Goal: Task Accomplishment & Management: Manage account settings

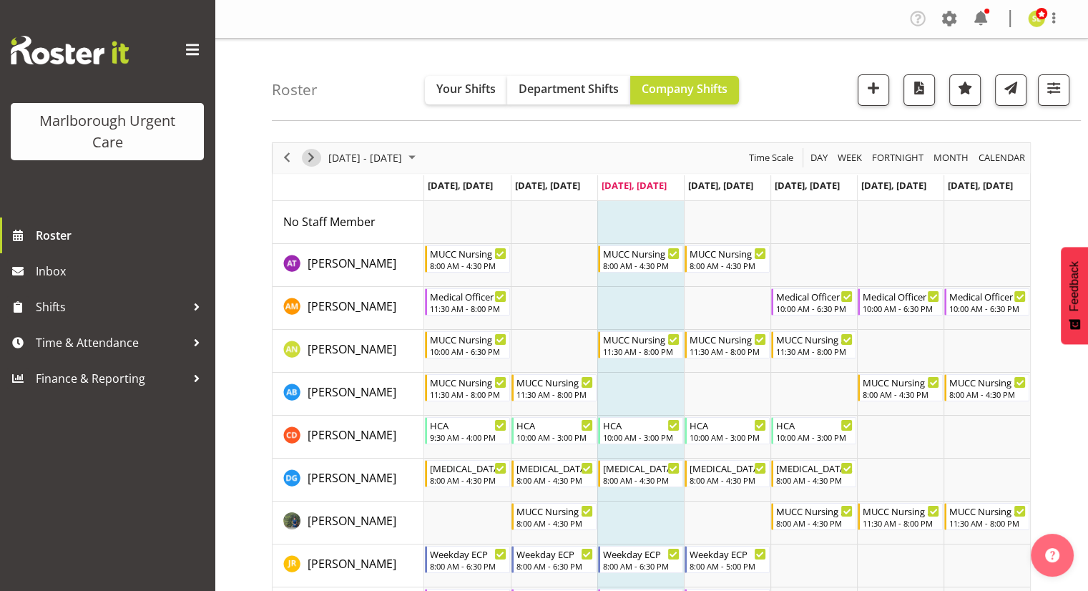
click at [315, 153] on span "Next" at bounding box center [311, 158] width 17 height 18
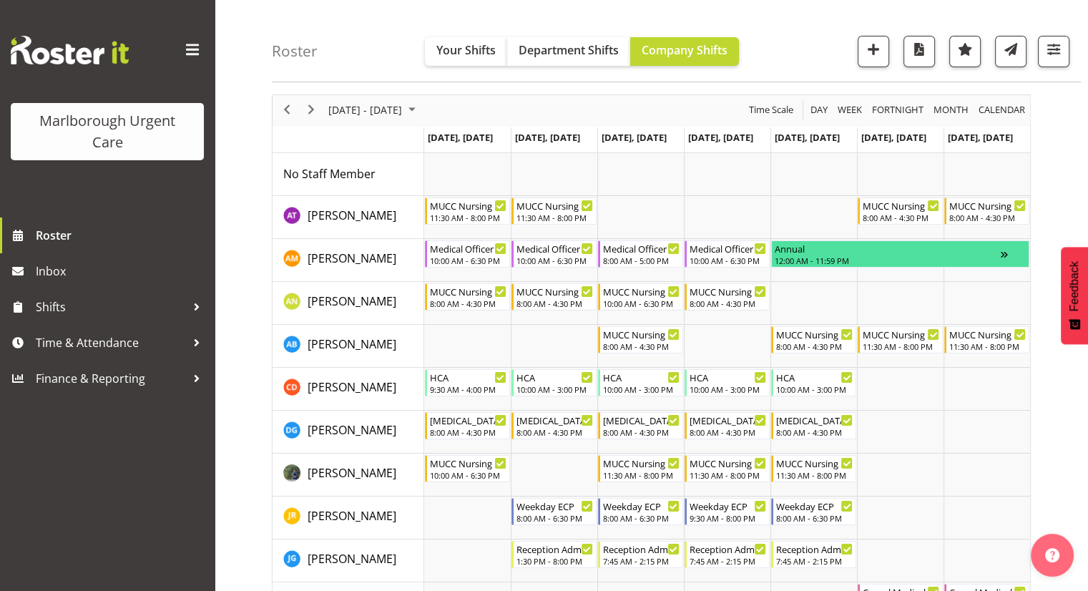
scroll to position [72, 0]
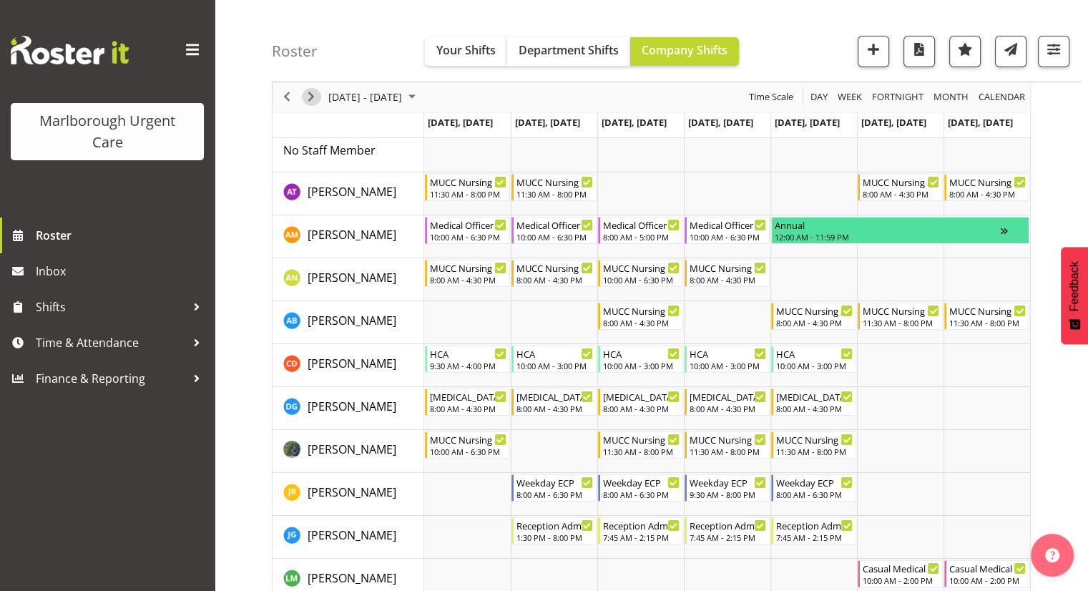
click at [315, 99] on span "Next" at bounding box center [311, 98] width 17 height 18
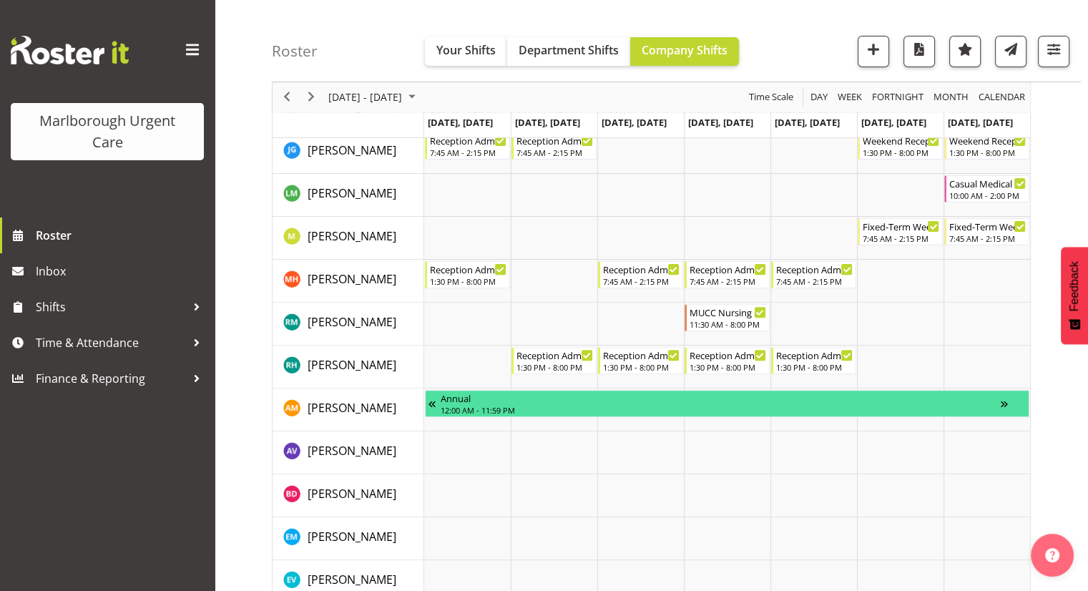
scroll to position [429, 0]
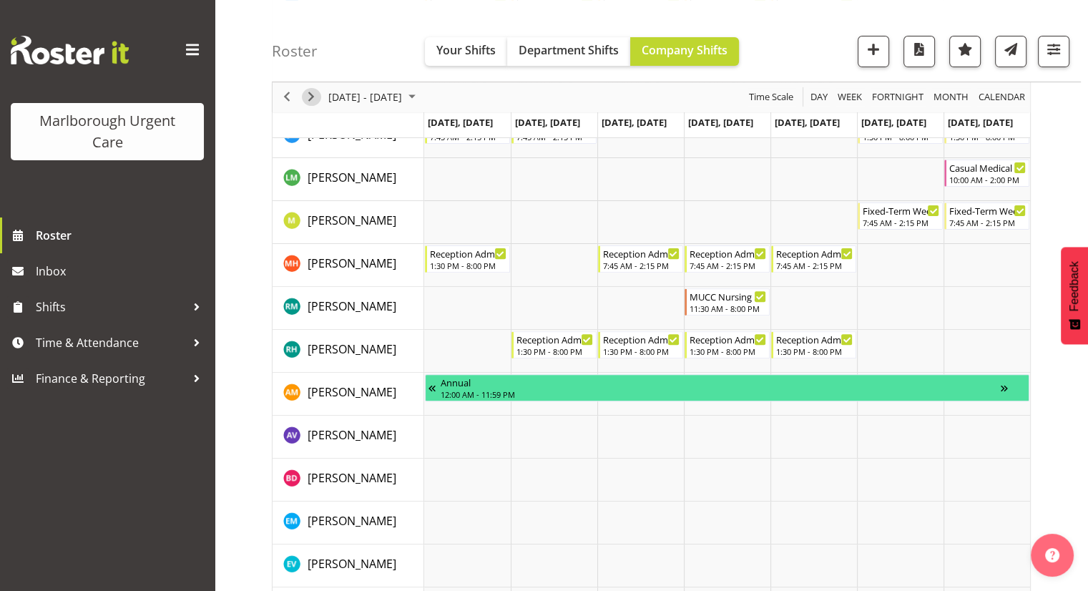
drag, startPoint x: 307, startPoint y: 98, endPoint x: 297, endPoint y: 98, distance: 10.0
click at [307, 98] on span "Next" at bounding box center [311, 98] width 17 height 18
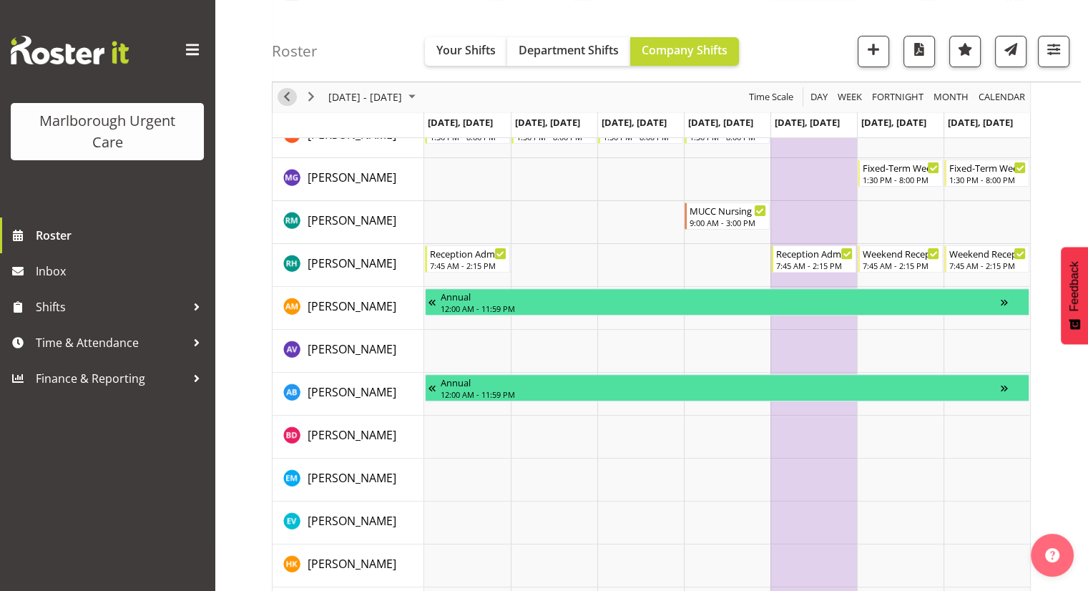
click at [288, 97] on span "Previous" at bounding box center [286, 98] width 17 height 18
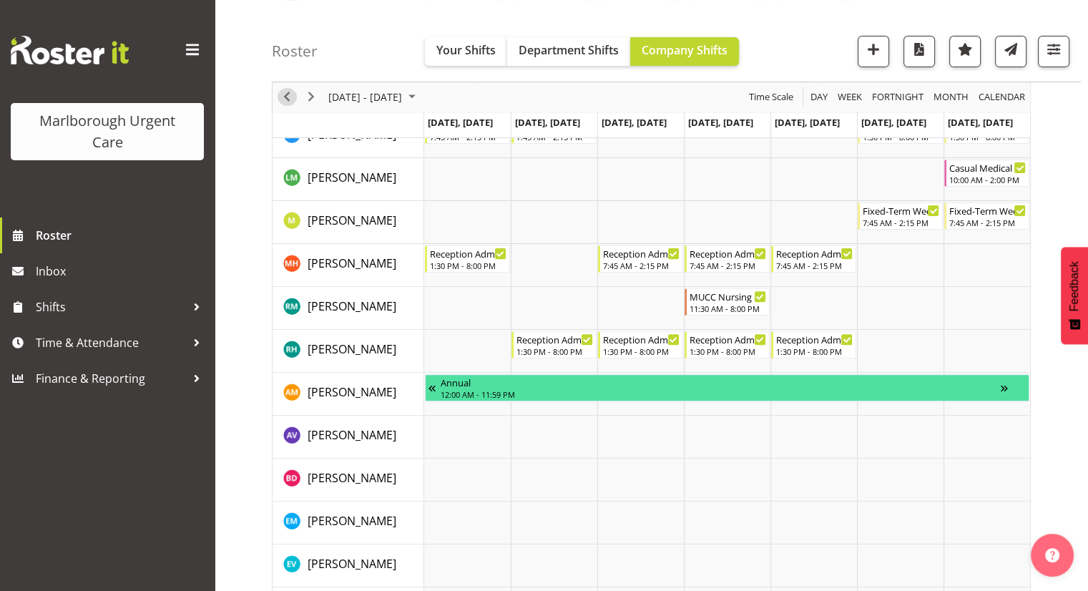
click at [288, 97] on span "Previous" at bounding box center [286, 98] width 17 height 18
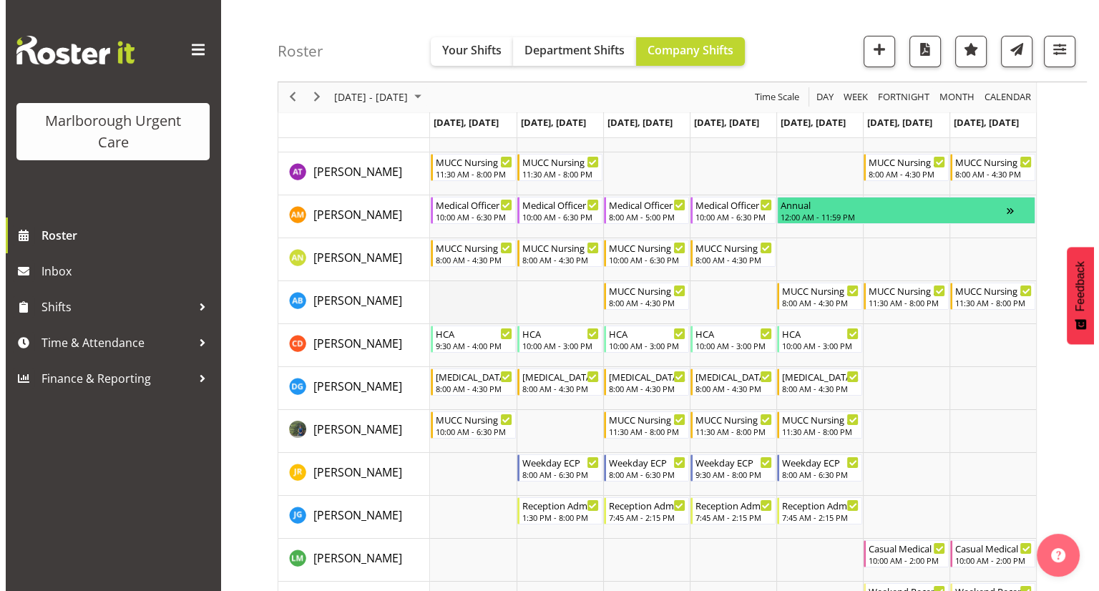
scroll to position [72, 0]
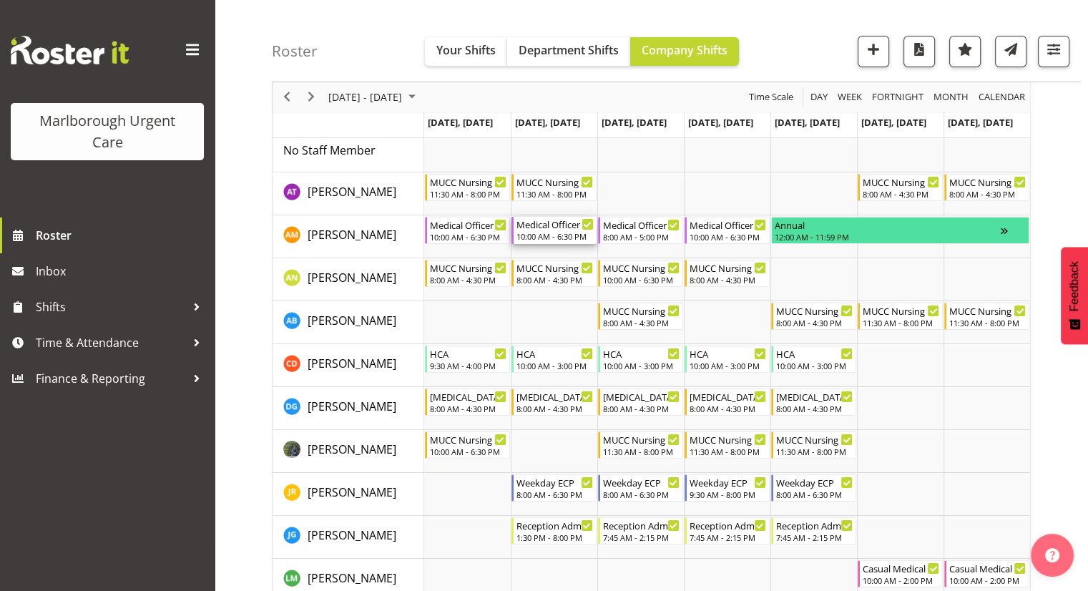
click at [561, 235] on div "10:00 AM - 6:30 PM" at bounding box center [554, 235] width 77 height 11
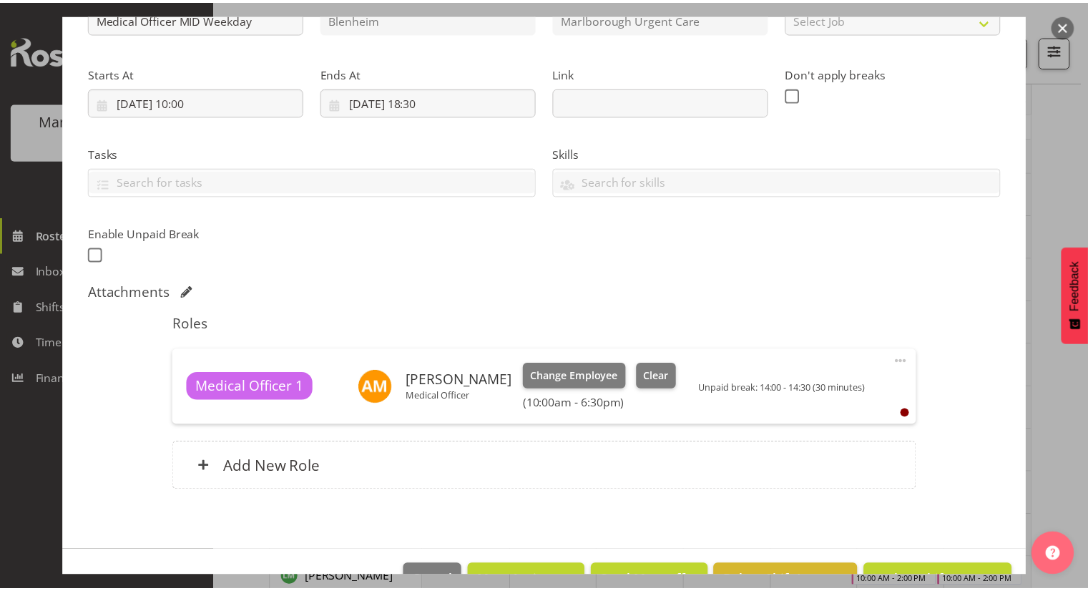
scroll to position [227, 0]
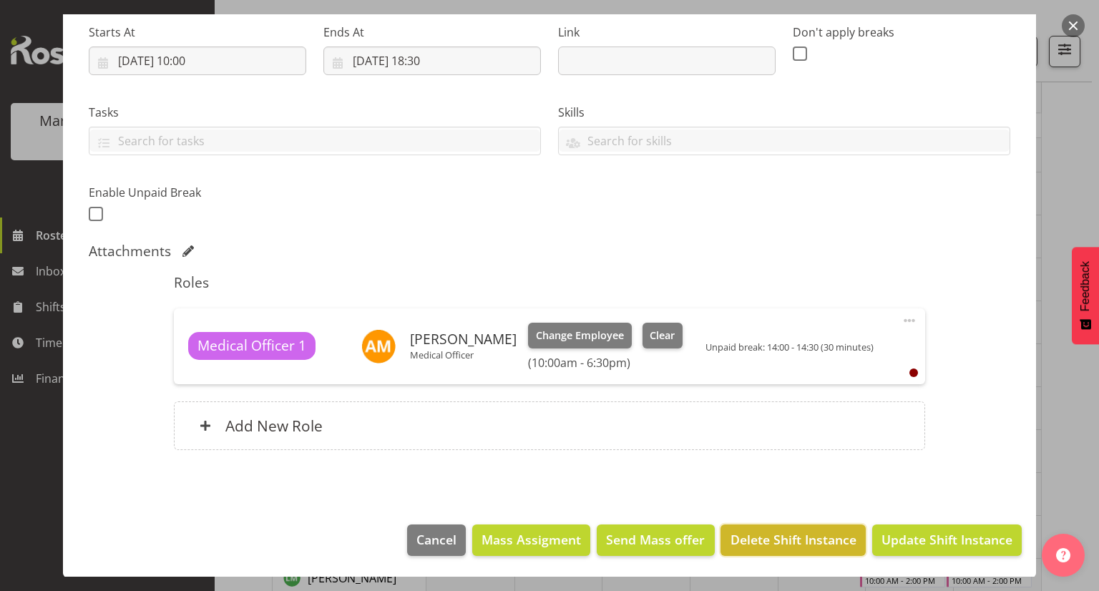
click at [792, 536] on span "Delete Shift Instance" at bounding box center [793, 539] width 126 height 19
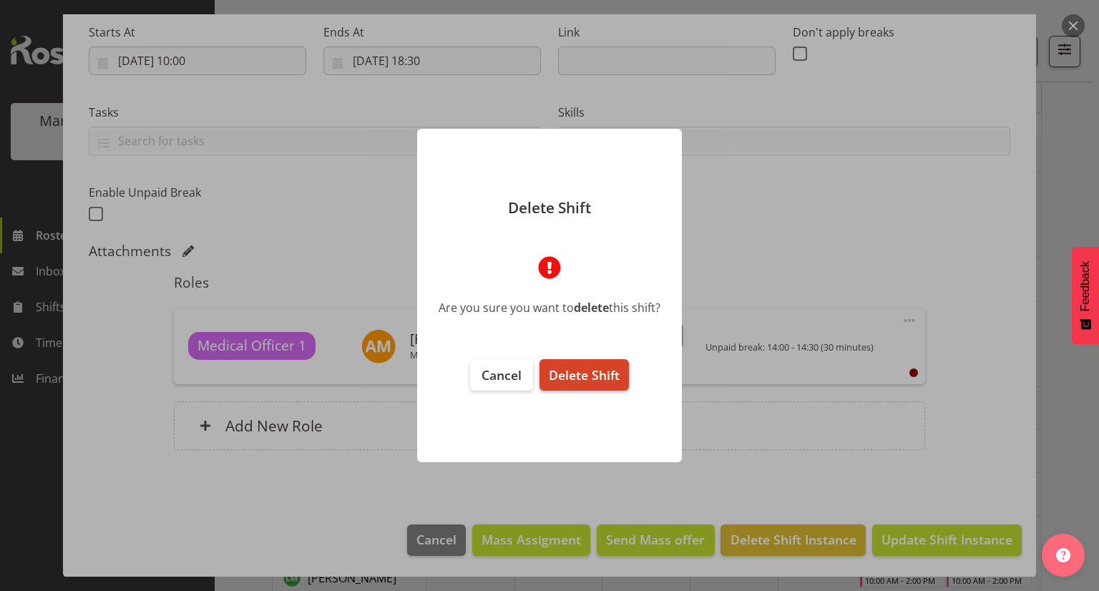
click at [577, 373] on span "Delete Shift" at bounding box center [584, 374] width 71 height 17
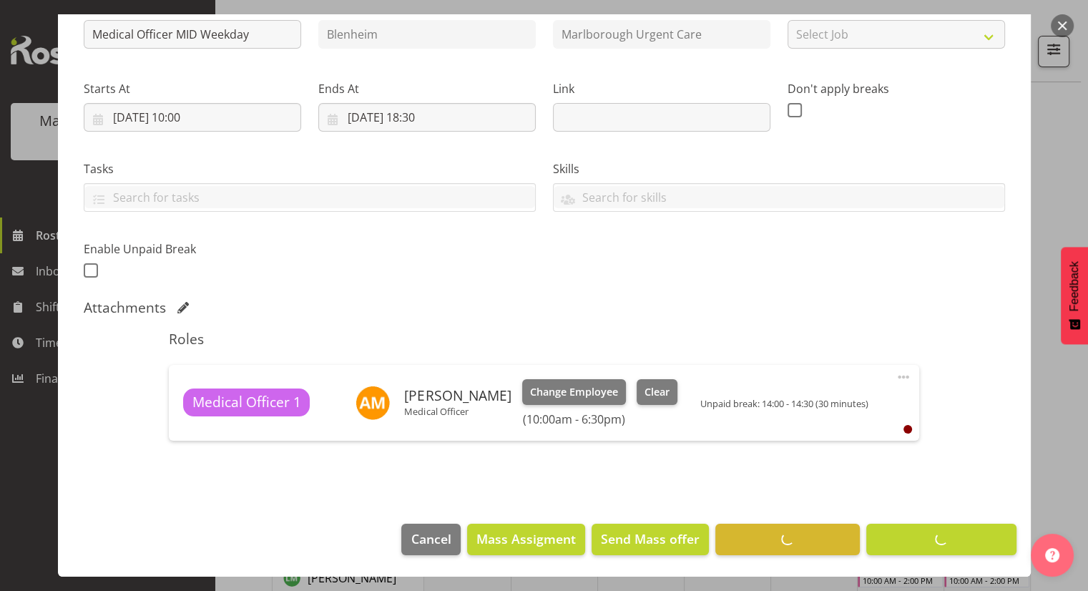
scroll to position [170, 0]
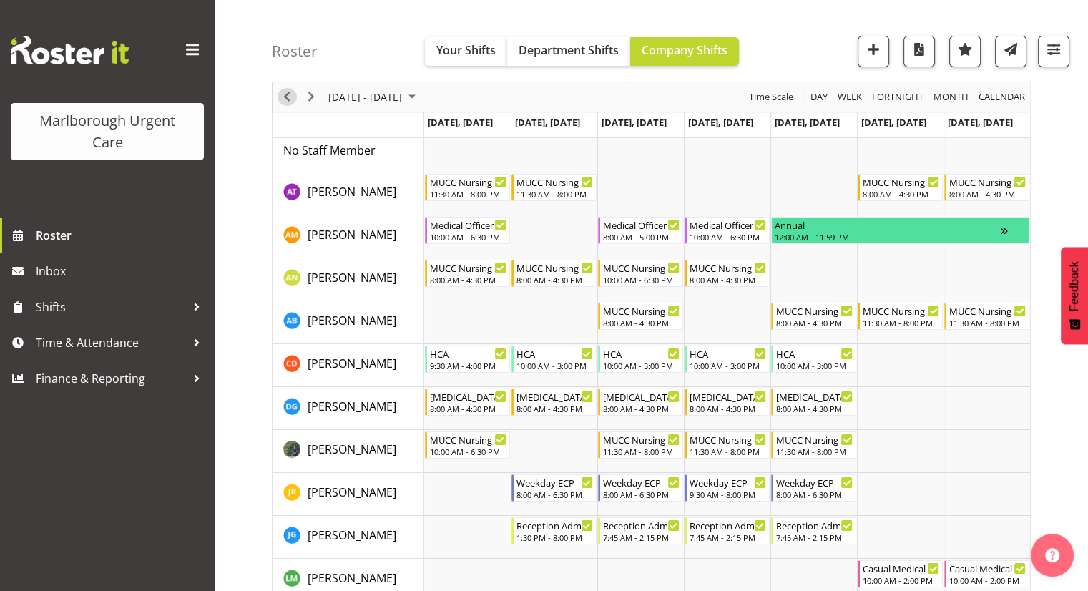
drag, startPoint x: 289, startPoint y: 104, endPoint x: 415, endPoint y: 136, distance: 129.9
click at [289, 104] on span "Previous" at bounding box center [286, 98] width 17 height 18
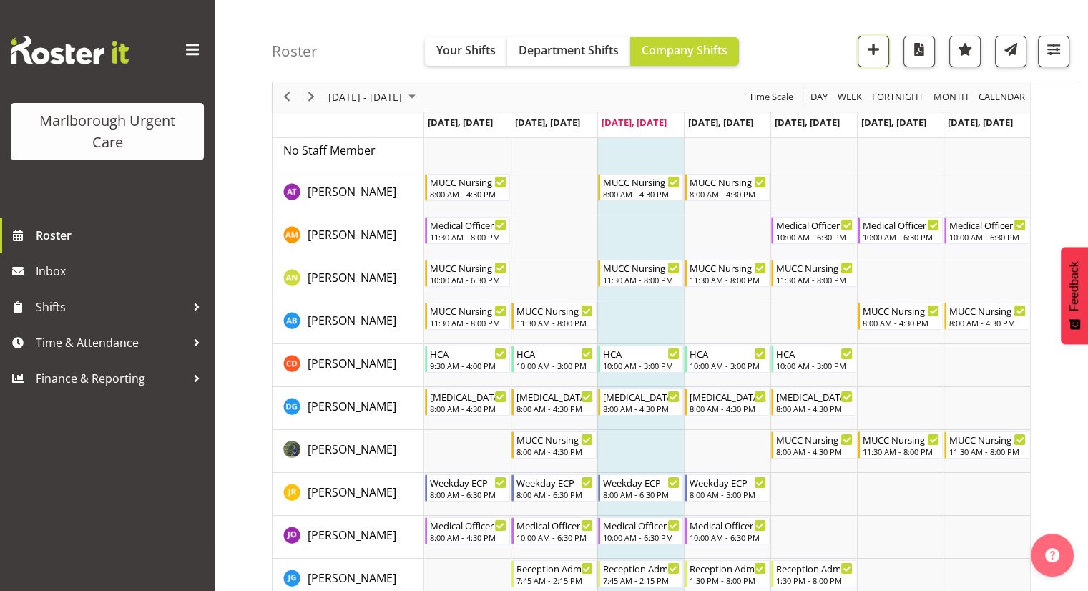
drag, startPoint x: 878, startPoint y: 59, endPoint x: 855, endPoint y: 69, distance: 24.3
click at [878, 59] on button "button" at bounding box center [873, 51] width 31 height 31
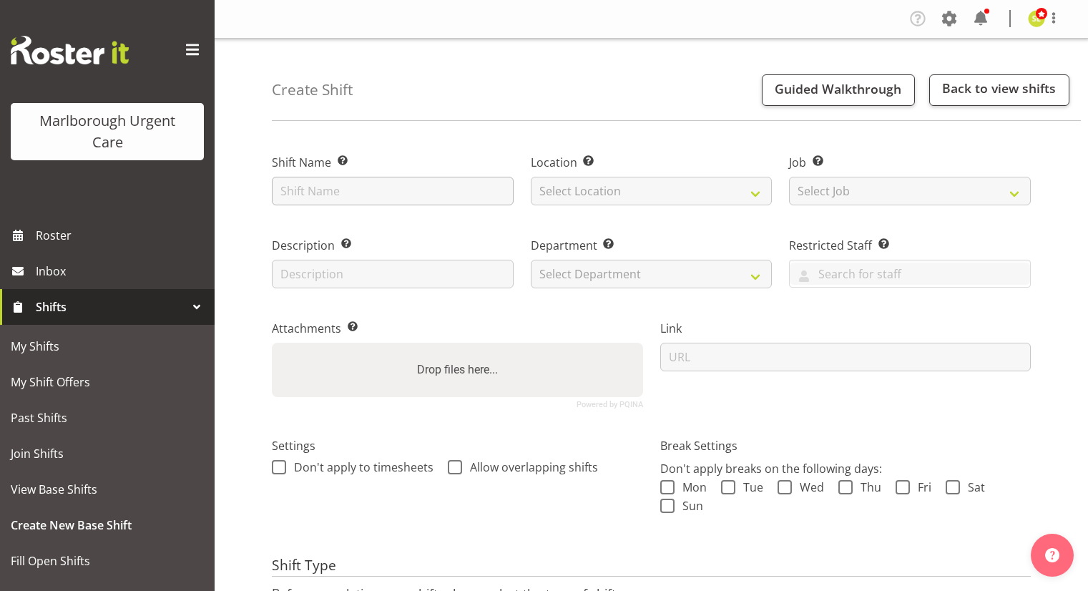
click at [397, 195] on input "text" at bounding box center [393, 191] width 242 height 29
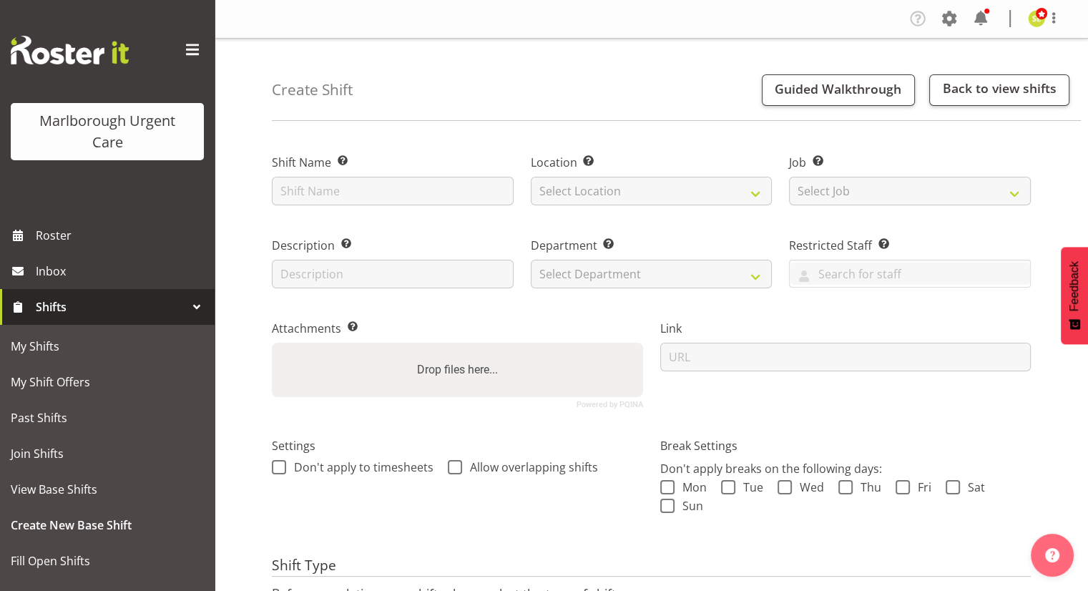
type input "Medical Officer AM Weekday"
click at [562, 201] on select "Select Location Blenheim" at bounding box center [652, 191] width 242 height 29
select select "1282"
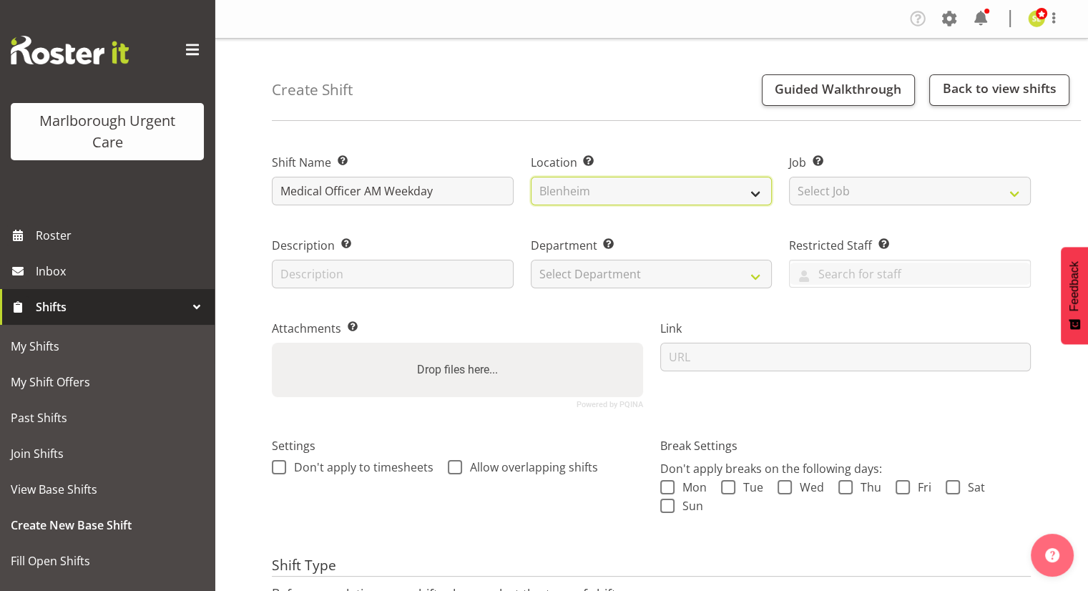
click at [531, 177] on select "Select Location Blenheim" at bounding box center [652, 191] width 242 height 29
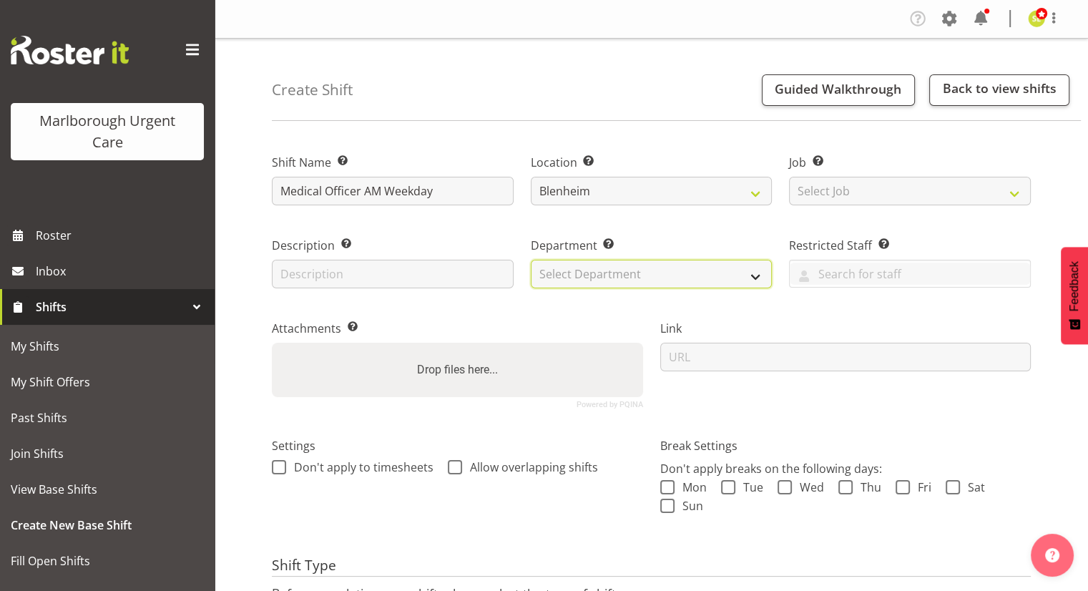
click at [576, 278] on select "Select Department Haemodialysis Dialysis Unit Marlborough Urgent Care" at bounding box center [652, 274] width 242 height 29
select select "925"
click at [531, 260] on select "Select Department Haemodialysis Dialysis Unit Marlborough Urgent Care" at bounding box center [652, 274] width 242 height 29
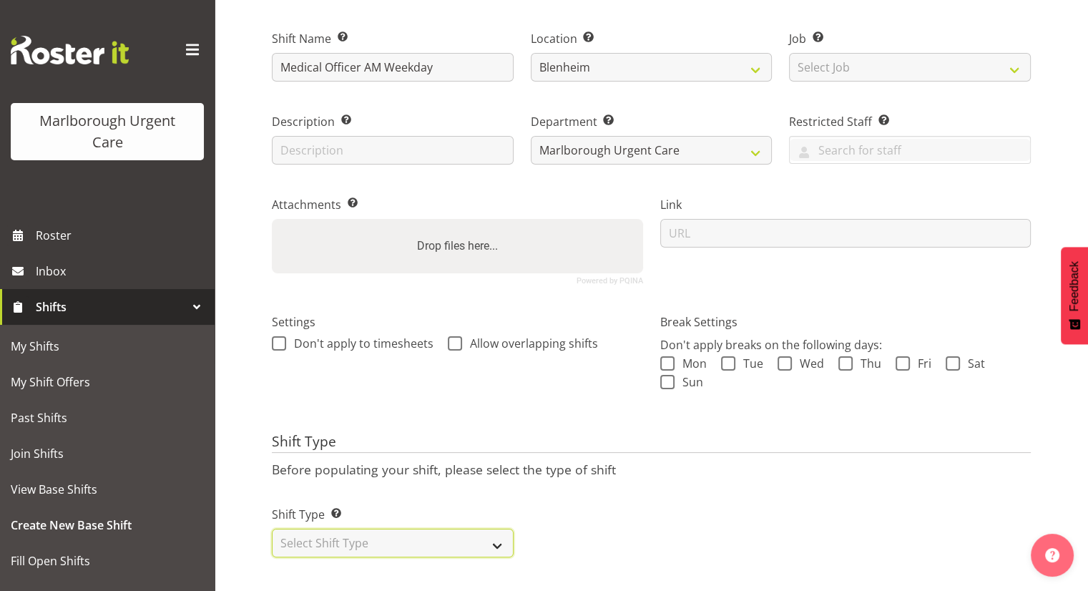
drag, startPoint x: 385, startPoint y: 531, endPoint x: 393, endPoint y: 521, distance: 12.2
click at [384, 531] on select "Select Shift Type One Off Shift Recurring Shift Rotating Shift" at bounding box center [393, 543] width 242 height 29
select select "one_off"
click at [272, 529] on select "Select Shift Type One Off Shift Recurring Shift Rotating Shift" at bounding box center [393, 543] width 242 height 29
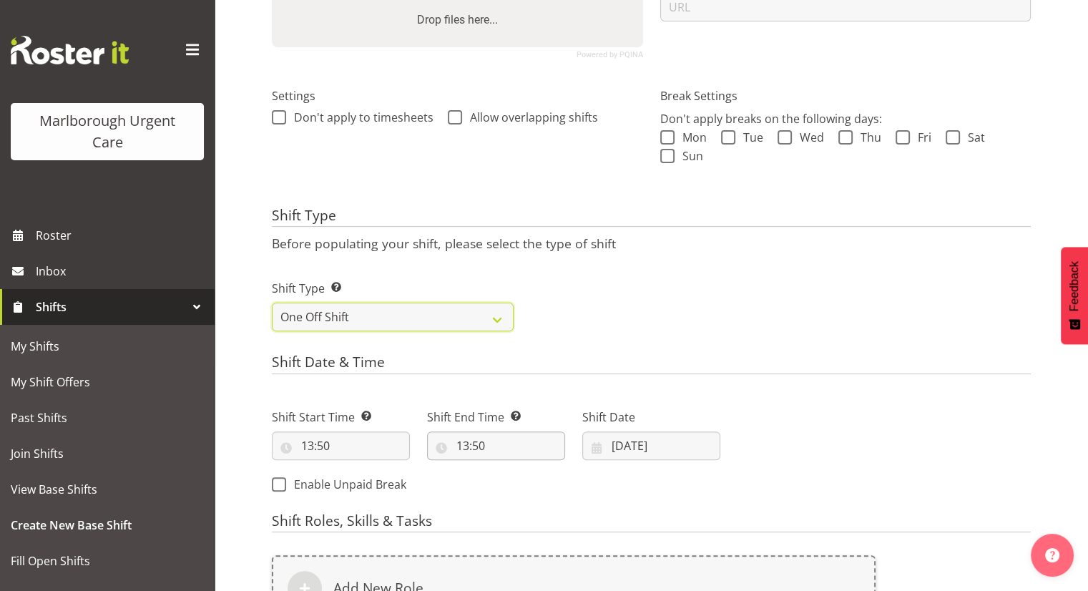
scroll to position [421, 0]
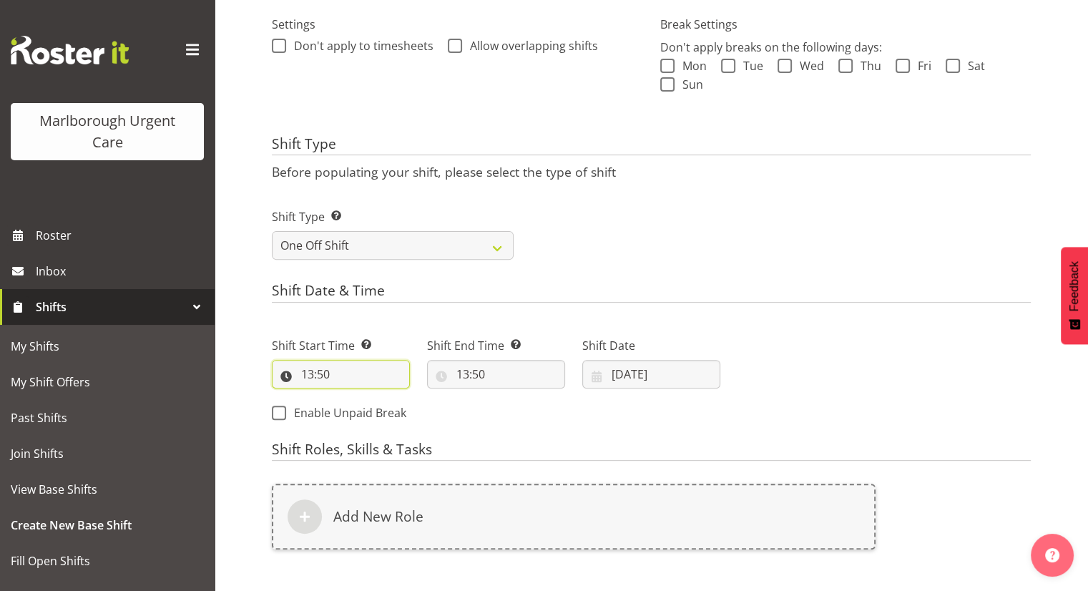
click at [330, 373] on input "13:50" at bounding box center [341, 374] width 138 height 29
drag, startPoint x: 358, startPoint y: 408, endPoint x: 365, endPoint y: 404, distance: 8.3
click at [364, 406] on select "00 01 02 03 04 05 06 07 08 09 10 11 12 13 14 15 16 17 18 19 20 21 22 23" at bounding box center [369, 411] width 32 height 29
select select "8"
click at [353, 397] on select "00 01 02 03 04 05 06 07 08 09 10 11 12 13 14 15 16 17 18 19 20 21 22 23" at bounding box center [369, 411] width 32 height 29
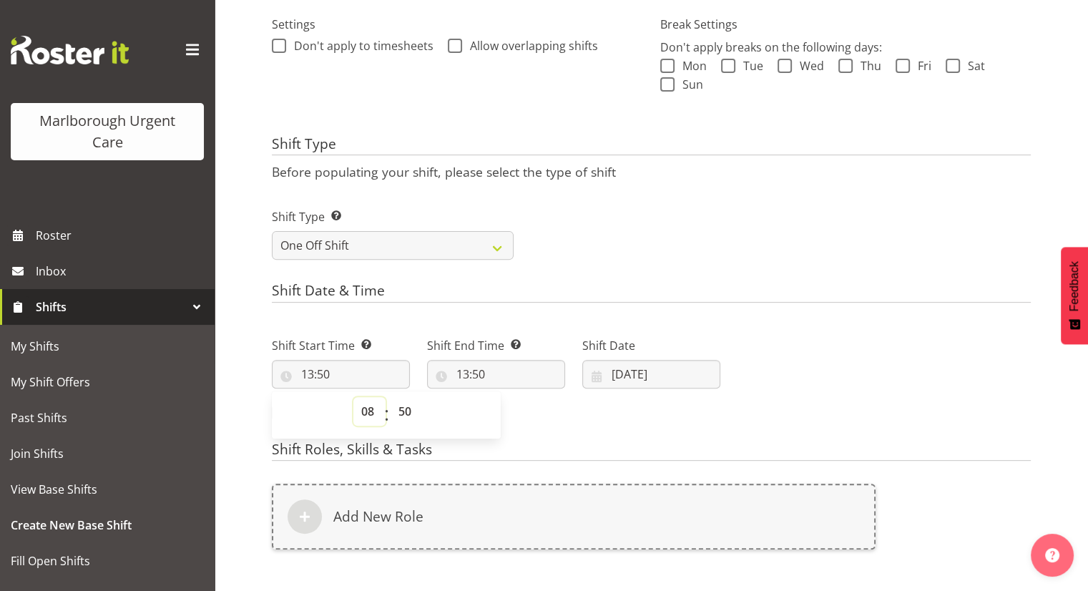
type input "08:50"
click at [401, 409] on select "00 01 02 03 04 05 06 07 08 09 10 11 12 13 14 15 16 17 18 19 20 21 22 23 24 25 2…" at bounding box center [407, 411] width 32 height 29
select select "0"
click at [391, 397] on select "00 01 02 03 04 05 06 07 08 09 10 11 12 13 14 15 16 17 18 19 20 21 22 23 24 25 2…" at bounding box center [407, 411] width 32 height 29
type input "08:00"
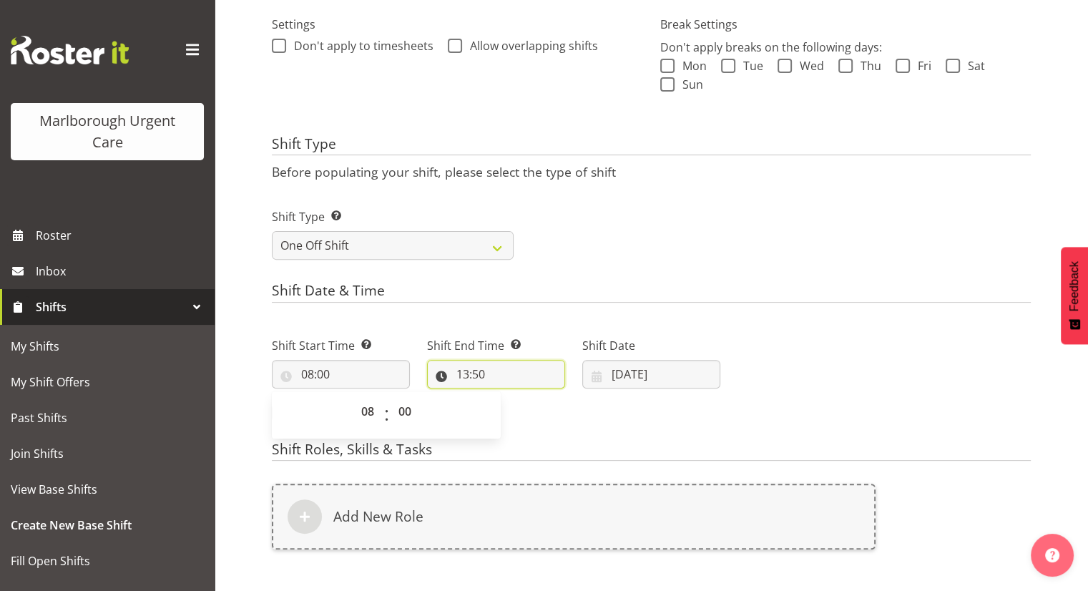
click at [466, 374] on input "13:50" at bounding box center [496, 374] width 138 height 29
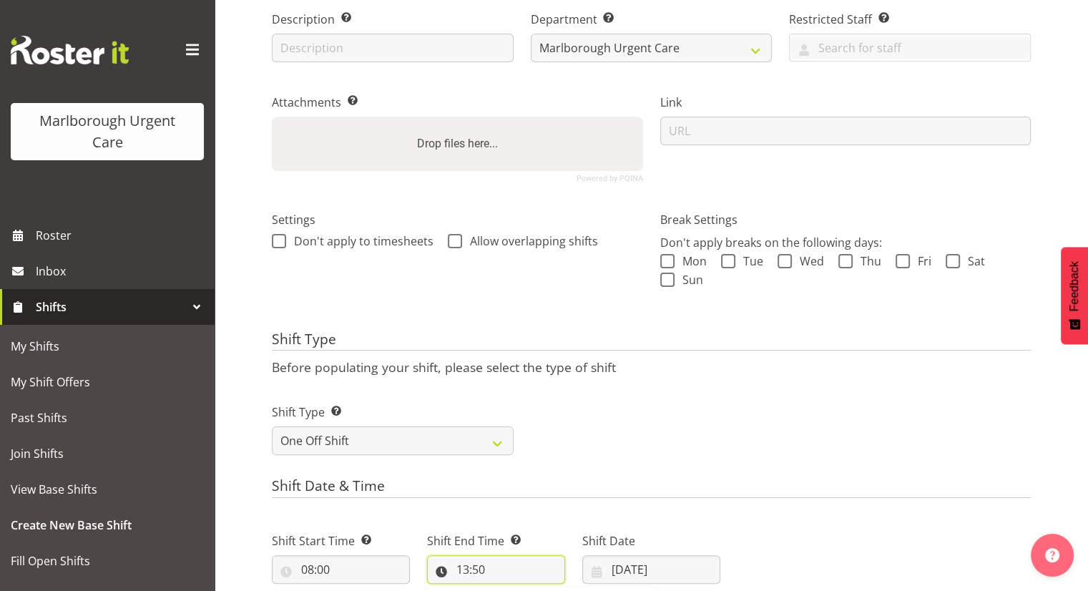
scroll to position [135, 0]
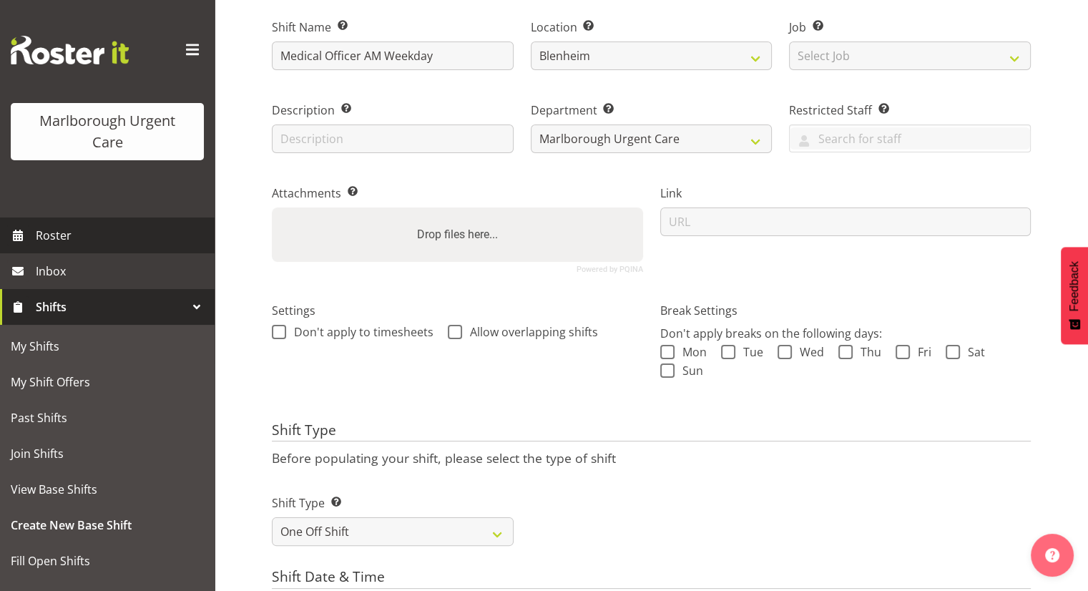
click at [121, 232] on span "Roster" at bounding box center [122, 235] width 172 height 21
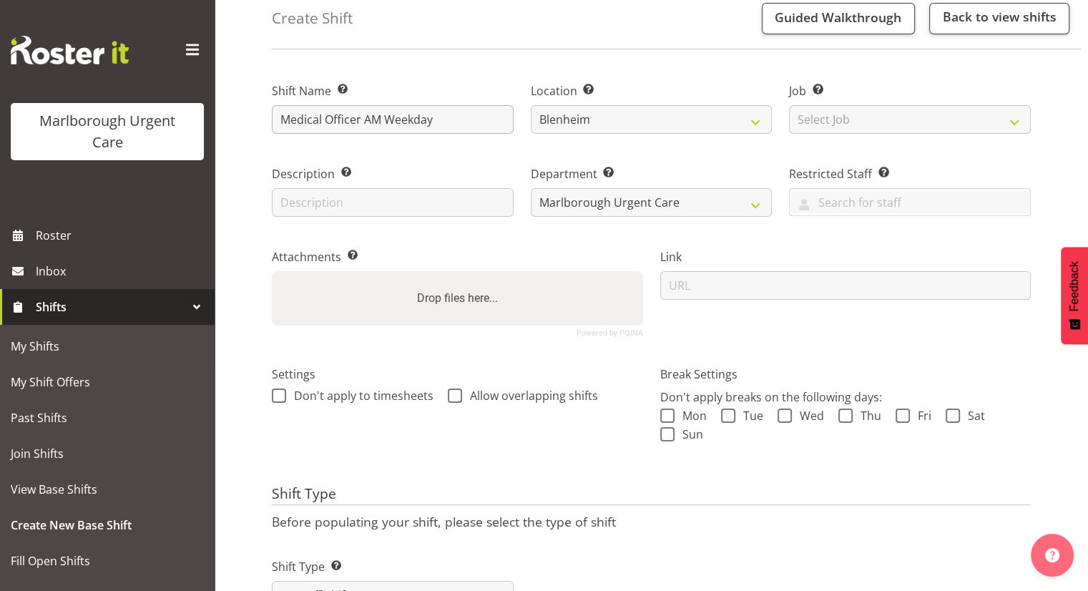
scroll to position [0, 0]
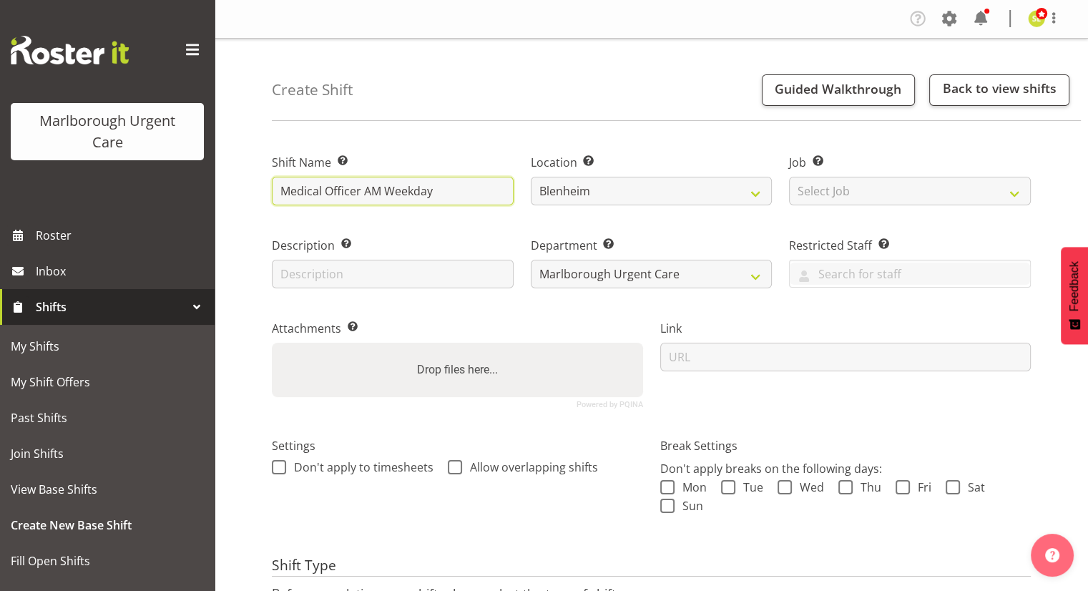
click at [381, 192] on input "Medical Officer AM Weekday" at bounding box center [393, 191] width 242 height 29
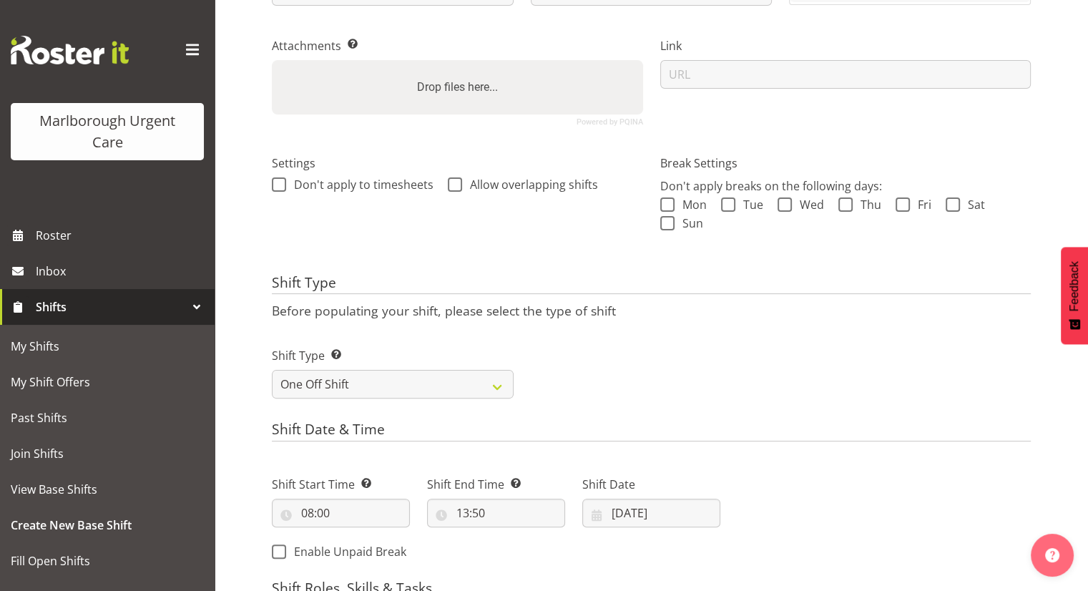
scroll to position [358, 0]
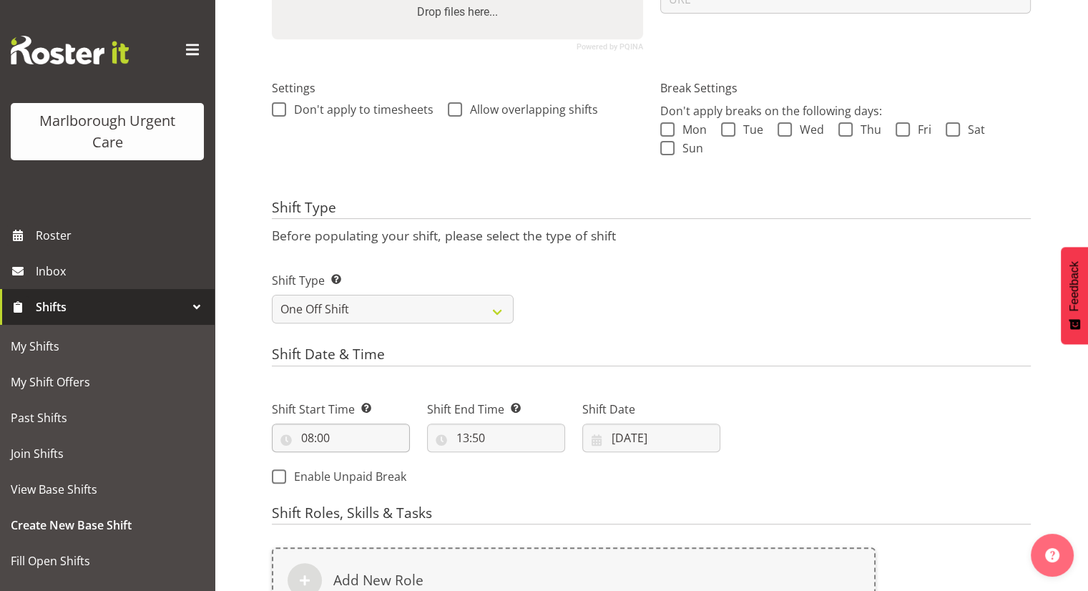
type input "Medical Officer PM Weekday"
click at [315, 433] on input "08:00" at bounding box center [341, 437] width 138 height 29
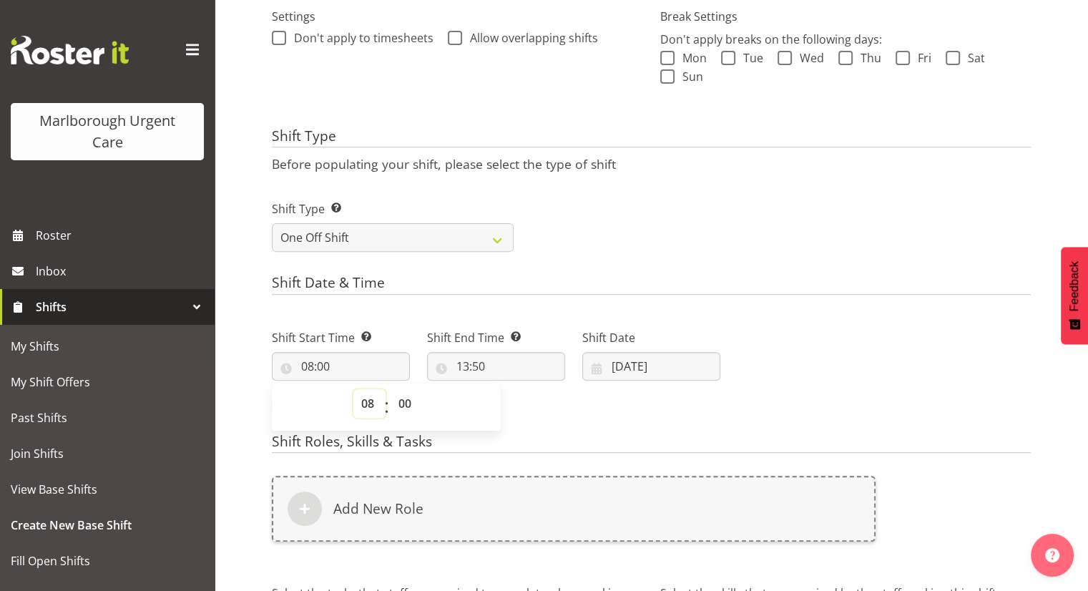
click at [363, 403] on select "00 01 02 03 04 05 06 07 08 09 10 11 12 13 14 15 16 17 18 19 20 21 22 23" at bounding box center [369, 403] width 32 height 29
select select "10"
click at [353, 389] on select "00 01 02 03 04 05 06 07 08 09 10 11 12 13 14 15 16 17 18 19 20 21 22 23" at bounding box center [369, 403] width 32 height 29
type input "10:00"
click at [468, 361] on input "13:50" at bounding box center [496, 366] width 138 height 29
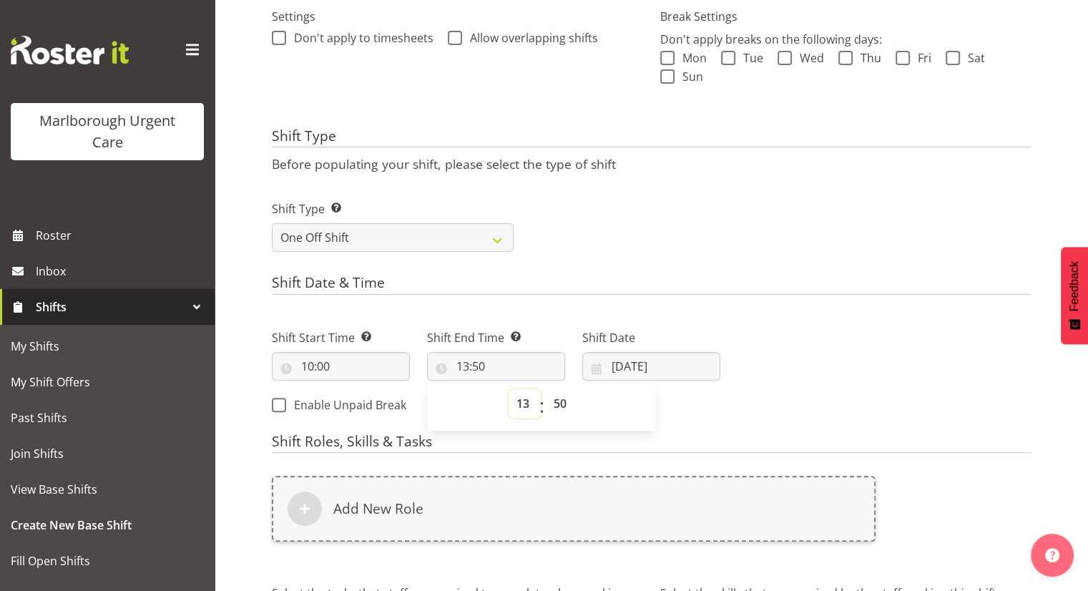
click at [524, 407] on select "00 01 02 03 04 05 06 07 08 09 10 11 12 13 14 15 16 17 18 19 20 21 22 23" at bounding box center [525, 403] width 32 height 29
select select "20"
click at [509, 389] on select "00 01 02 03 04 05 06 07 08 09 10 11 12 13 14 15 16 17 18 19 20 21 22 23" at bounding box center [525, 403] width 32 height 29
type input "20:50"
click at [564, 400] on select "00 01 02 03 04 05 06 07 08 09 10 11 12 13 14 15 16 17 18 19 20 21 22 23 24 25 2…" at bounding box center [562, 403] width 32 height 29
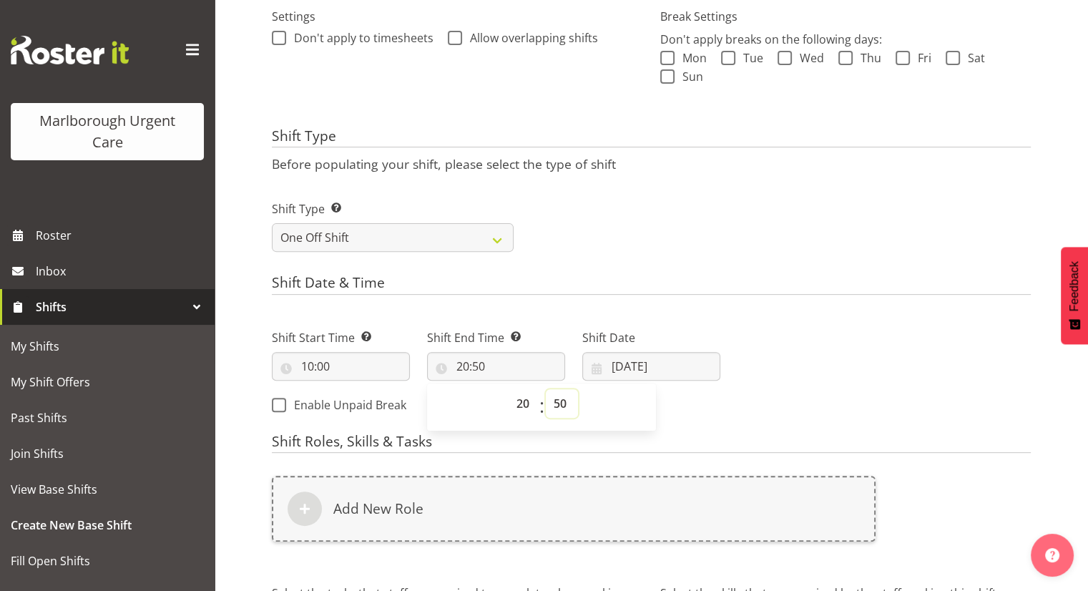
select select "0"
click at [546, 389] on select "00 01 02 03 04 05 06 07 08 09 10 11 12 13 14 15 16 17 18 19 20 21 22 23 24 25 2…" at bounding box center [562, 403] width 32 height 29
type input "20:00"
click at [551, 310] on div "Shift End Time Set the time of the day you wish this shift to finish 20:00 00 0…" at bounding box center [495, 349] width 155 height 80
click at [325, 363] on input "10:00" at bounding box center [341, 366] width 138 height 29
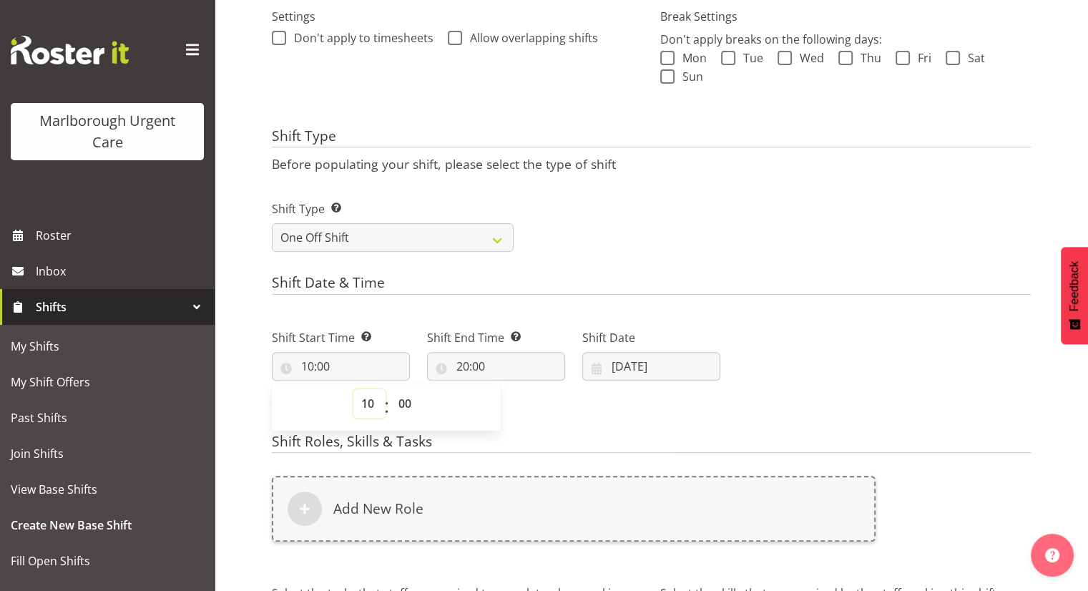
click at [363, 411] on select "00 01 02 03 04 05 06 07 08 09 10 11 12 13 14 15 16 17 18 19 20 21 22 23" at bounding box center [369, 403] width 32 height 29
select select "11"
click at [353, 389] on select "00 01 02 03 04 05 06 07 08 09 10 11 12 13 14 15 16 17 18 19 20 21 22 23" at bounding box center [369, 403] width 32 height 29
type input "11:00"
click at [408, 406] on select "00 01 02 03 04 05 06 07 08 09 10 11 12 13 14 15 16 17 18 19 20 21 22 23 24 25 2…" at bounding box center [407, 403] width 32 height 29
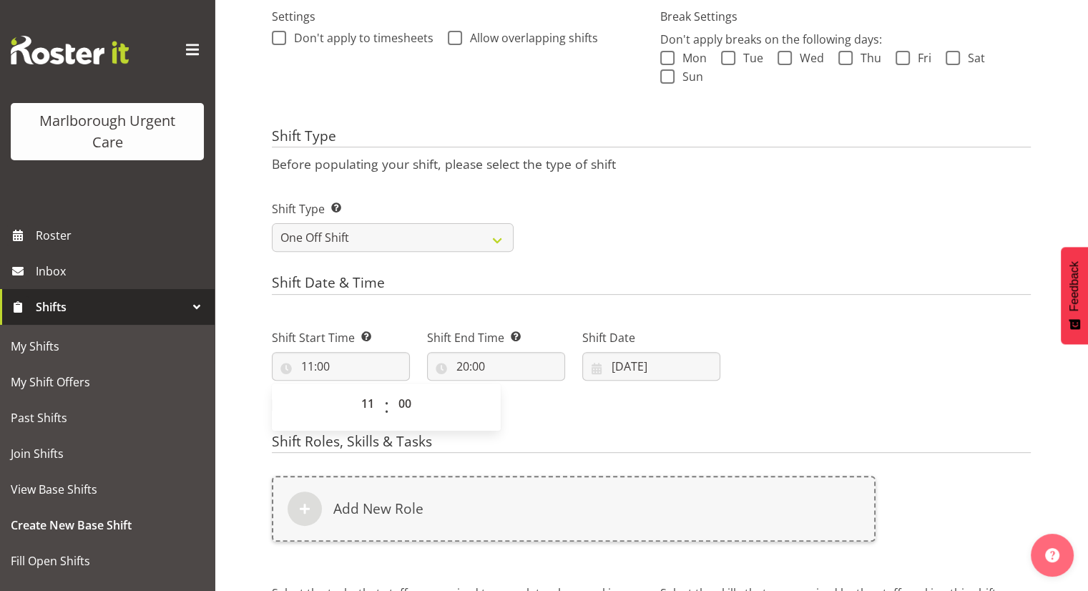
click at [540, 398] on div "Shift Start Time Set the time of the day you wish this shift to start 11:00 00 …" at bounding box center [496, 367] width 466 height 116
click at [358, 364] on input "11:00" at bounding box center [341, 366] width 138 height 29
click at [406, 404] on select "00 01 02 03 04 05 06 07 08 09 10 11 12 13 14 15 16 17 18 19 20 21 22 23 24 25 2…" at bounding box center [407, 403] width 32 height 29
select select "30"
click at [391, 389] on select "00 01 02 03 04 05 06 07 08 09 10 11 12 13 14 15 16 17 18 19 20 21 22 23 24 25 2…" at bounding box center [407, 403] width 32 height 29
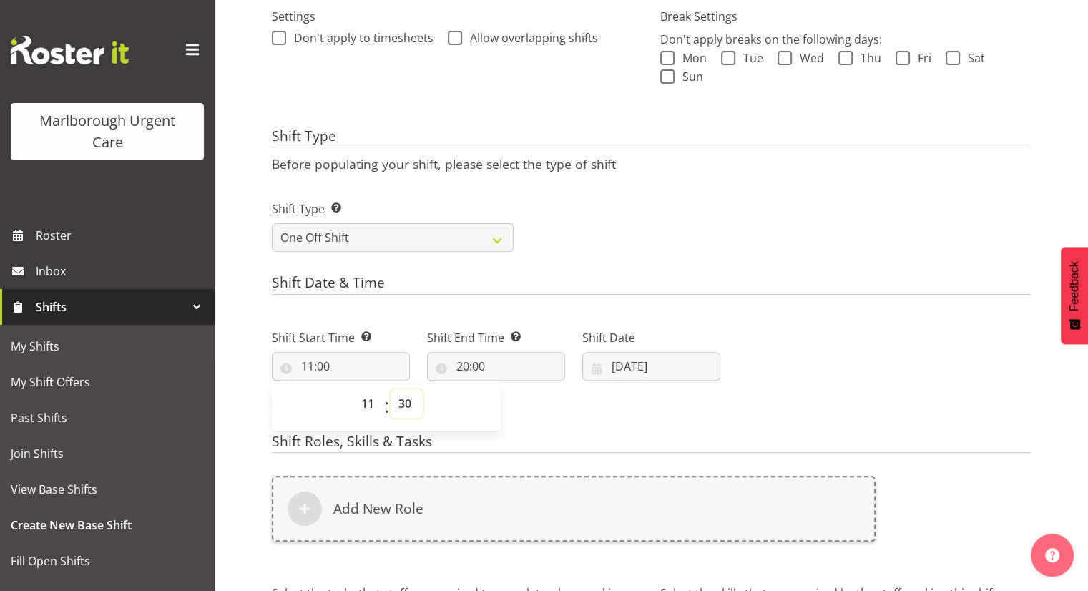
type input "11:30"
click at [772, 388] on div "Next Shifts" at bounding box center [884, 367] width 310 height 116
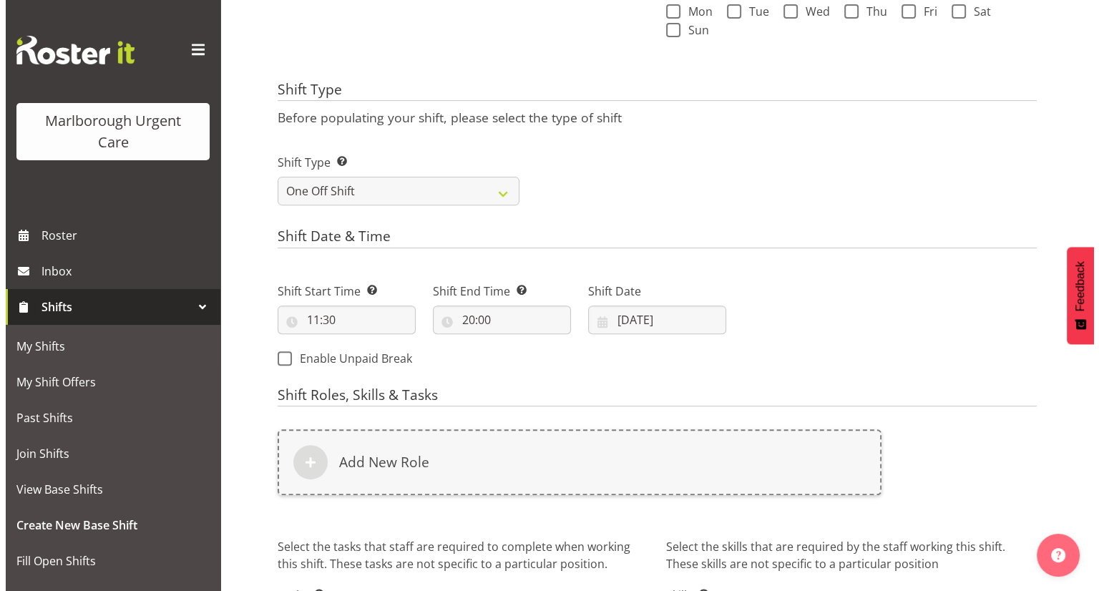
scroll to position [501, 0]
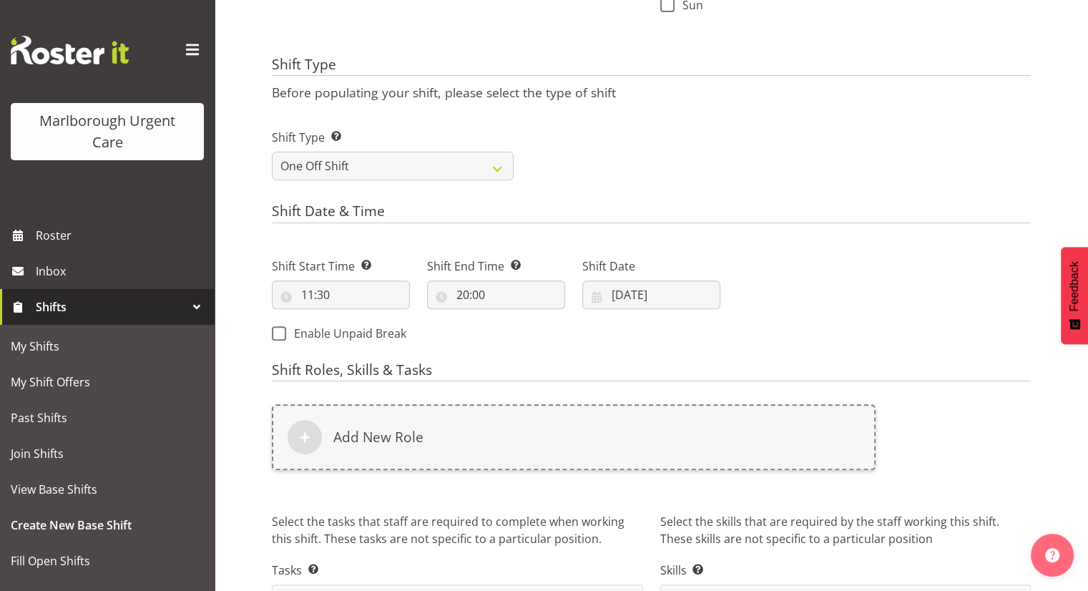
click at [609, 275] on div "Shift Date 01/10/2025 January February March April May June July August Septemb…" at bounding box center [651, 282] width 138 height 51
click at [627, 302] on input "01/10/2025" at bounding box center [651, 294] width 138 height 29
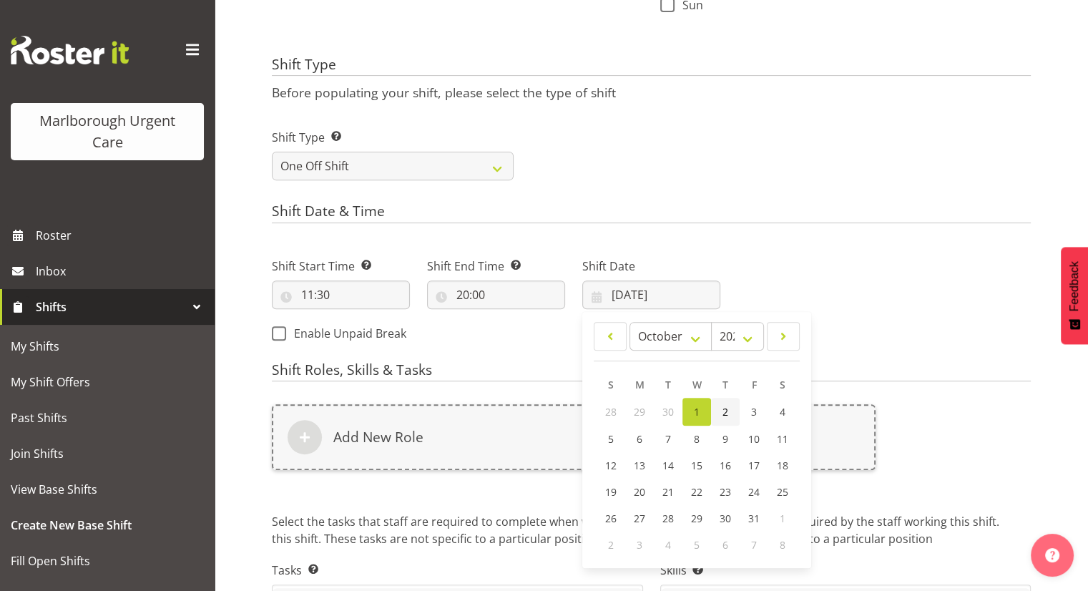
click at [729, 411] on link "2" at bounding box center [725, 412] width 29 height 28
type input "02/10/2025"
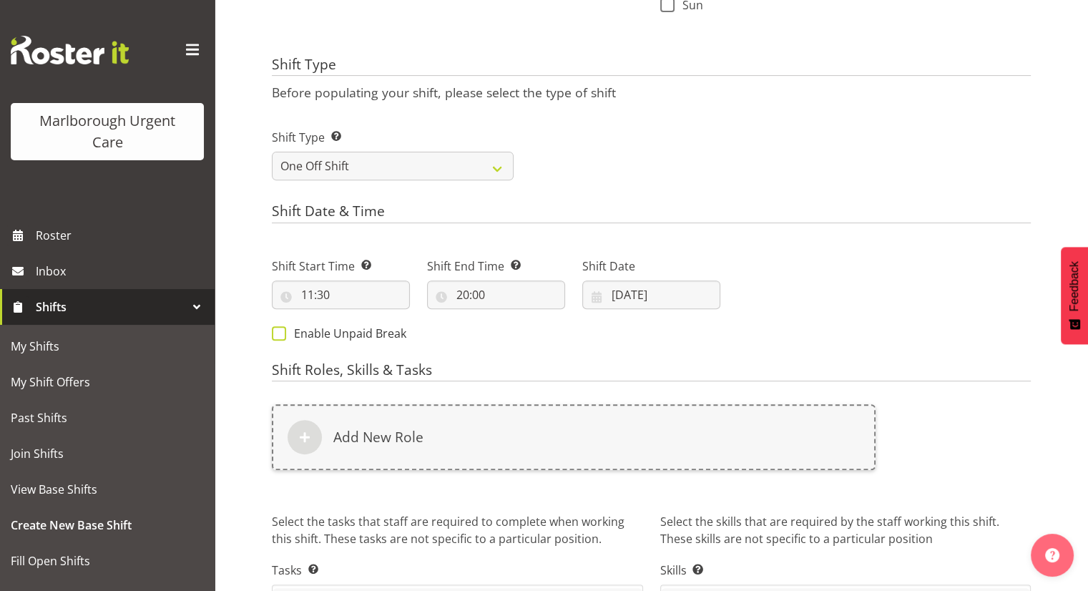
click at [344, 335] on span "Enable Unpaid Break" at bounding box center [346, 333] width 120 height 14
click at [281, 335] on input "Enable Unpaid Break" at bounding box center [276, 332] width 9 height 9
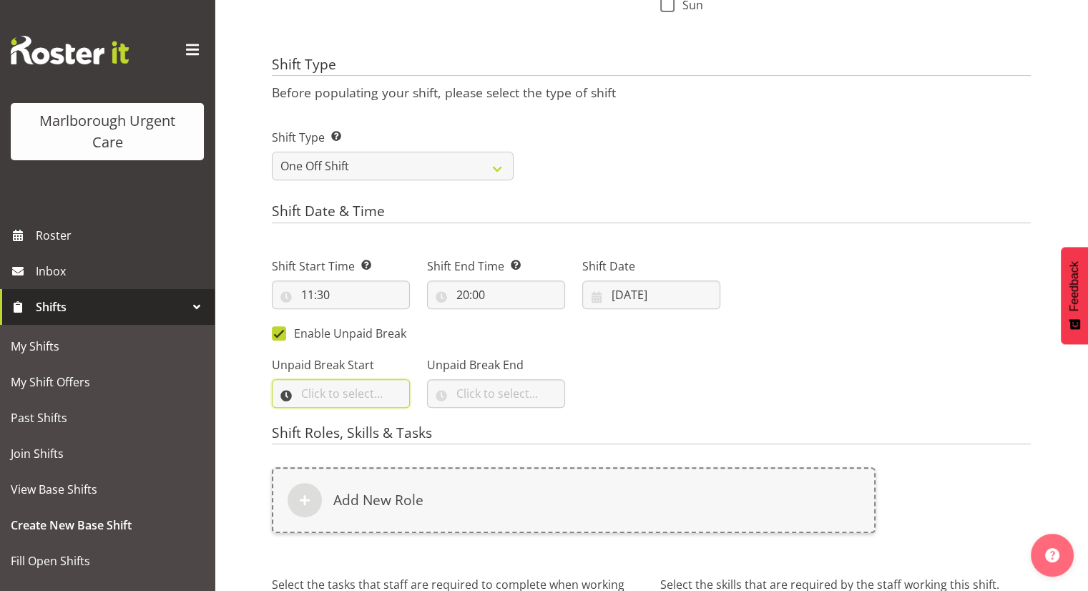
click at [337, 396] on input "text" at bounding box center [341, 393] width 138 height 29
click at [320, 333] on span "Enable Unpaid Break" at bounding box center [346, 333] width 120 height 14
click at [281, 333] on input "Enable Unpaid Break" at bounding box center [276, 332] width 9 height 9
checkbox input "false"
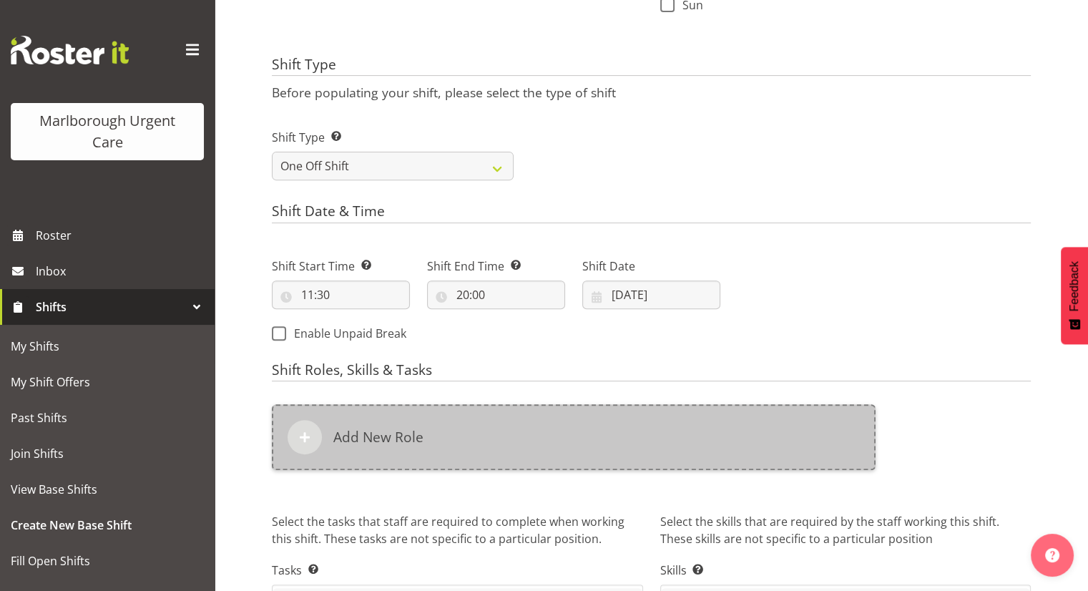
click at [446, 437] on div "Add New Role" at bounding box center [574, 437] width 604 height 66
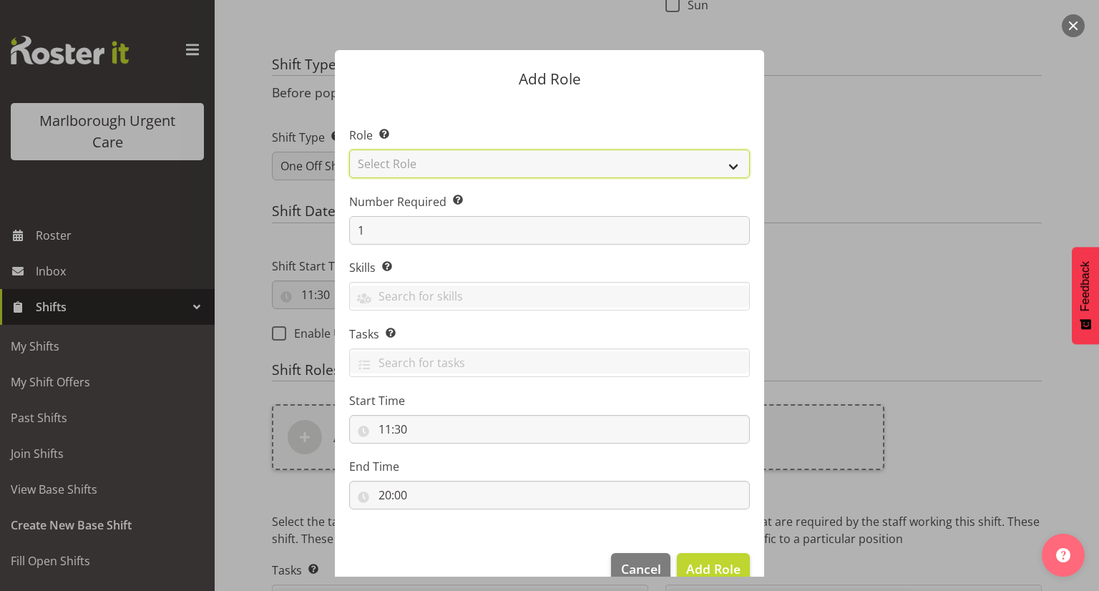
click at [468, 162] on select "Select Role Casual Registered Nurse Casual Weekday Medical Officer Casual Weekd…" at bounding box center [549, 163] width 401 height 29
select select "1556"
click at [349, 149] on select "Select Role Casual Registered Nurse Casual Weekday Medical Officer Casual Weekd…" at bounding box center [549, 163] width 401 height 29
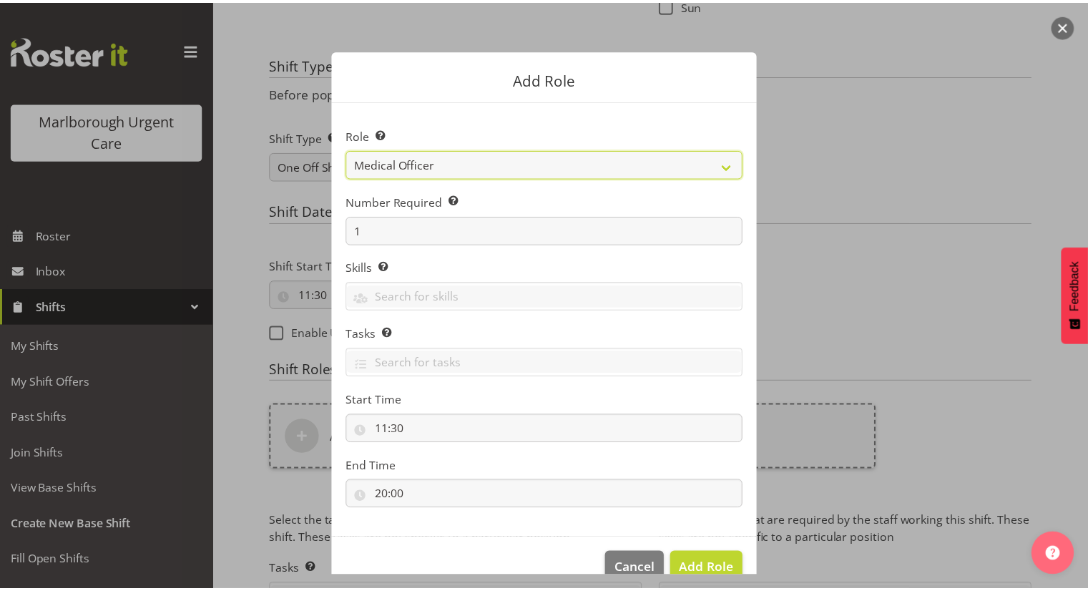
scroll to position [29, 0]
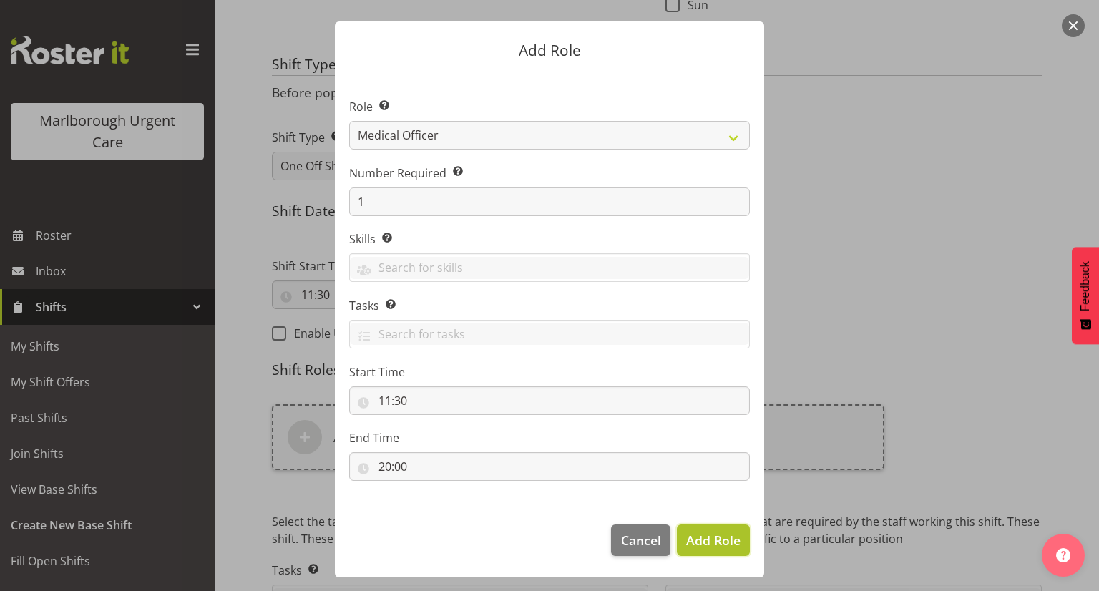
click at [699, 535] on span "Add Role" at bounding box center [713, 539] width 54 height 17
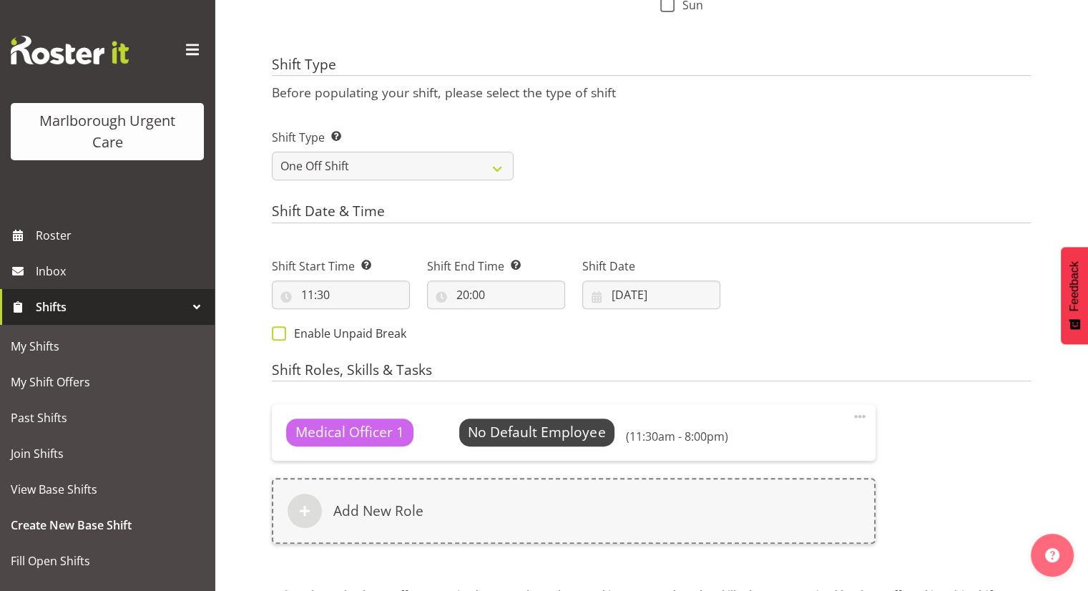
click at [323, 334] on span "Enable Unpaid Break" at bounding box center [346, 333] width 120 height 14
click at [281, 334] on input "Enable Unpaid Break" at bounding box center [276, 332] width 9 height 9
checkbox input "true"
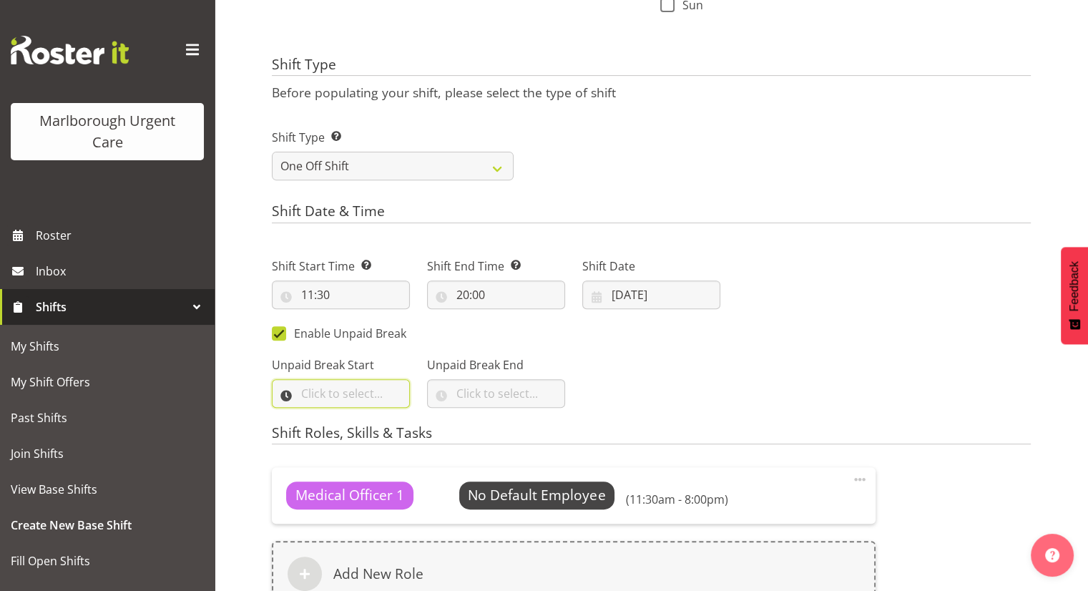
click at [354, 393] on input "text" at bounding box center [341, 393] width 138 height 29
click at [372, 436] on select "00 00 01 02 03 04 05 06 07 08 09 10 11 12 13 14 15 16 17 18 19 20 21 22 23" at bounding box center [369, 430] width 32 height 29
select select "15"
click at [353, 416] on select "00 00 01 02 03 04 05 06 07 08 09 10 11 12 13 14 15 16 17 18 19 20 21 22 23" at bounding box center [369, 430] width 32 height 29
click at [403, 424] on select "00 00 01 02 03 04 05 06 07 08 09 10 11 12 13 14 15 16 17 18 19 20 21 22 23 24 2…" at bounding box center [407, 430] width 32 height 29
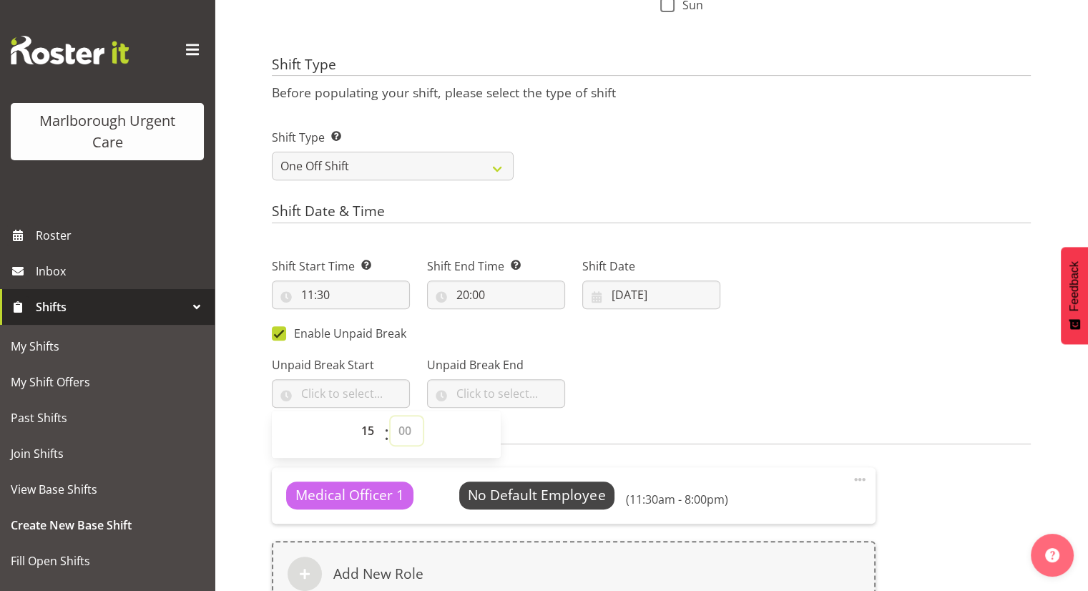
select select "0"
click at [391, 416] on select "00 00 01 02 03 04 05 06 07 08 09 10 11 12 13 14 15 16 17 18 19 20 21 22 23 24 2…" at bounding box center [407, 430] width 32 height 29
type input "15:00"
click at [459, 393] on input "text" at bounding box center [496, 393] width 138 height 29
click at [523, 433] on select "00 00 01 02 03 04 05 06 07 08 09 10 11 12 13 14 15 16 17 18 19 20 21 22 23" at bounding box center [525, 430] width 32 height 29
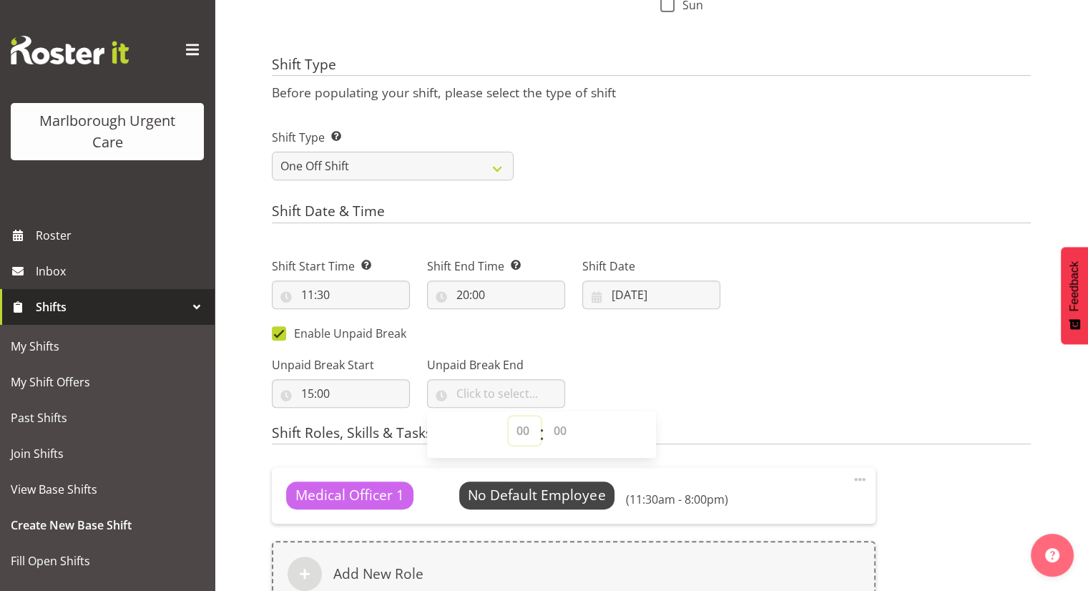
select select "15"
click at [509, 416] on select "00 00 01 02 03 04 05 06 07 08 09 10 11 12 13 14 15 16 17 18 19 20 21 22 23" at bounding box center [525, 430] width 32 height 29
click at [560, 433] on select "00 00 01 02 03 04 05 06 07 08 09 10 11 12 13 14 15 16 17 18 19 20 21 22 23 24 2…" at bounding box center [562, 430] width 32 height 29
select select "30"
click at [546, 416] on select "00 00 01 02 03 04 05 06 07 08 09 10 11 12 13 14 15 16 17 18 19 20 21 22 23 24 2…" at bounding box center [562, 430] width 32 height 29
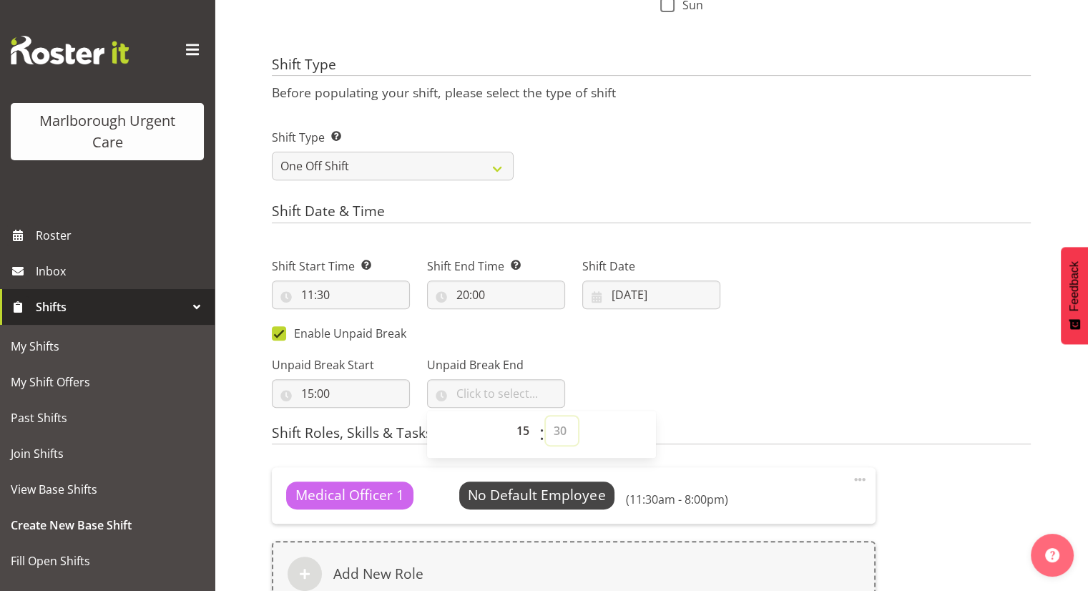
type input "15:30"
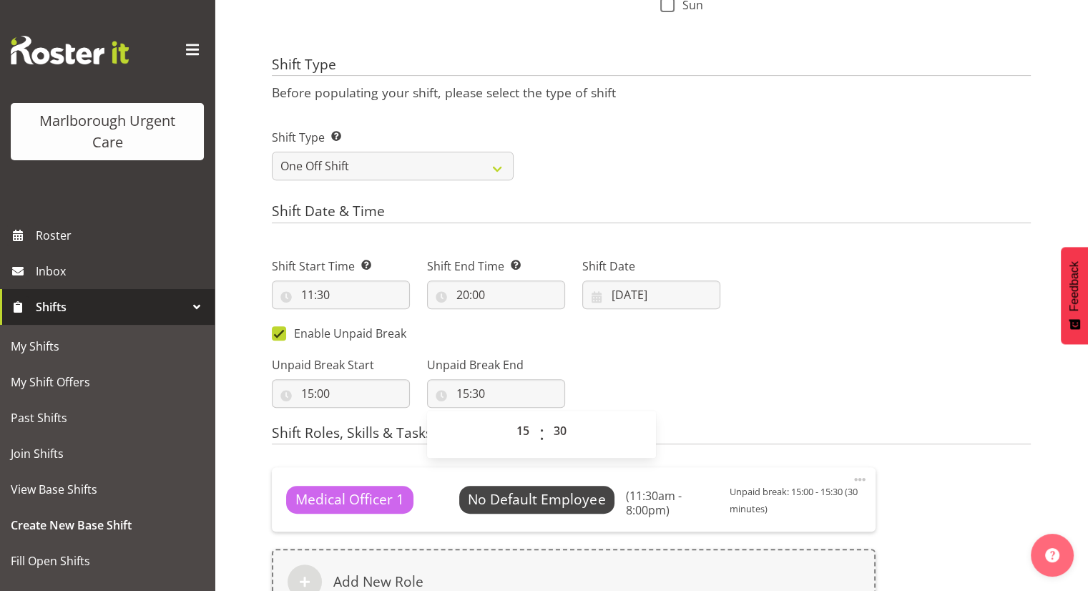
click at [665, 378] on div "Unpaid Break Start 15:00 00 01 02 03 04 05 06 07 08 09 10 11 12 13 14 15 16 17 …" at bounding box center [496, 376] width 466 height 80
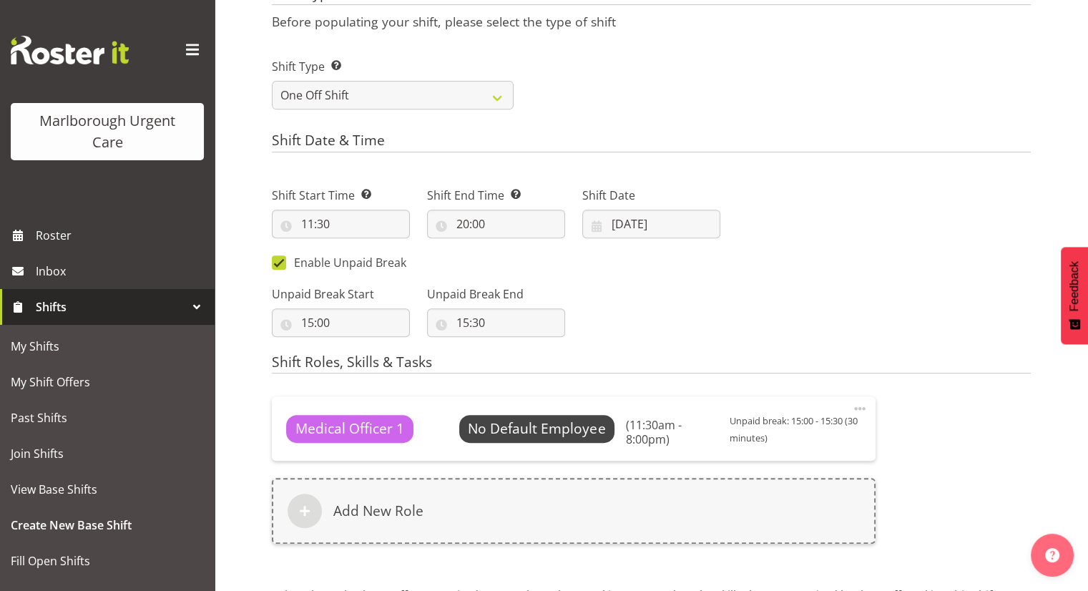
scroll to position [572, 0]
click at [551, 438] on span "Select Employee" at bounding box center [536, 428] width 107 height 21
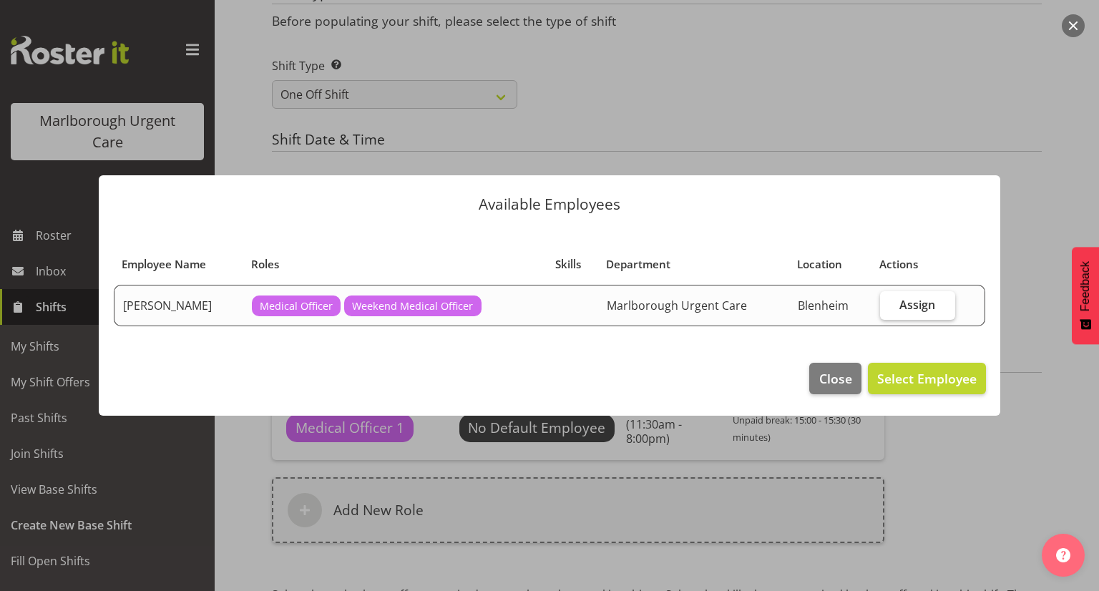
click at [922, 307] on span "Assign" at bounding box center [917, 305] width 36 height 14
click at [889, 307] on input "Assign" at bounding box center [884, 304] width 9 height 9
checkbox input "true"
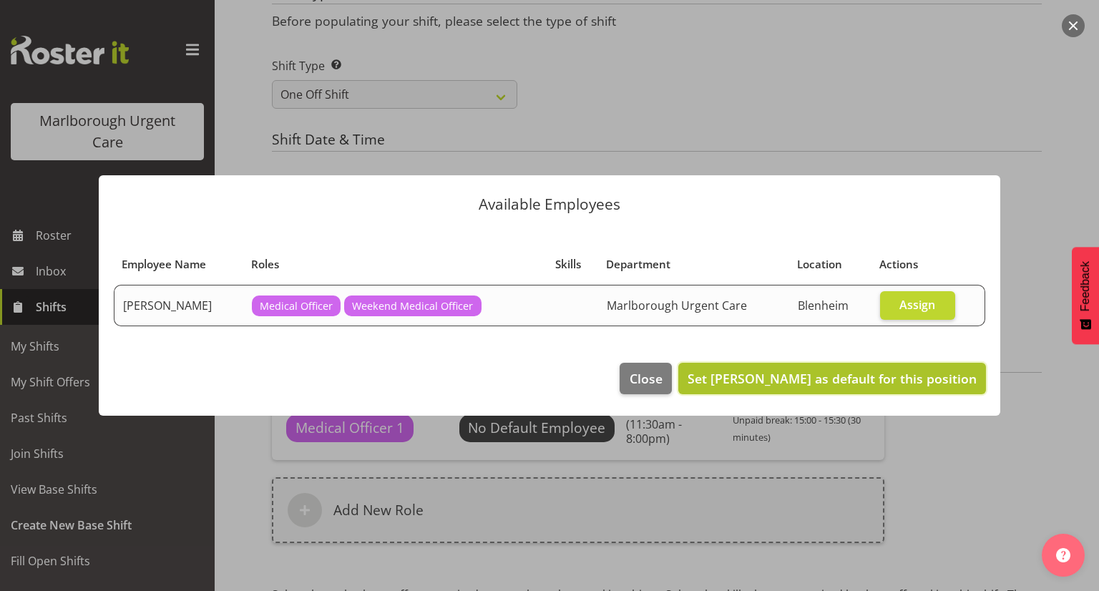
click at [847, 380] on span "Set Alexandra Madigan as default for this position" at bounding box center [831, 378] width 289 height 17
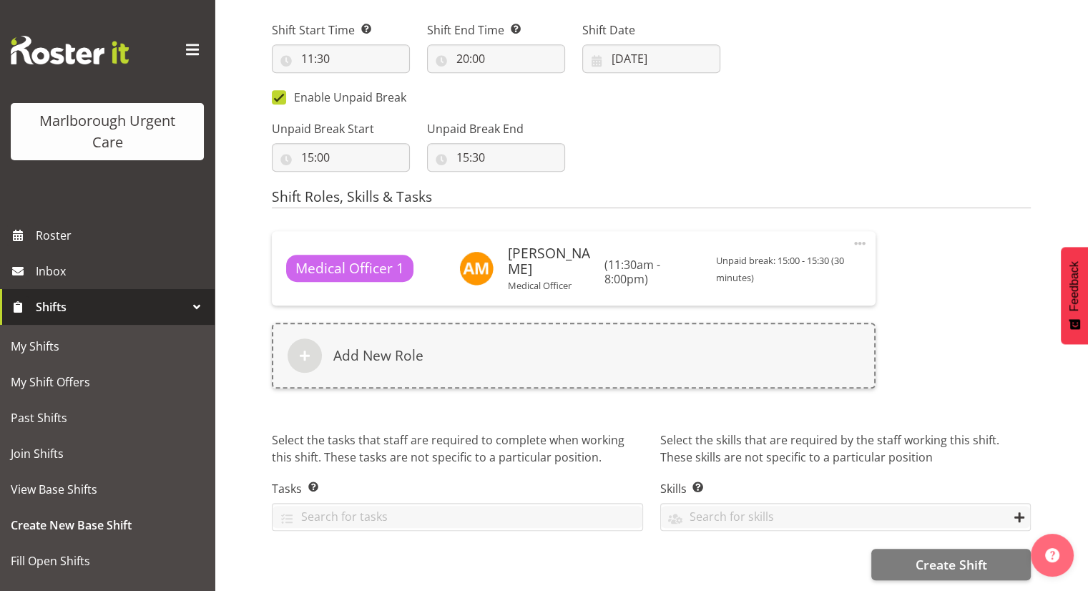
scroll to position [747, 0]
click at [918, 555] on span "Create Shift" at bounding box center [951, 564] width 72 height 19
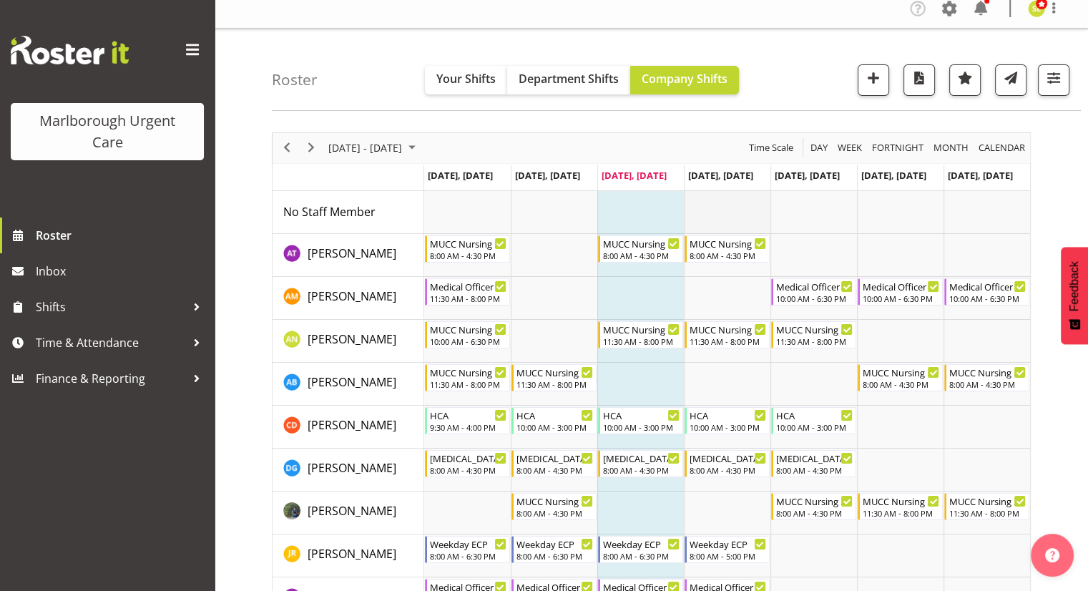
scroll to position [72, 0]
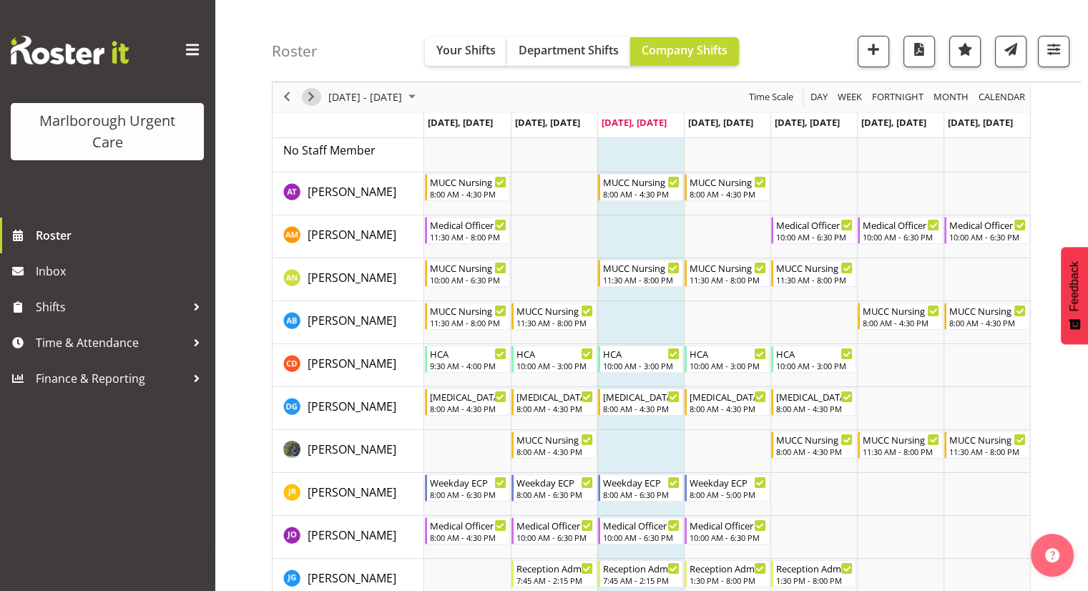
click at [309, 102] on span "Next" at bounding box center [311, 98] width 17 height 18
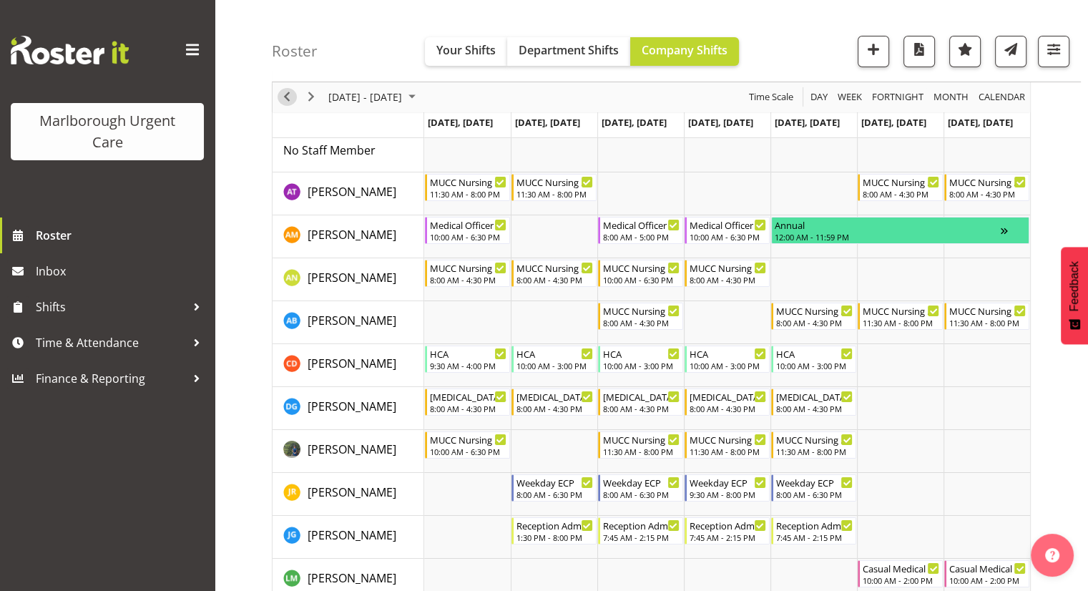
click at [286, 98] on span "Previous" at bounding box center [286, 98] width 17 height 18
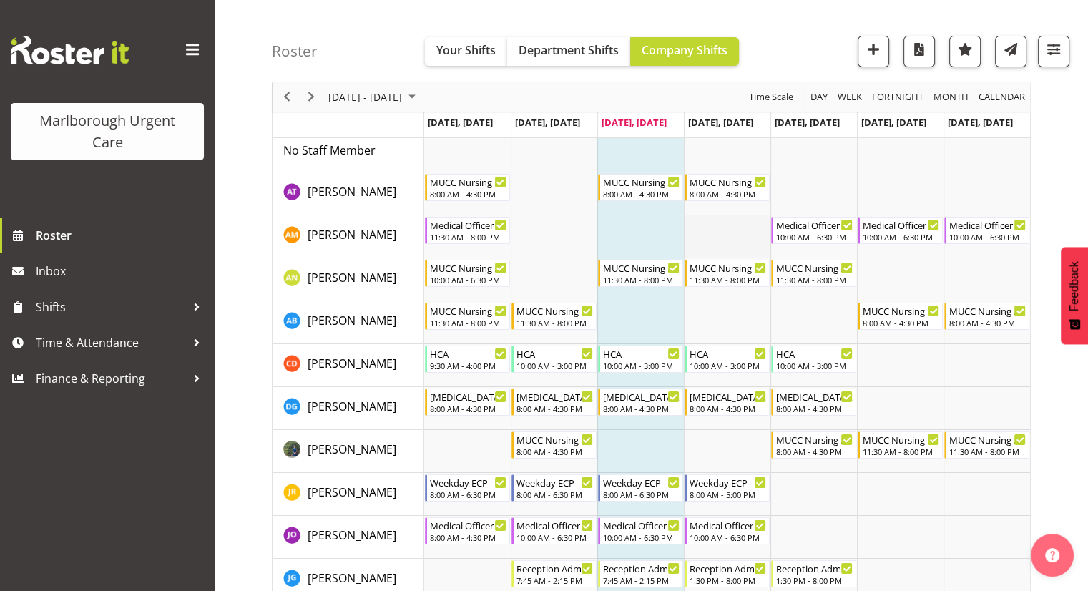
scroll to position [143, 0]
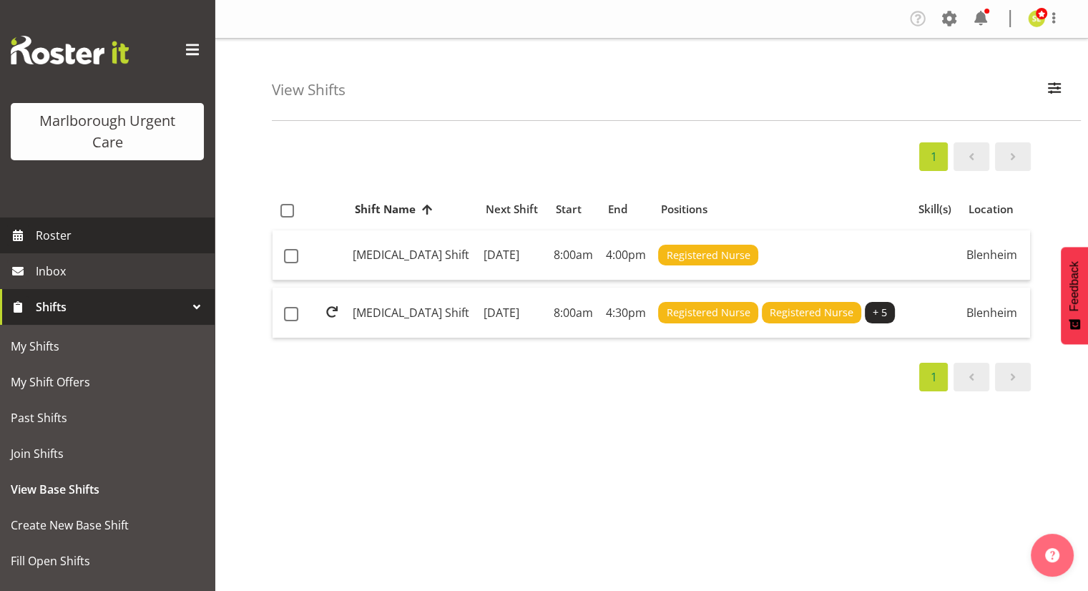
click at [112, 240] on span "Roster" at bounding box center [122, 235] width 172 height 21
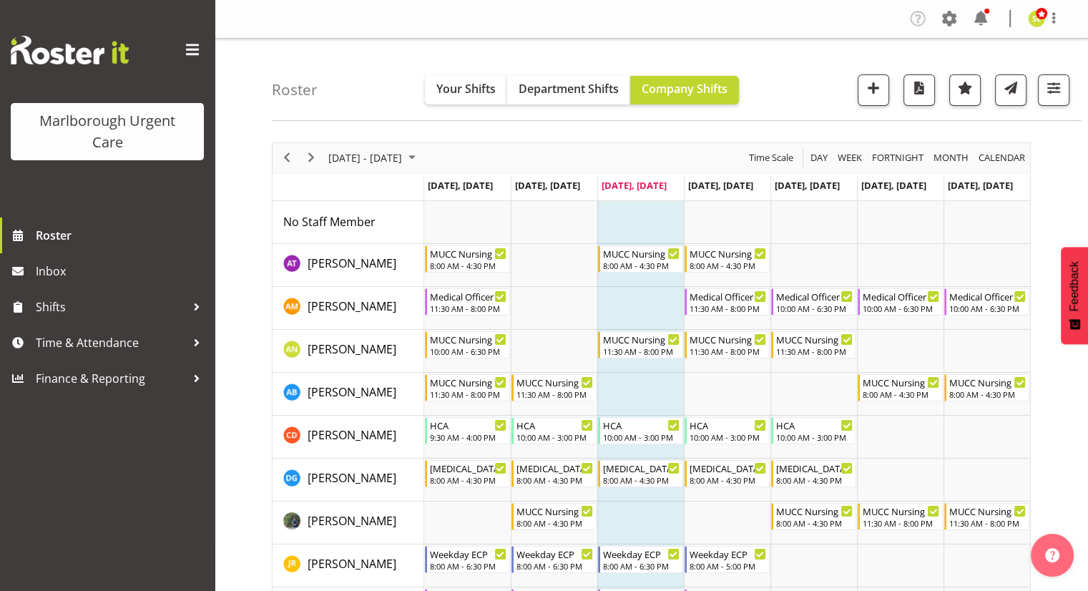
scroll to position [72, 0]
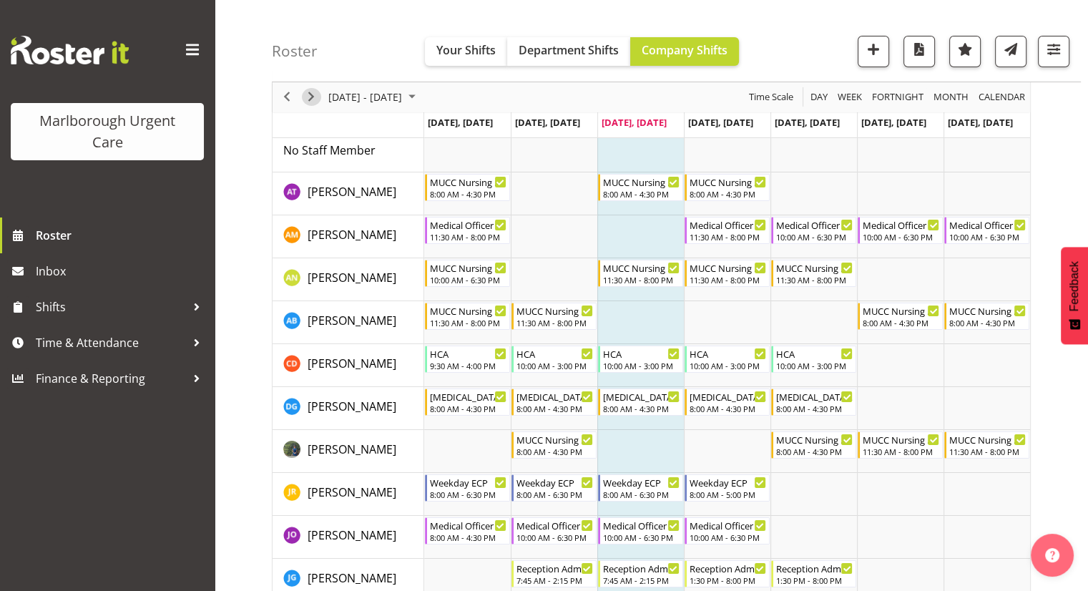
click at [315, 104] on span "Next" at bounding box center [311, 98] width 17 height 18
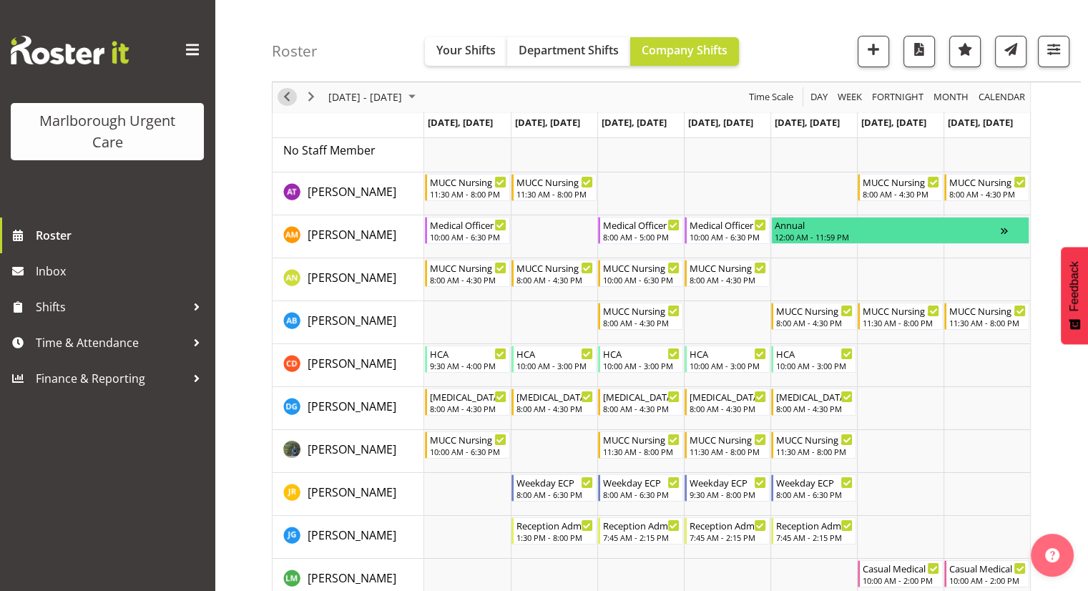
click at [295, 99] on button "Previous" at bounding box center [287, 98] width 19 height 18
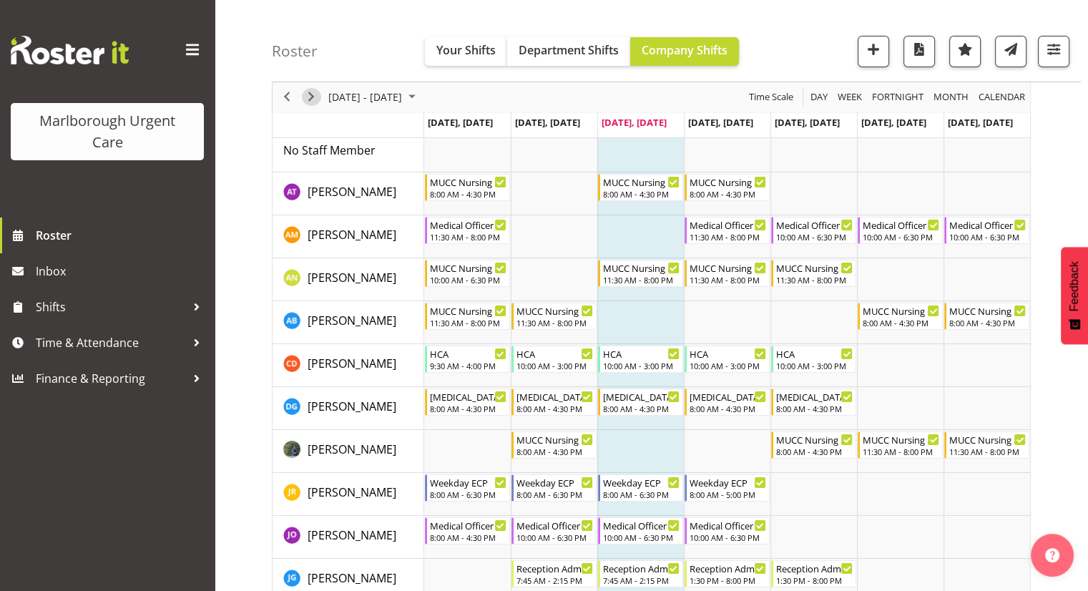
click at [312, 99] on span "Next" at bounding box center [311, 98] width 17 height 18
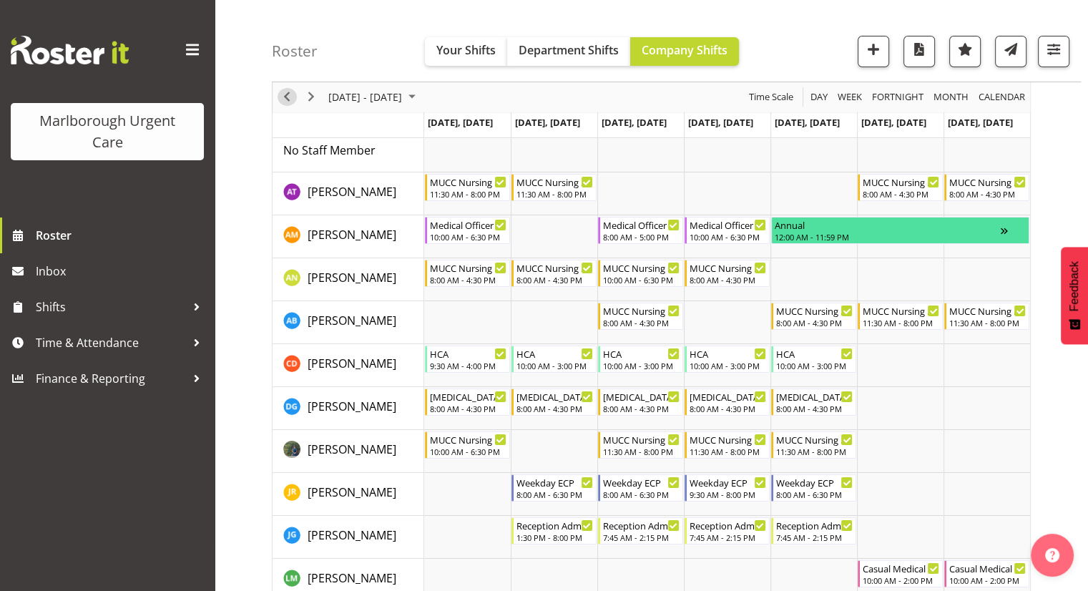
click at [291, 99] on span "Previous" at bounding box center [286, 98] width 17 height 18
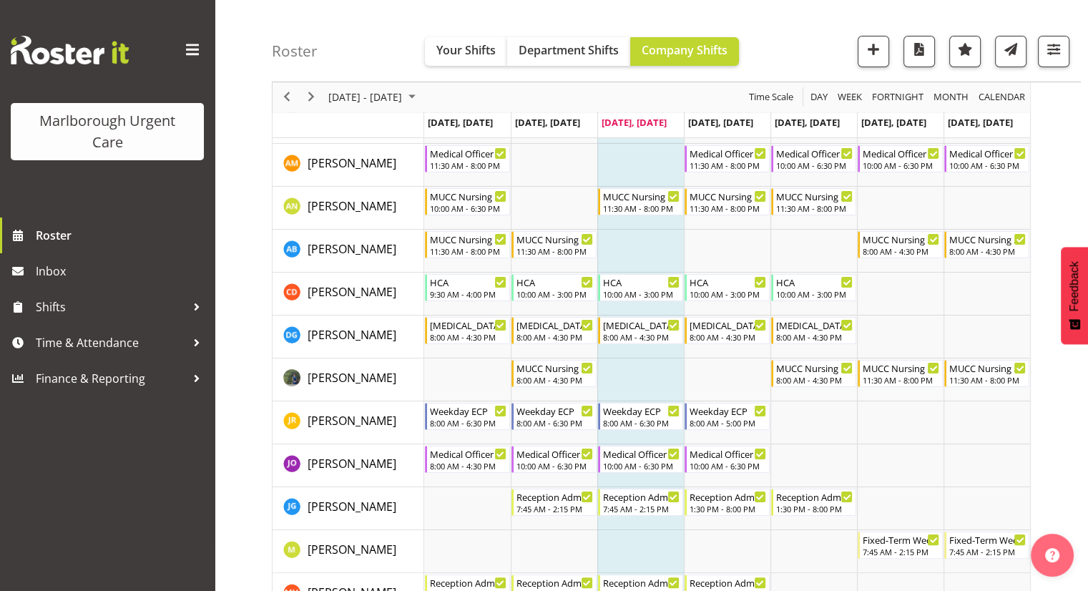
scroll to position [72, 0]
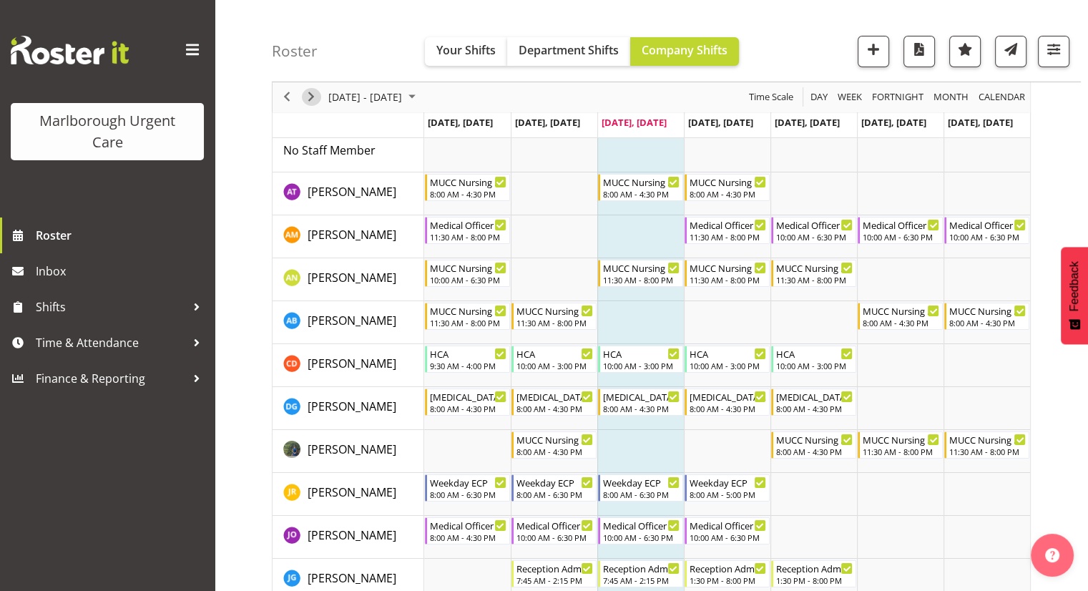
click at [317, 98] on span "Next" at bounding box center [311, 98] width 17 height 18
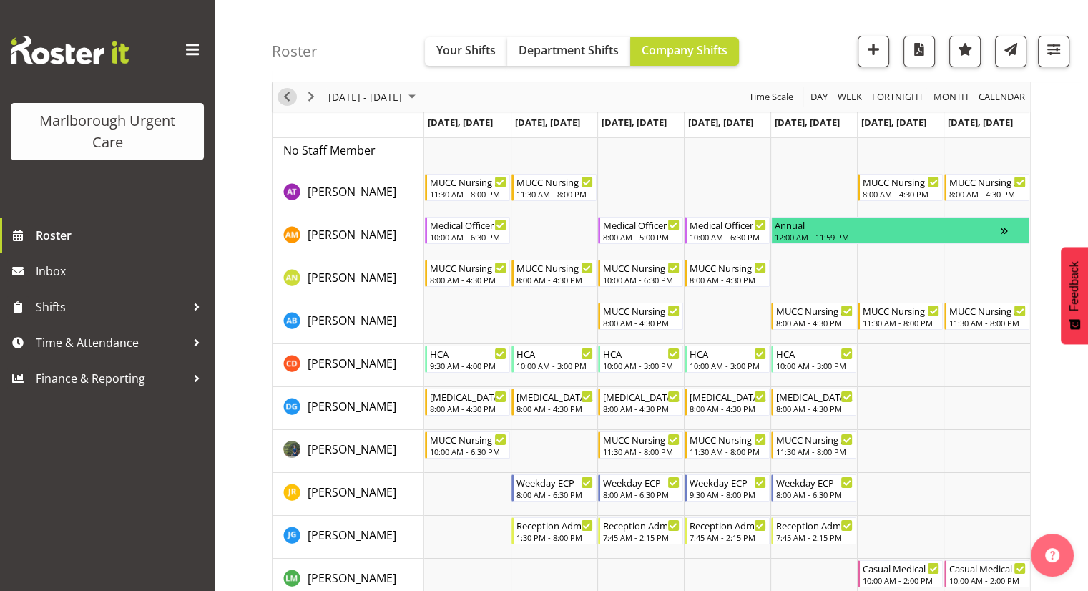
click at [293, 99] on span "Previous" at bounding box center [286, 98] width 17 height 18
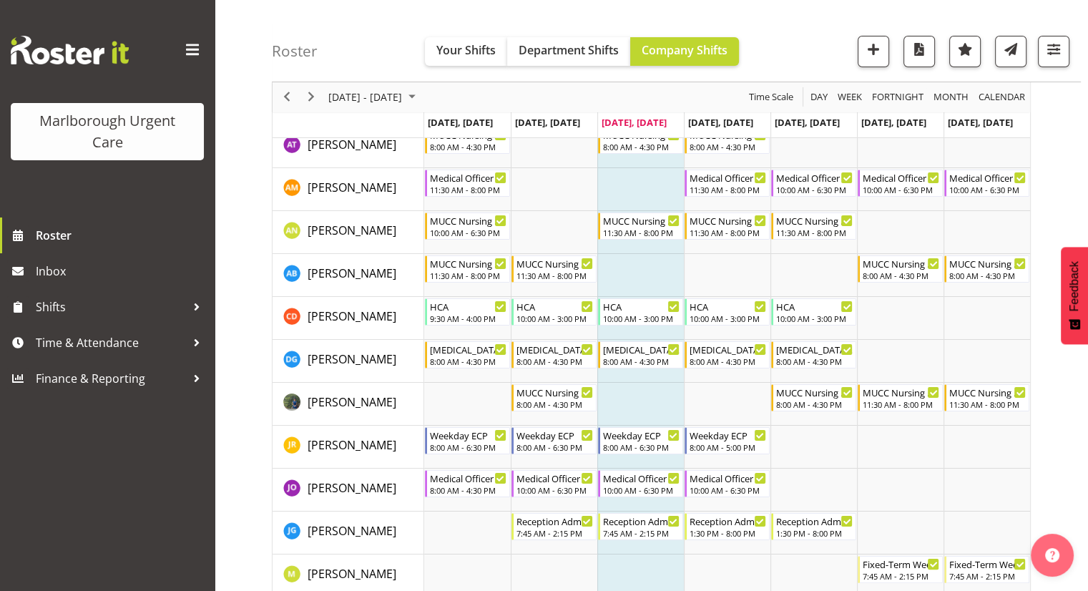
scroll to position [143, 0]
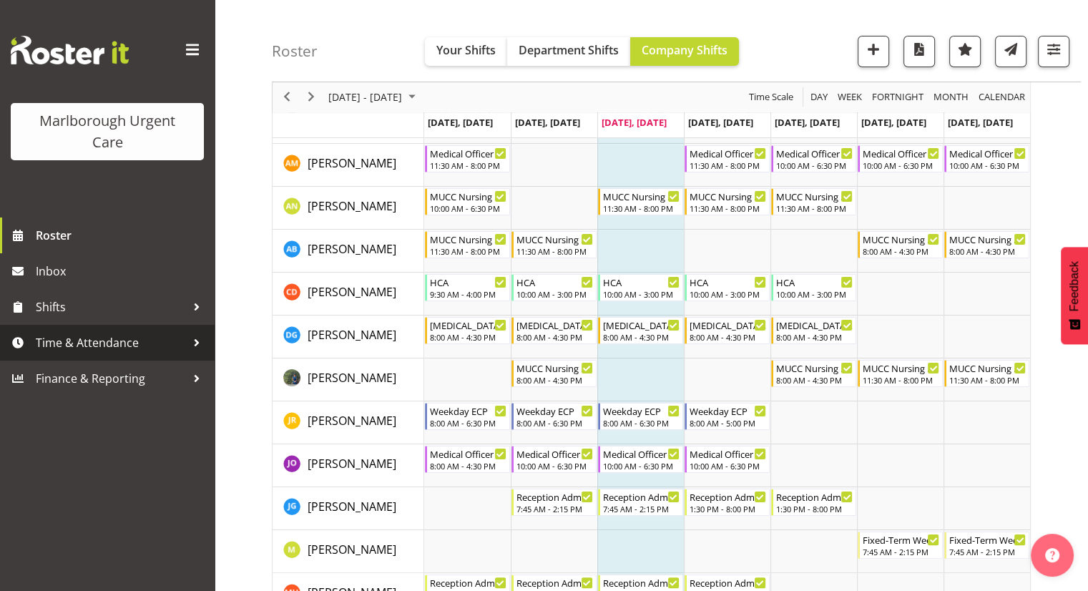
click at [148, 338] on span "Time & Attendance" at bounding box center [111, 342] width 150 height 21
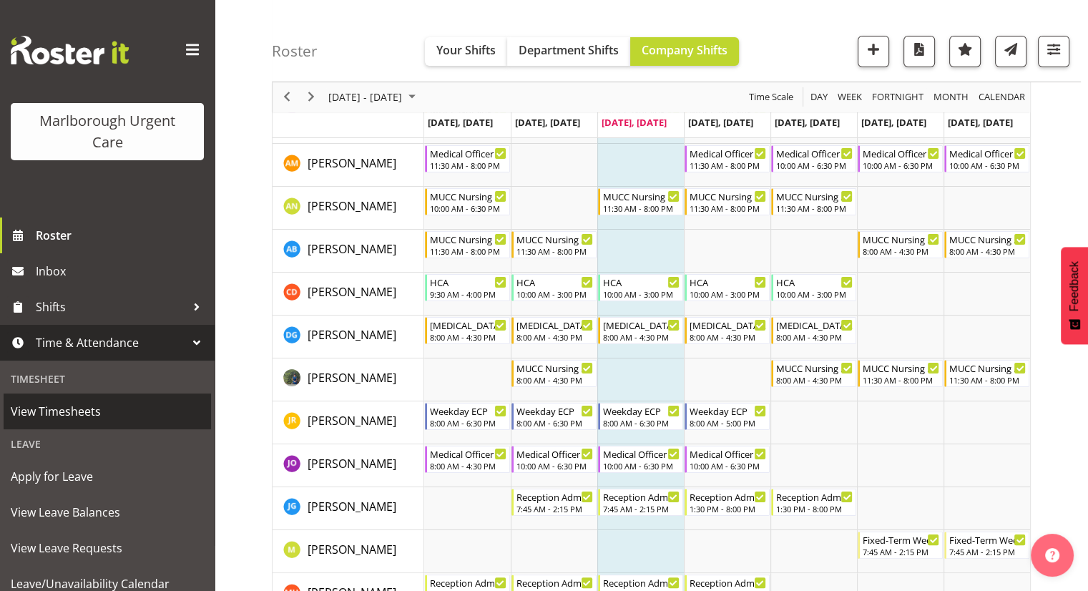
scroll to position [50, 0]
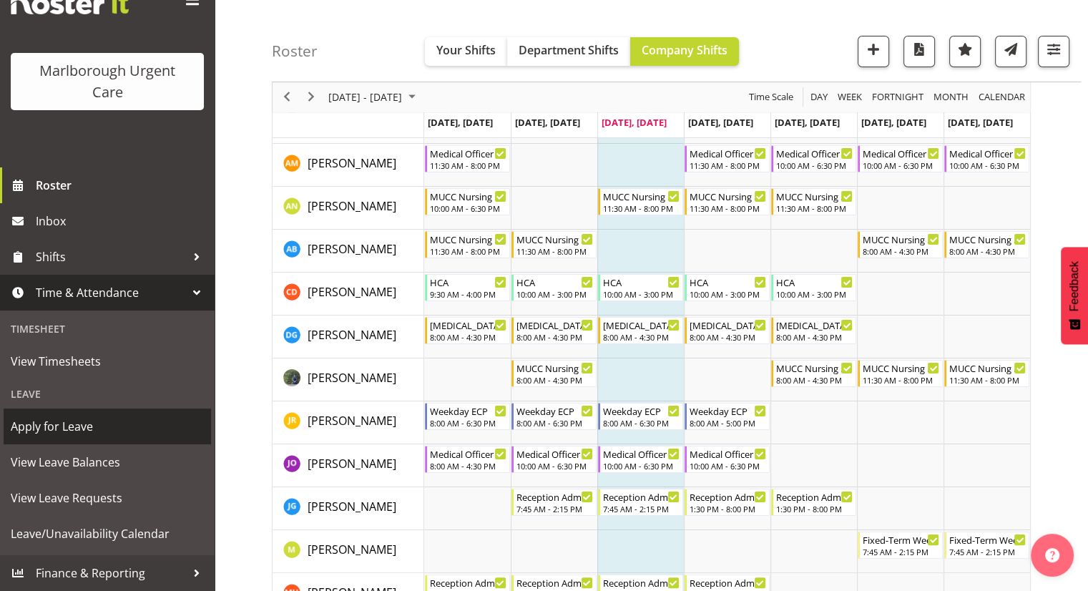
click at [94, 431] on span "Apply for Leave" at bounding box center [107, 426] width 193 height 21
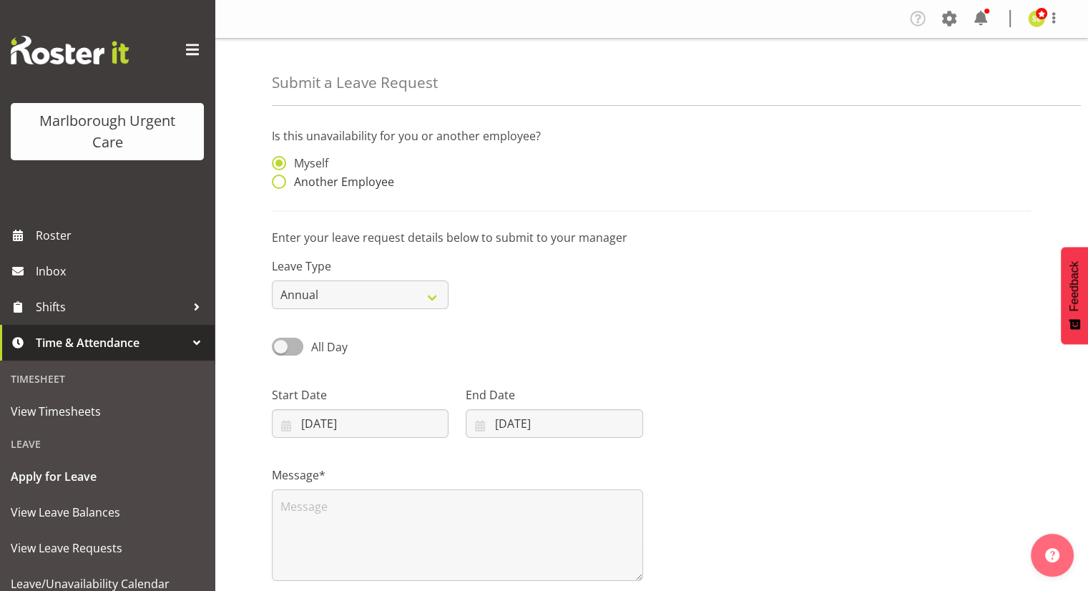
click at [343, 184] on span "Another Employee" at bounding box center [340, 182] width 108 height 14
click at [281, 184] on input "Another Employee" at bounding box center [276, 181] width 9 height 9
radio input "true"
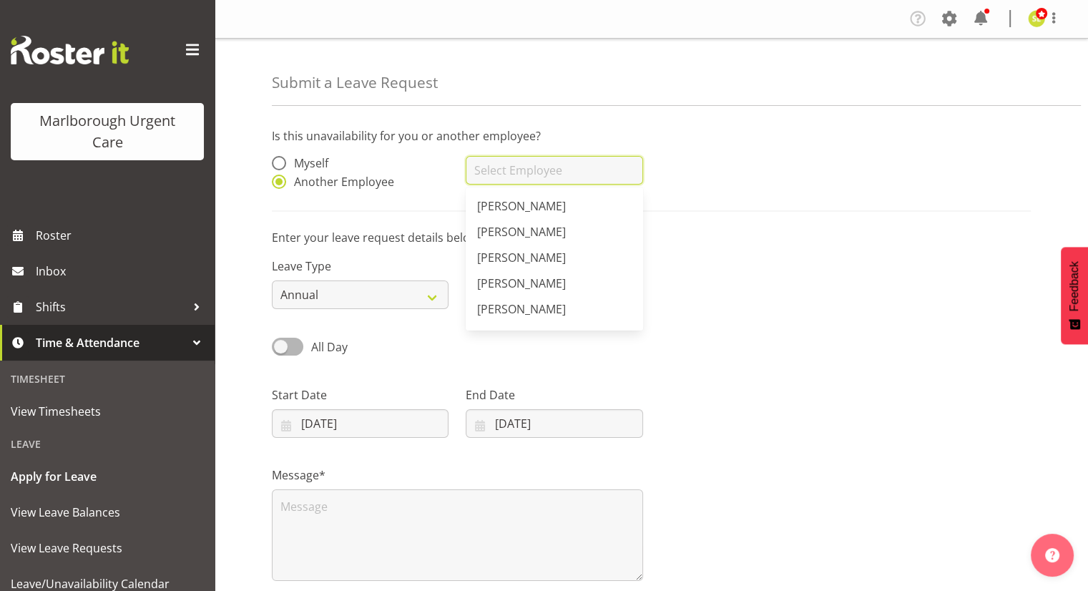
click at [514, 175] on input "text" at bounding box center [554, 170] width 177 height 29
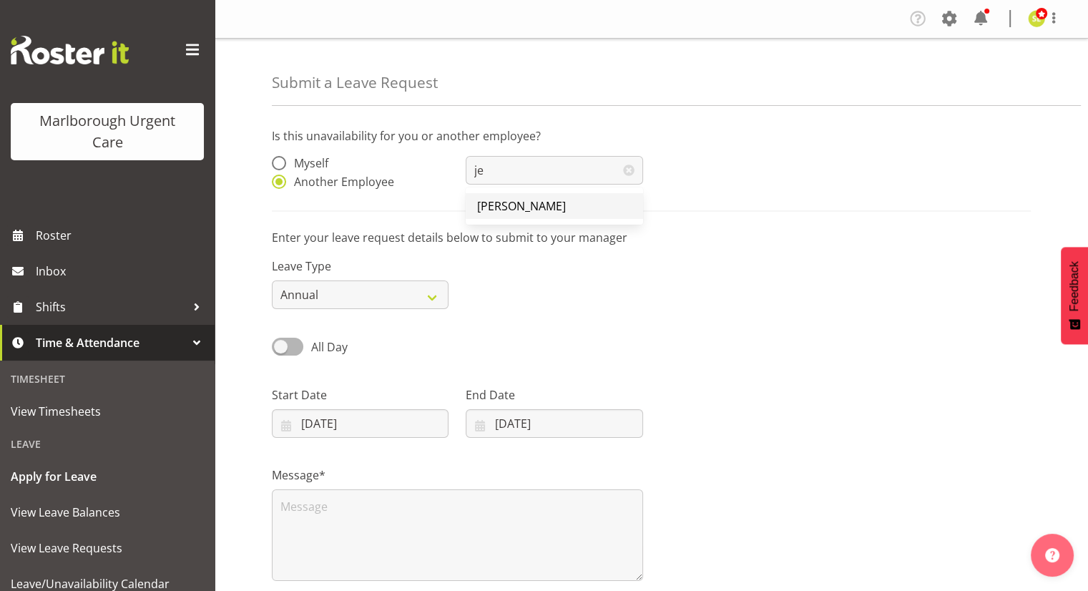
click at [521, 202] on span "[PERSON_NAME]" at bounding box center [521, 206] width 89 height 16
type input "[PERSON_NAME]"
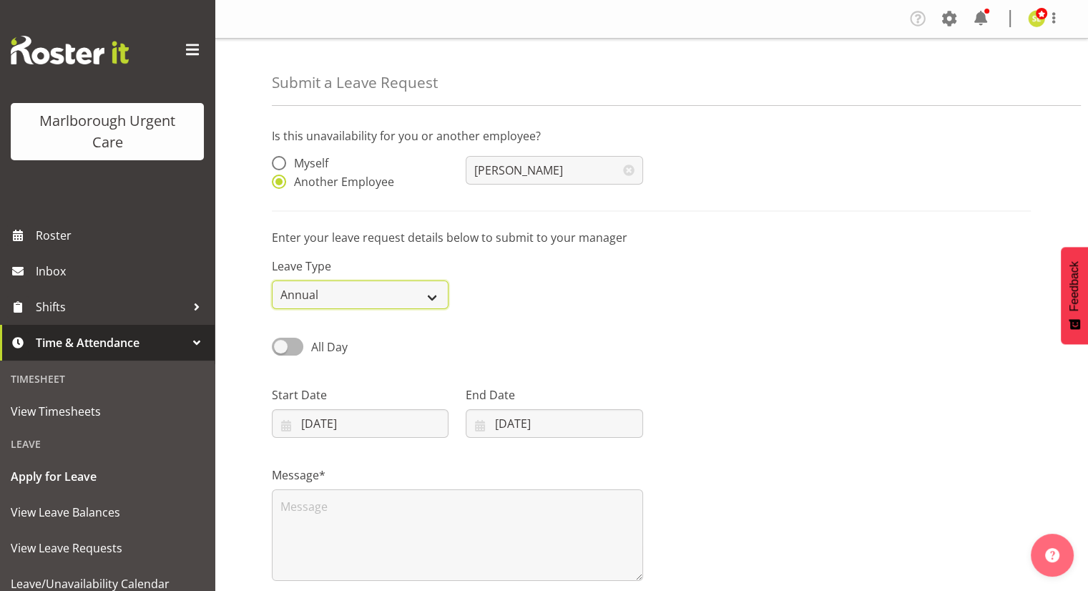
click at [424, 298] on select "Annual Sick Leave Without Pay Bereavement Domestic Violence Parental Jury Servi…" at bounding box center [360, 294] width 177 height 29
select select "Other"
click at [272, 280] on select "Annual Sick Leave Without Pay Bereavement Domestic Violence Parental Jury Servi…" at bounding box center [360, 294] width 177 height 29
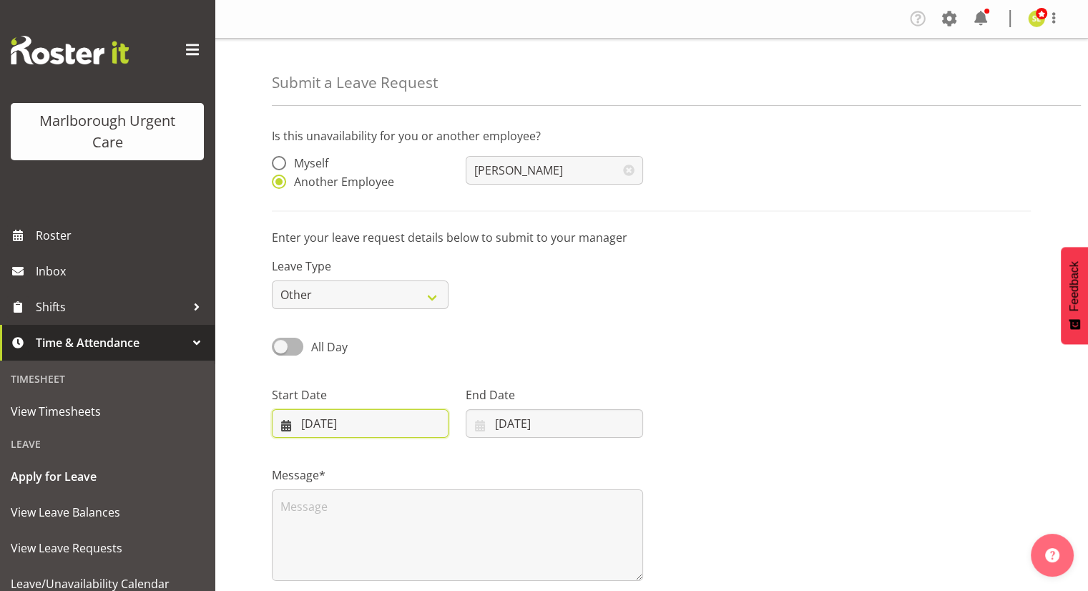
click at [350, 425] on input "[DATE]" at bounding box center [360, 423] width 177 height 29
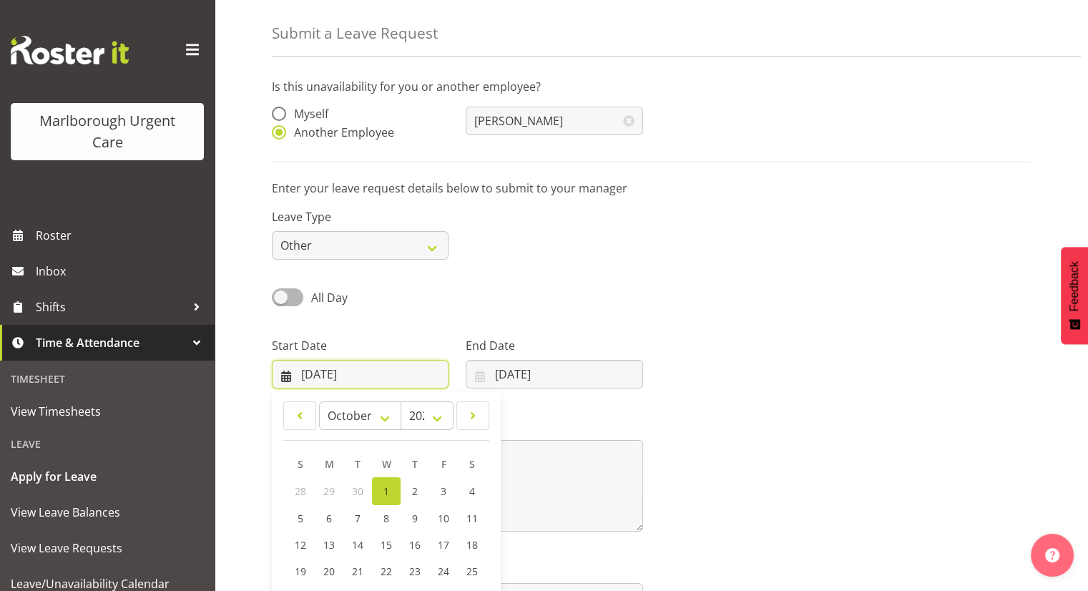
scroll to position [72, 0]
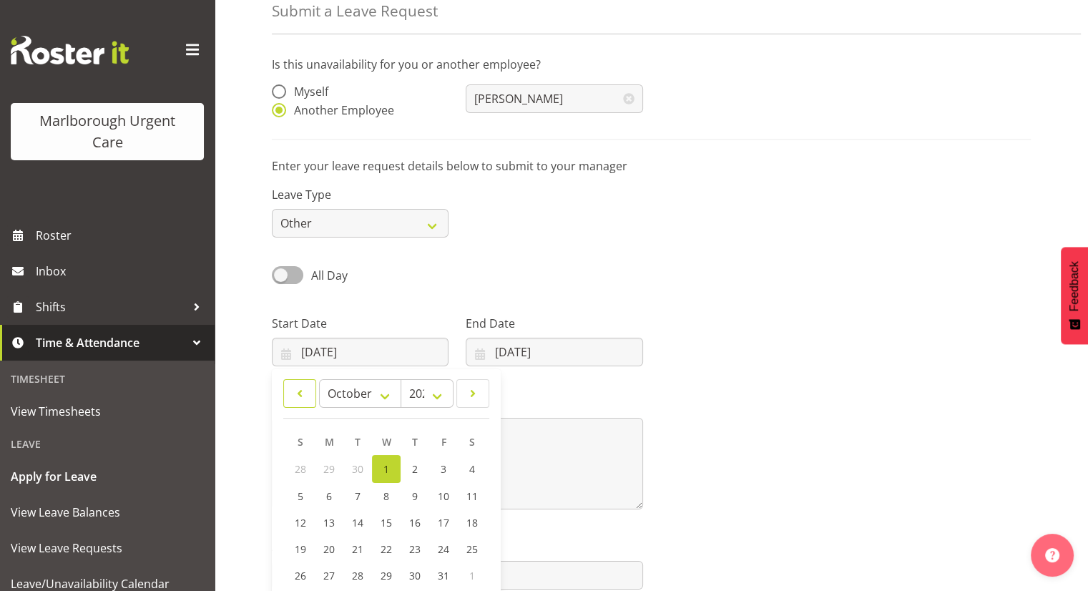
click at [295, 399] on span at bounding box center [300, 393] width 14 height 17
select select "8"
click at [329, 576] on span "29" at bounding box center [328, 575] width 11 height 14
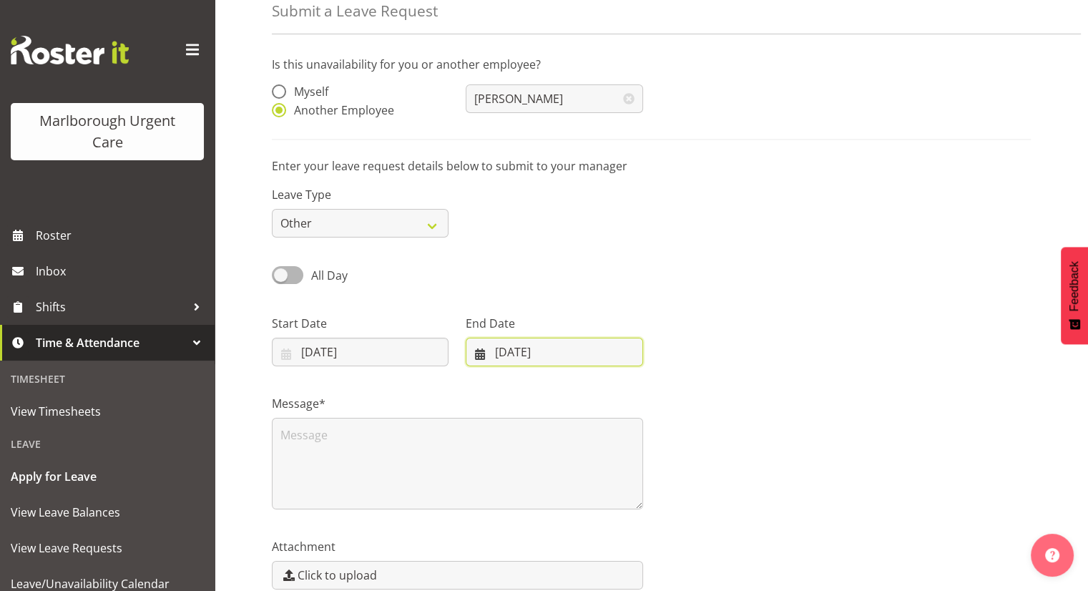
click at [516, 353] on input "[DATE]" at bounding box center [554, 352] width 177 height 29
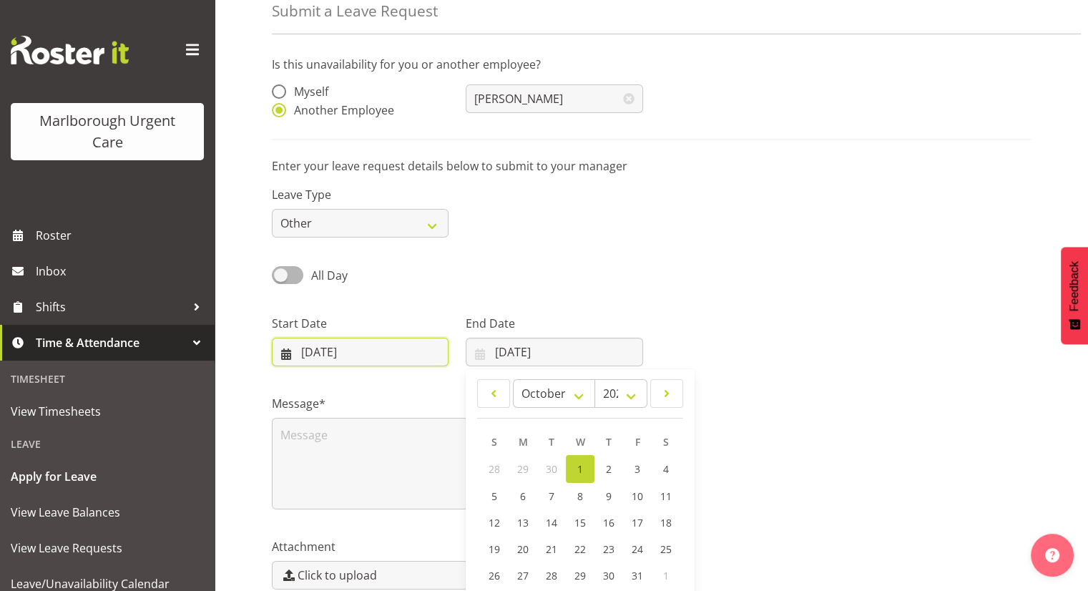
click at [352, 355] on input "[DATE]" at bounding box center [360, 352] width 177 height 29
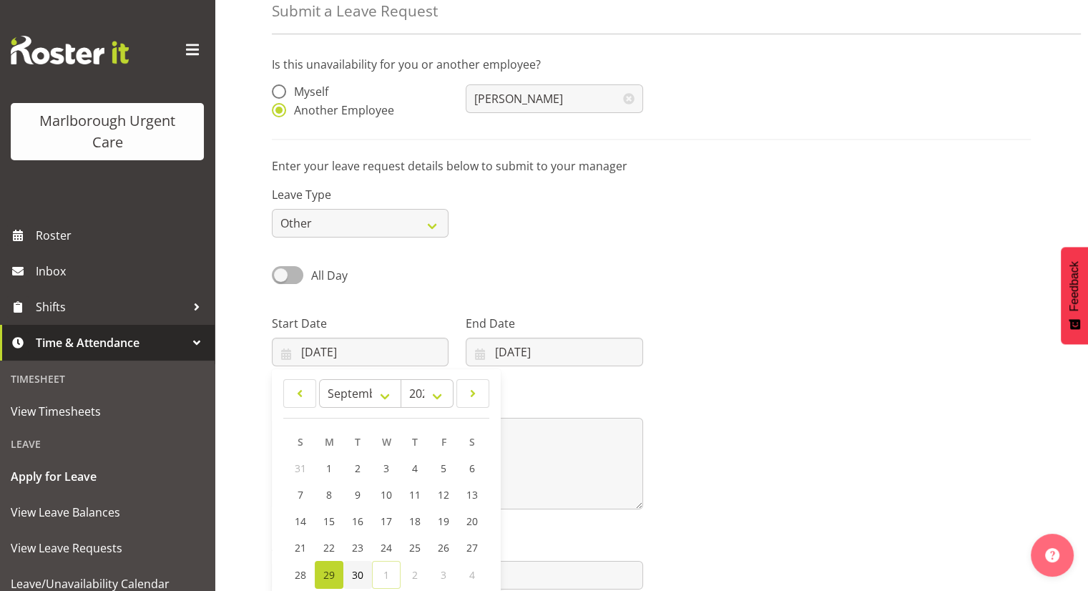
click at [350, 567] on link "30" at bounding box center [357, 575] width 29 height 28
type input "[DATE]"
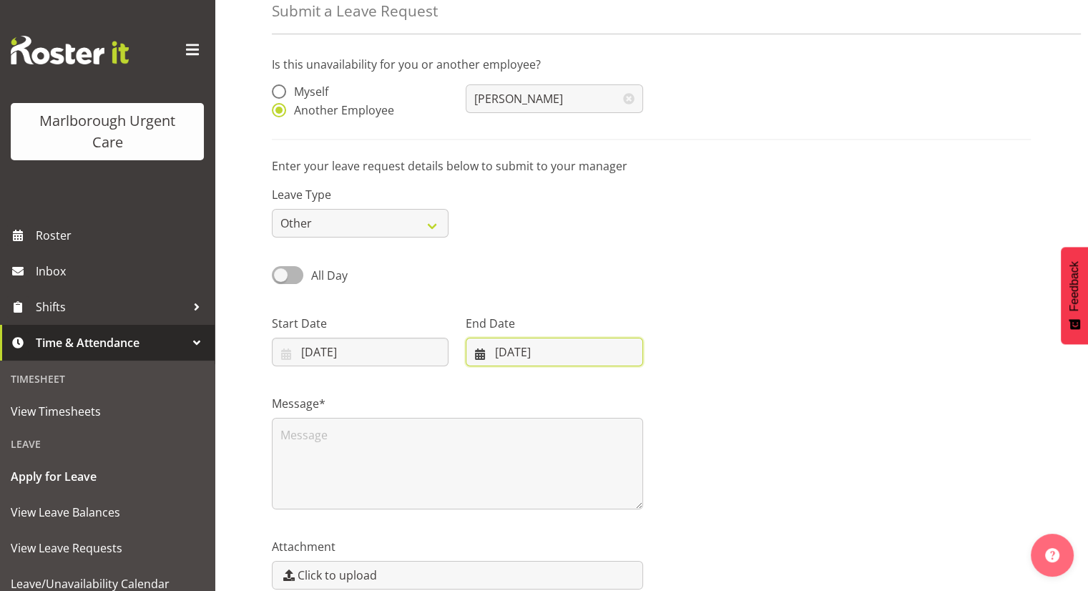
click at [538, 353] on input "[DATE]" at bounding box center [554, 352] width 177 height 29
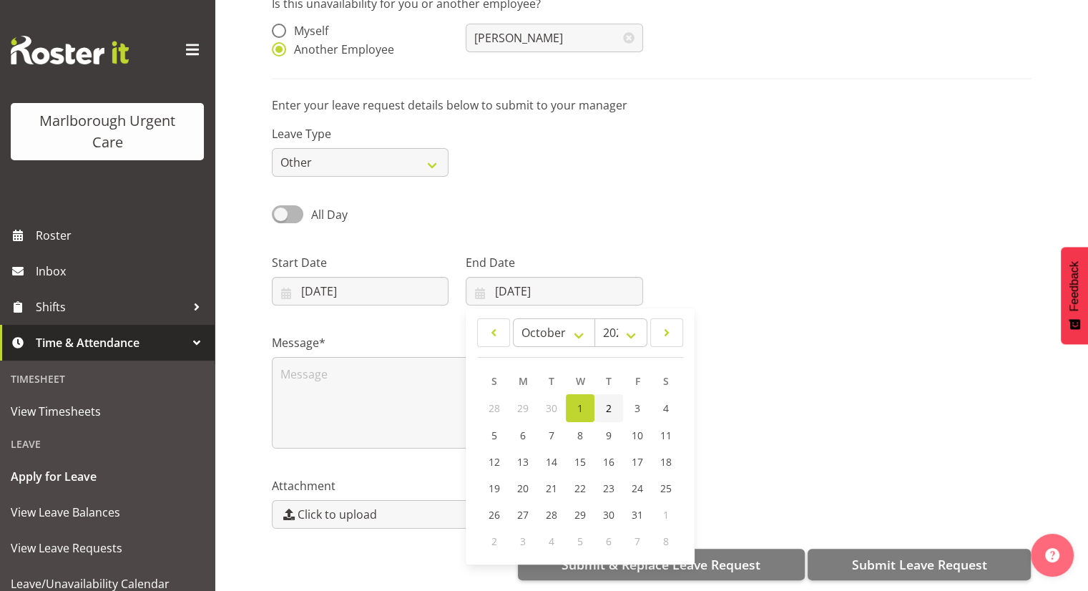
click at [607, 402] on span "2" at bounding box center [609, 408] width 6 height 14
type input "[DATE]"
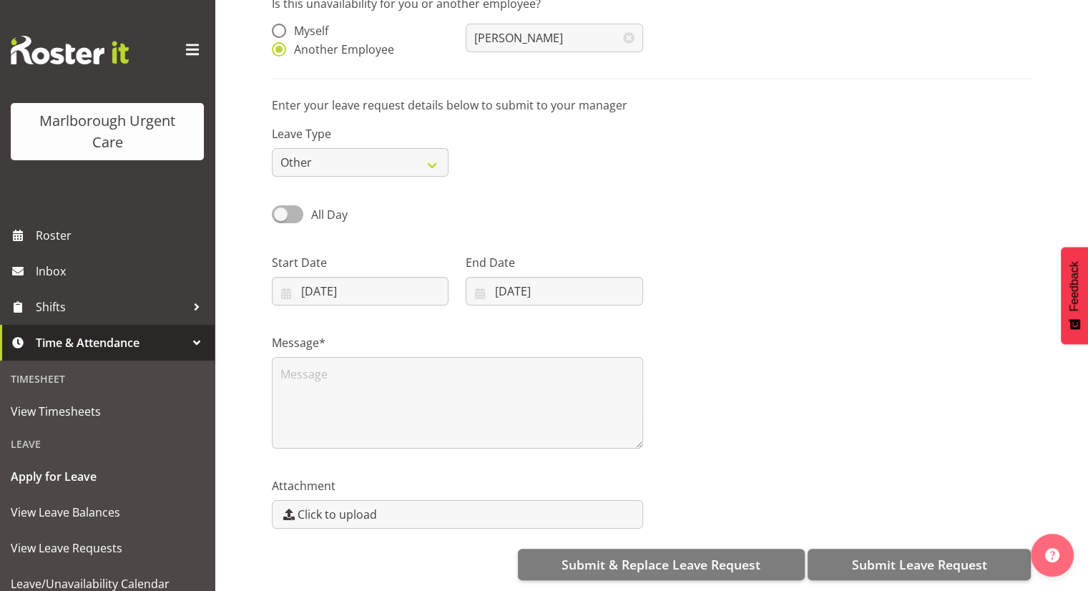
scroll to position [144, 0]
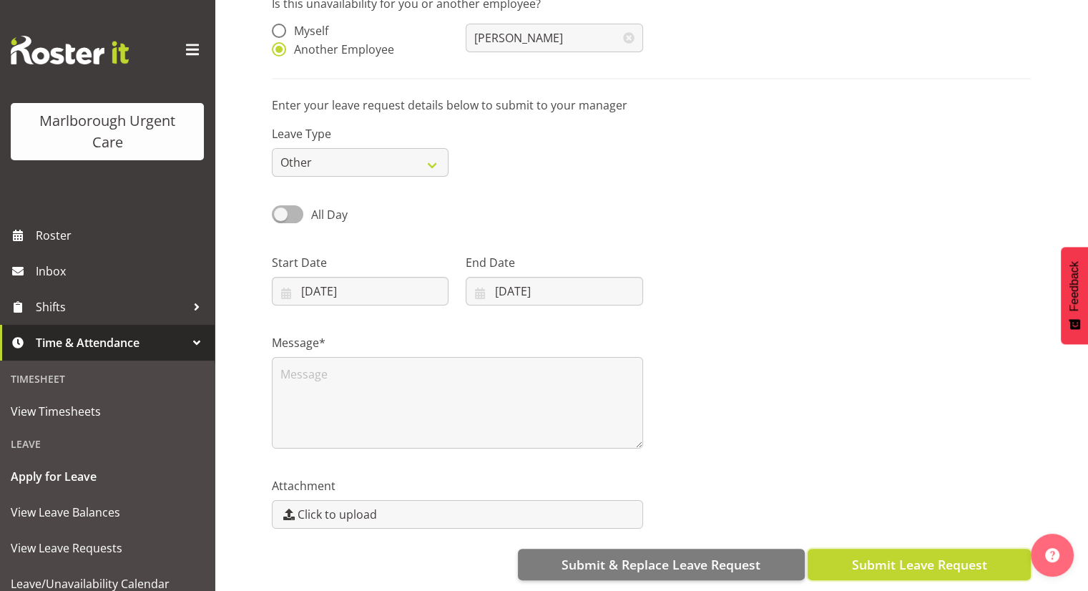
click at [902, 555] on span "Submit Leave Request" at bounding box center [918, 564] width 135 height 19
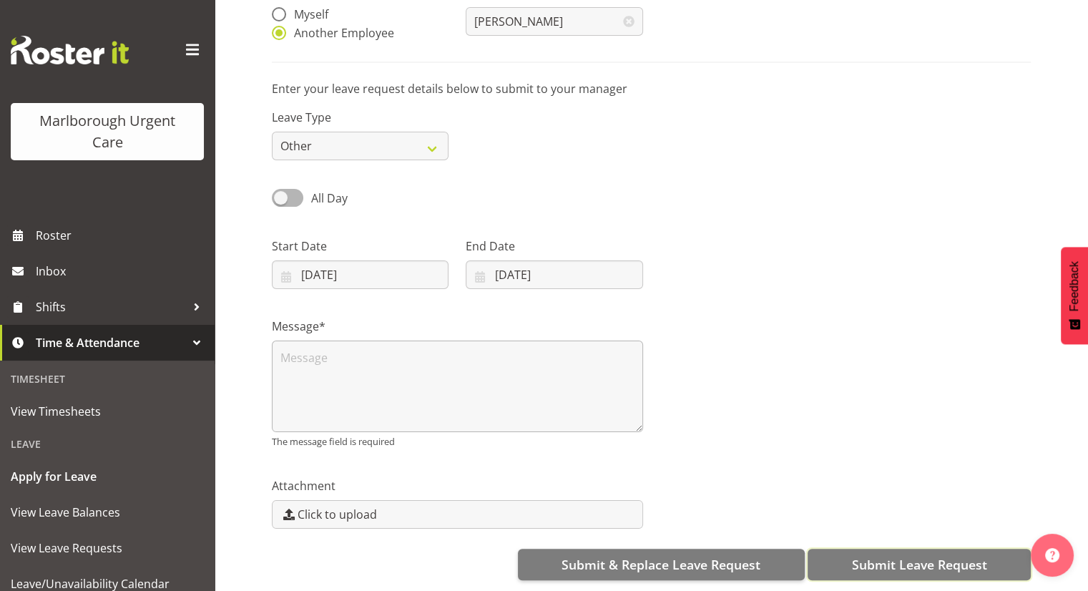
scroll to position [160, 0]
click at [355, 350] on textarea at bounding box center [457, 386] width 371 height 92
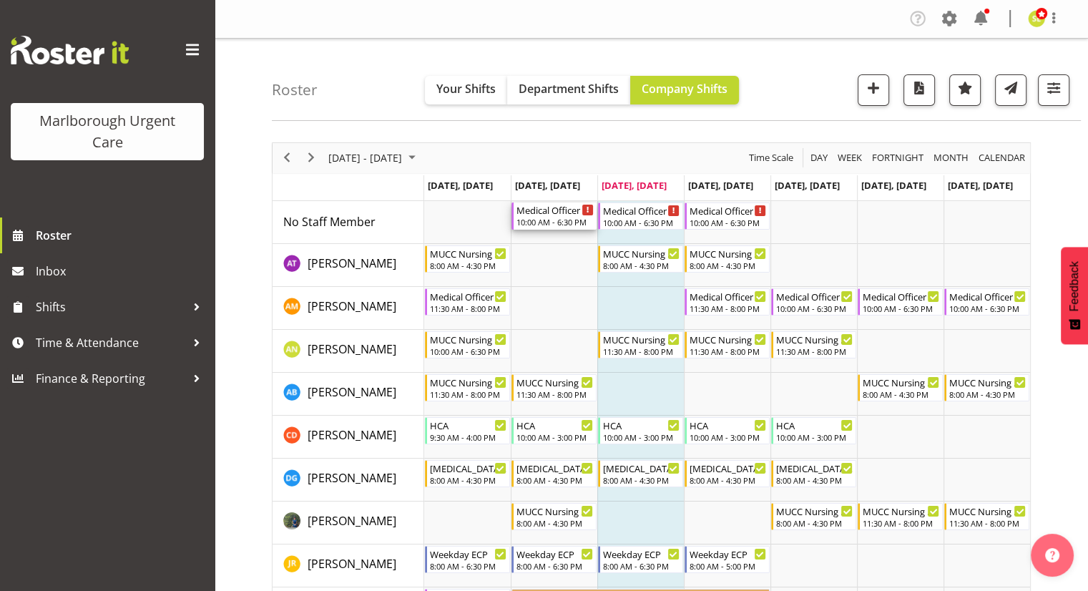
click at [559, 215] on div "Medical Officer MID Weekday" at bounding box center [554, 209] width 77 height 14
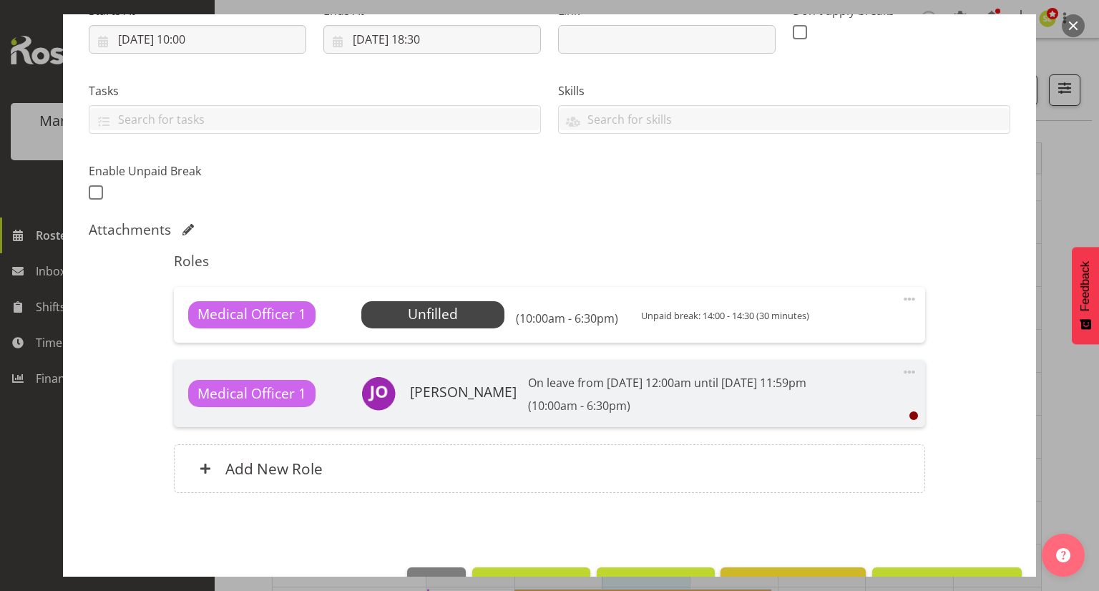
scroll to position [292, 0]
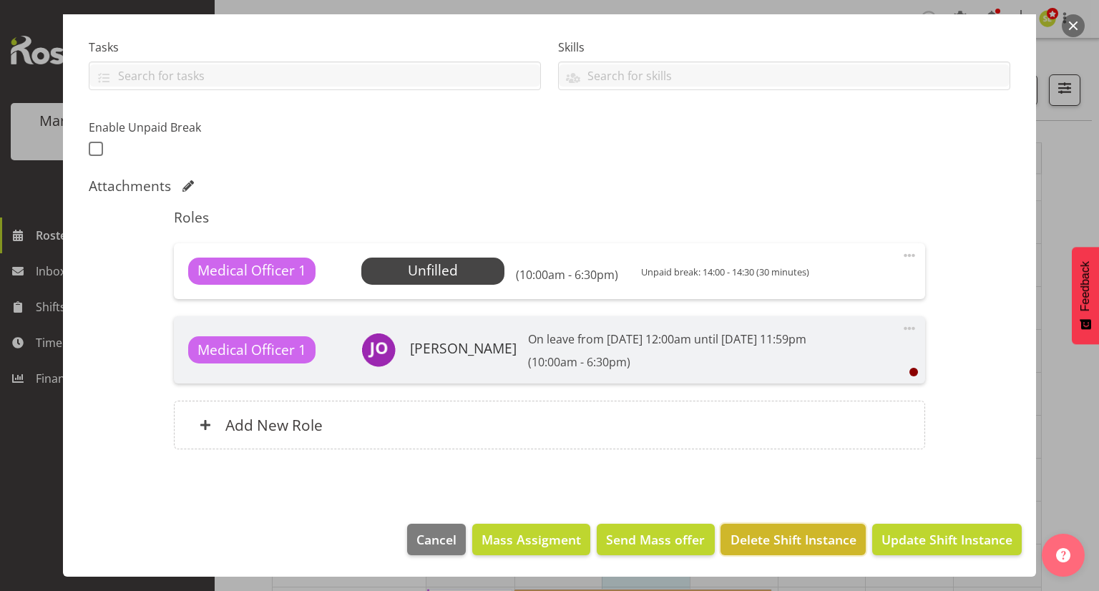
click at [802, 542] on span "Delete Shift Instance" at bounding box center [793, 539] width 126 height 19
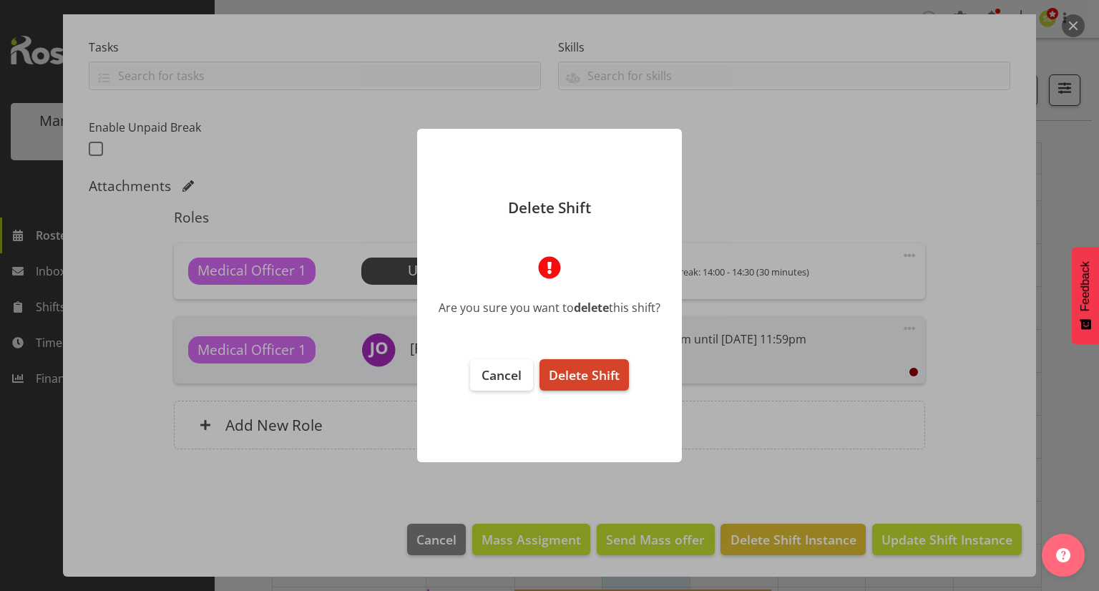
click at [584, 375] on span "Delete Shift" at bounding box center [584, 374] width 71 height 17
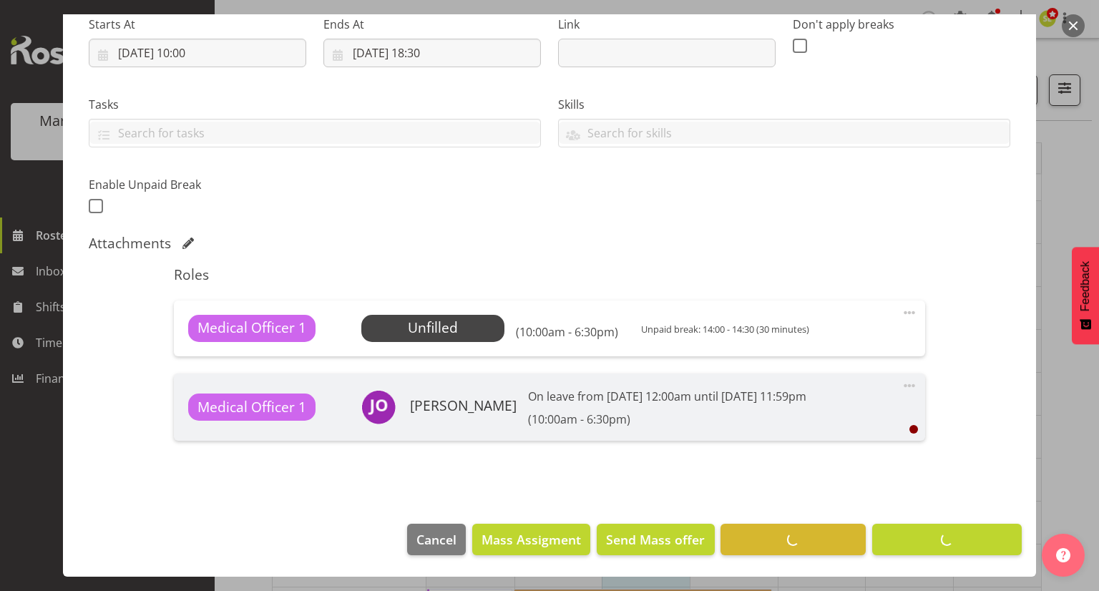
scroll to position [235, 0]
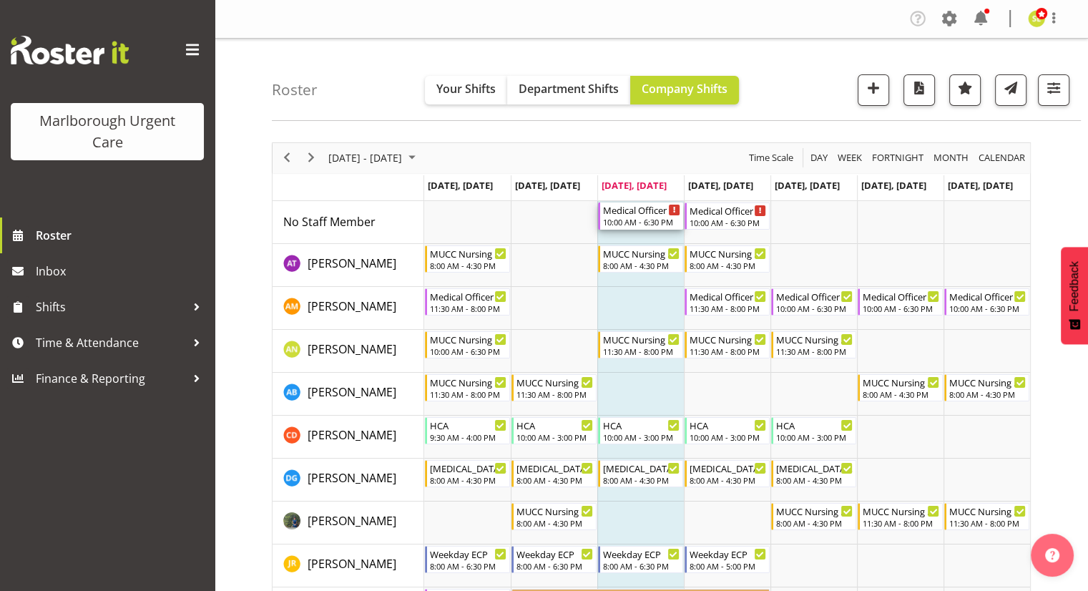
click at [644, 219] on div "10:00 AM - 6:30 PM" at bounding box center [641, 221] width 77 height 11
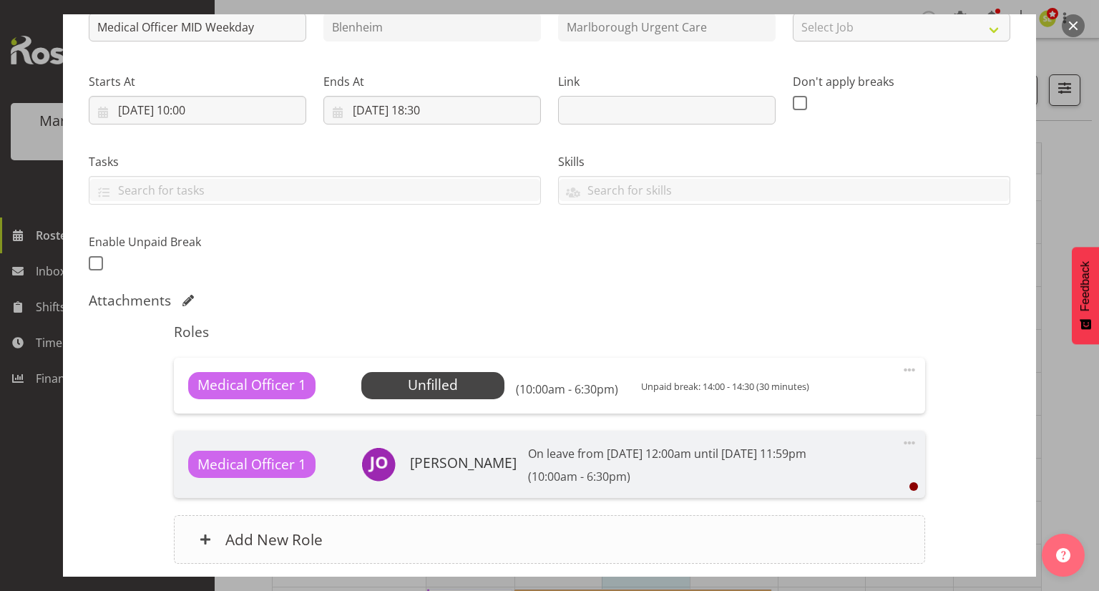
scroll to position [286, 0]
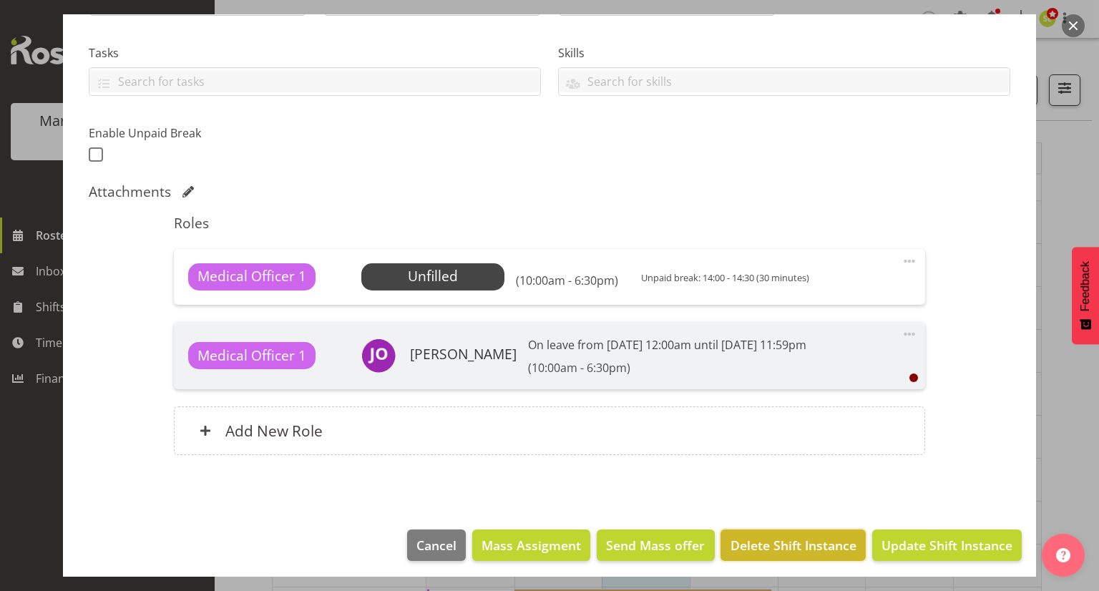
click at [790, 537] on span "Delete Shift Instance" at bounding box center [793, 545] width 126 height 19
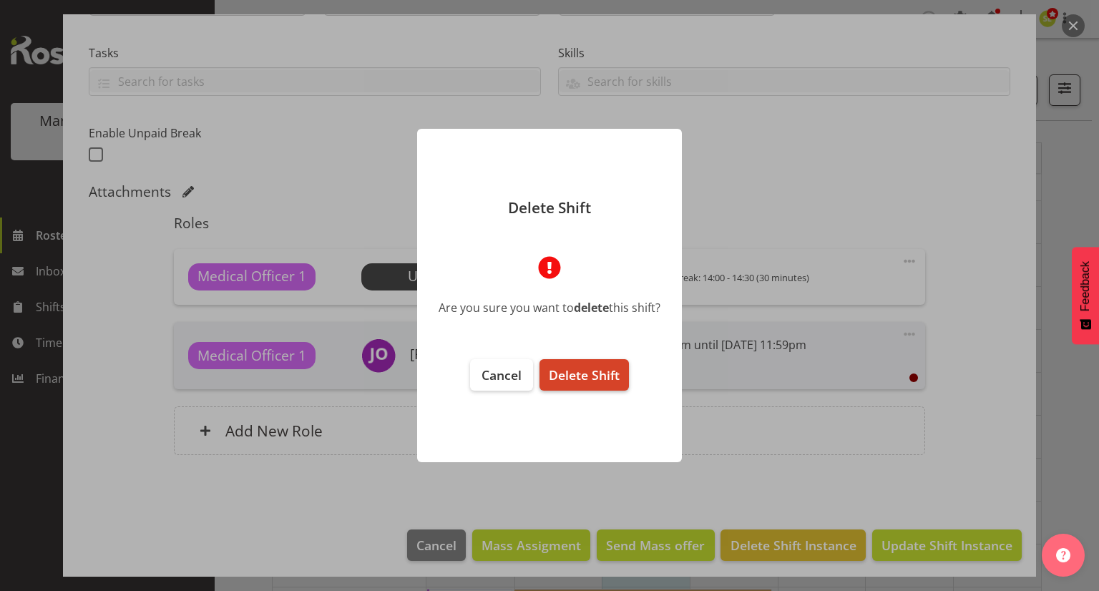
click at [569, 378] on span "Delete Shift" at bounding box center [584, 374] width 71 height 17
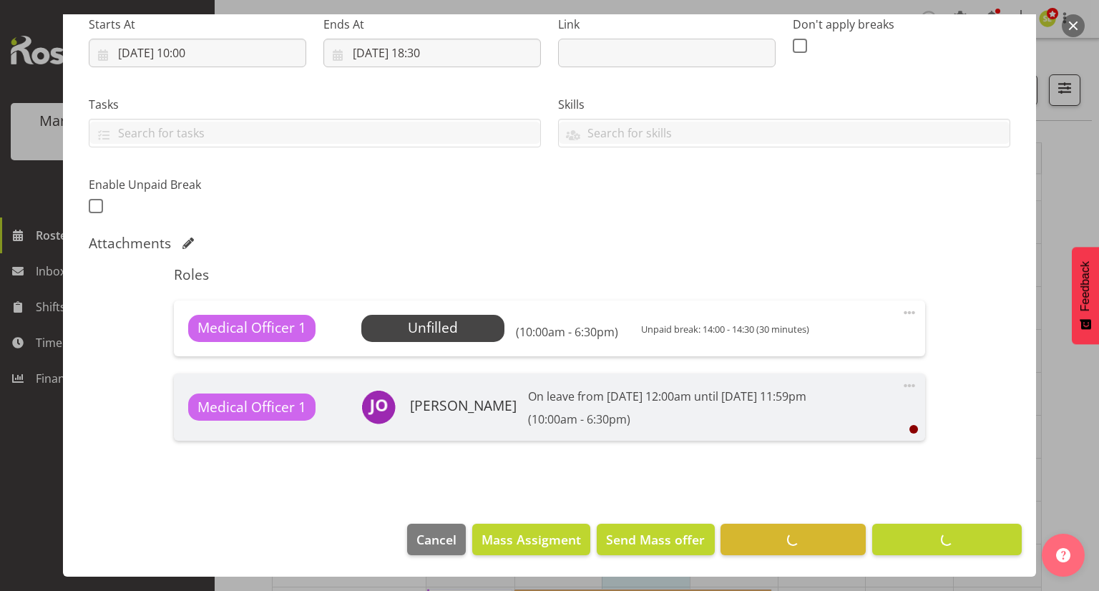
scroll to position [235, 0]
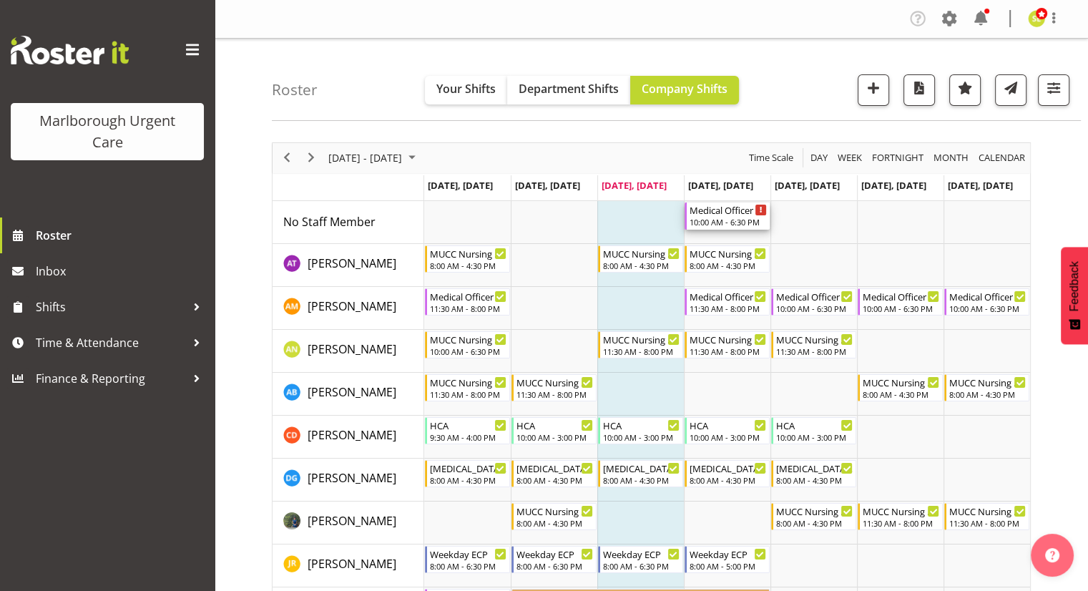
click at [713, 212] on div "Medical Officer MID Weekday" at bounding box center [727, 209] width 77 height 14
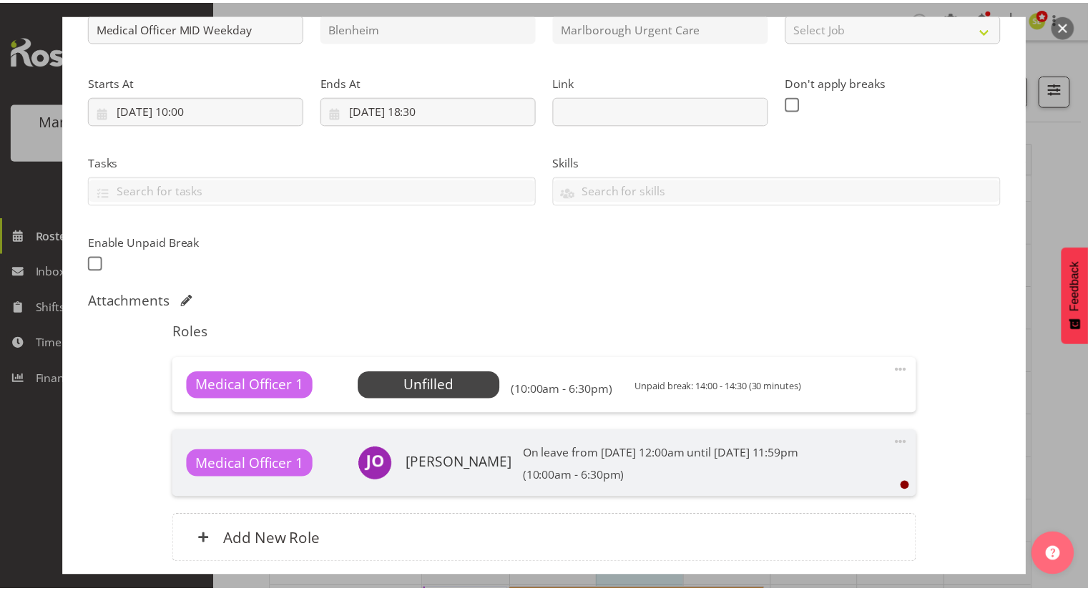
scroll to position [292, 0]
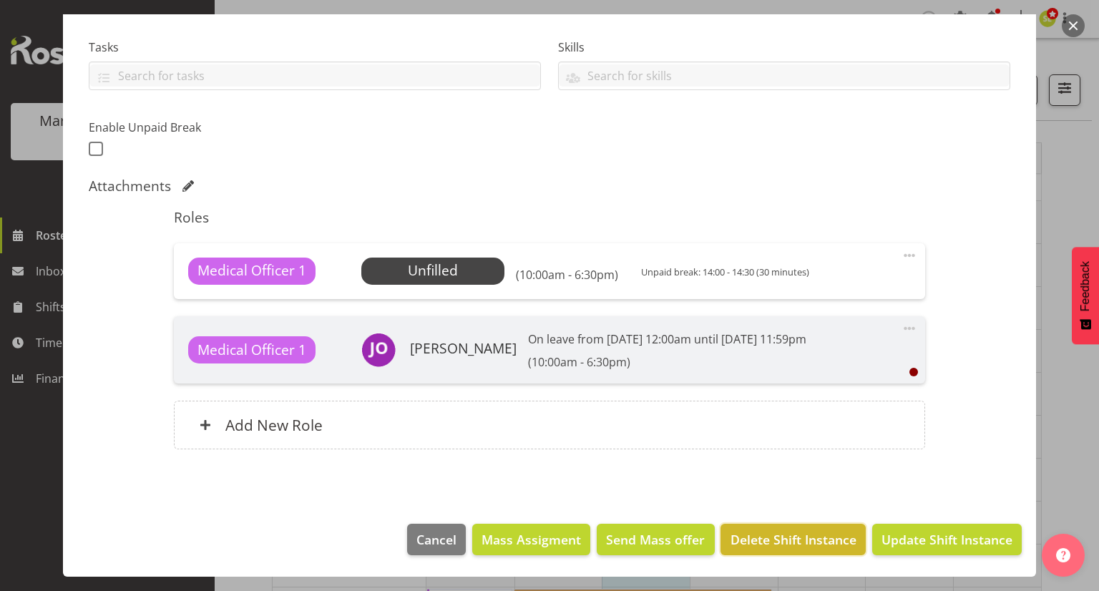
click at [783, 539] on span "Delete Shift Instance" at bounding box center [793, 539] width 126 height 19
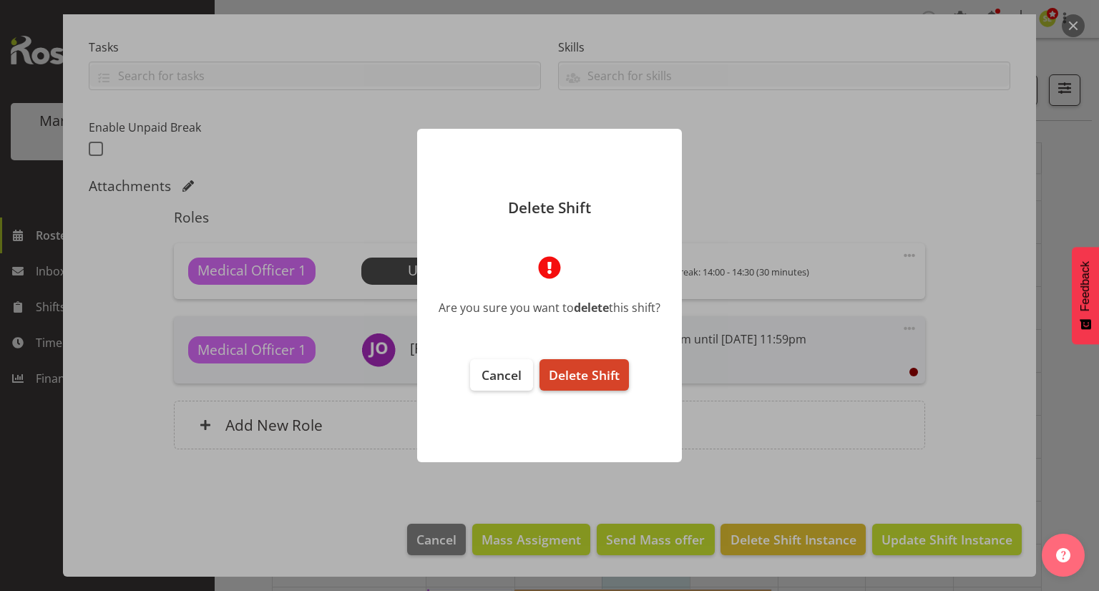
click at [586, 374] on span "Delete Shift" at bounding box center [584, 374] width 71 height 17
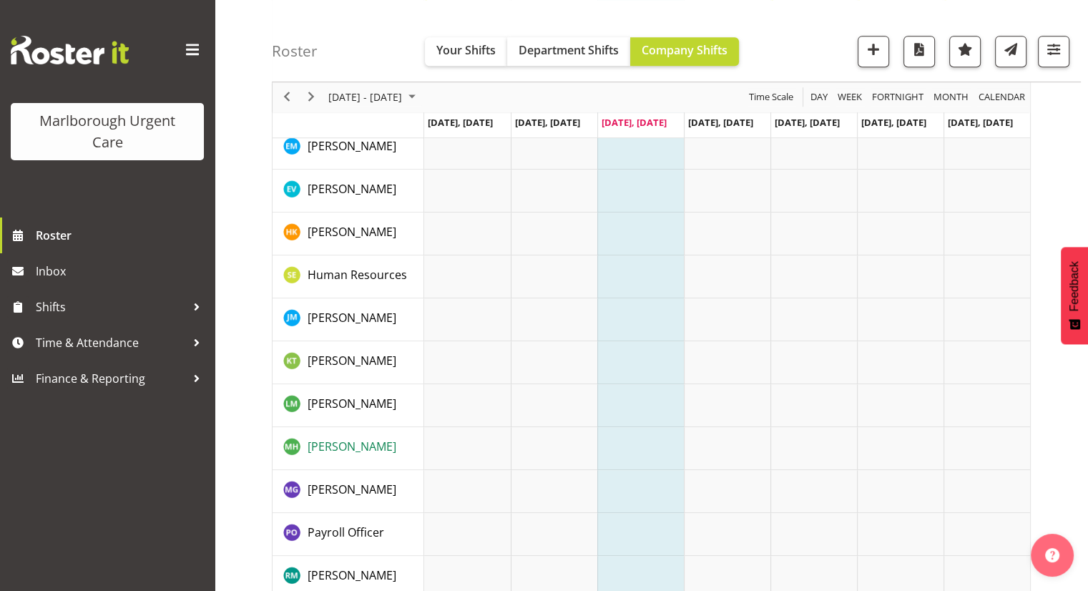
scroll to position [787, 0]
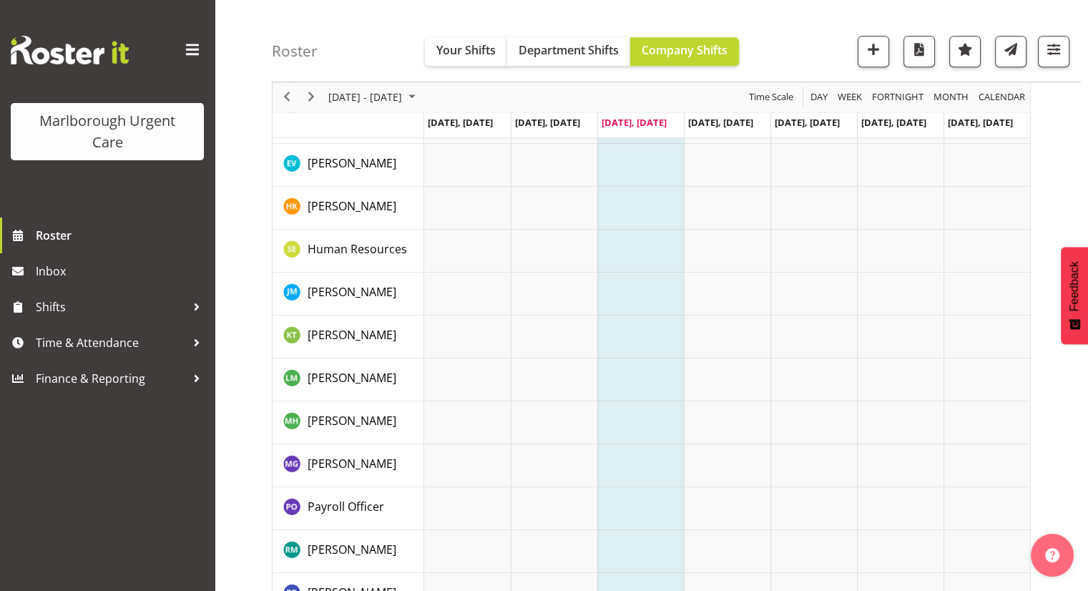
click at [256, 388] on div "Roster Your Shifts Department Shifts Company Shifts All Locations [GEOGRAPHIC_D…" at bounding box center [651, 25] width 873 height 1547
